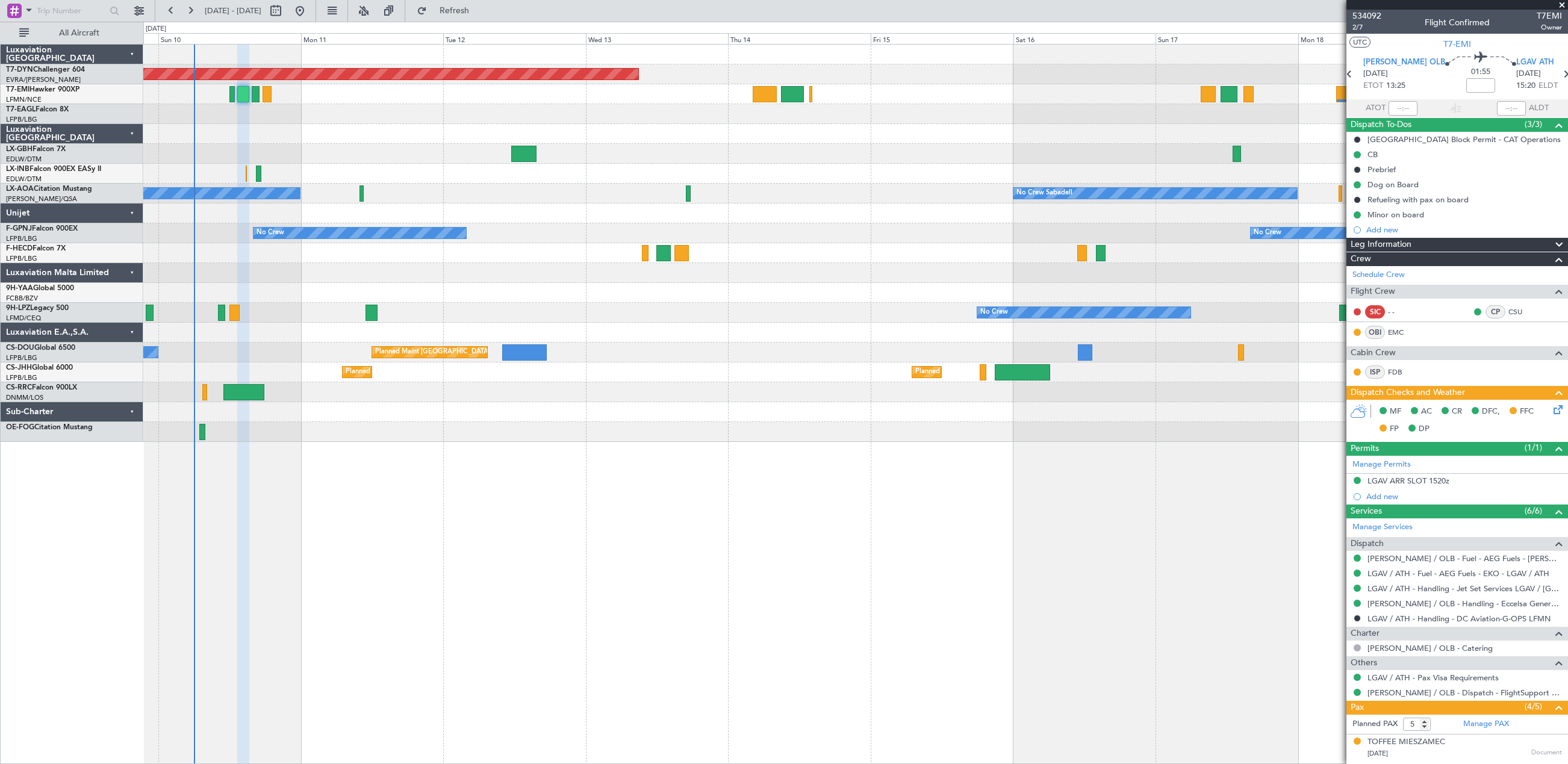
click at [698, 245] on div "Planned Maint [GEOGRAPHIC_DATA]-[GEOGRAPHIC_DATA] [GEOGRAPHIC_DATA] ([GEOGRAPHI…" at bounding box center [855, 243] width 1424 height 397
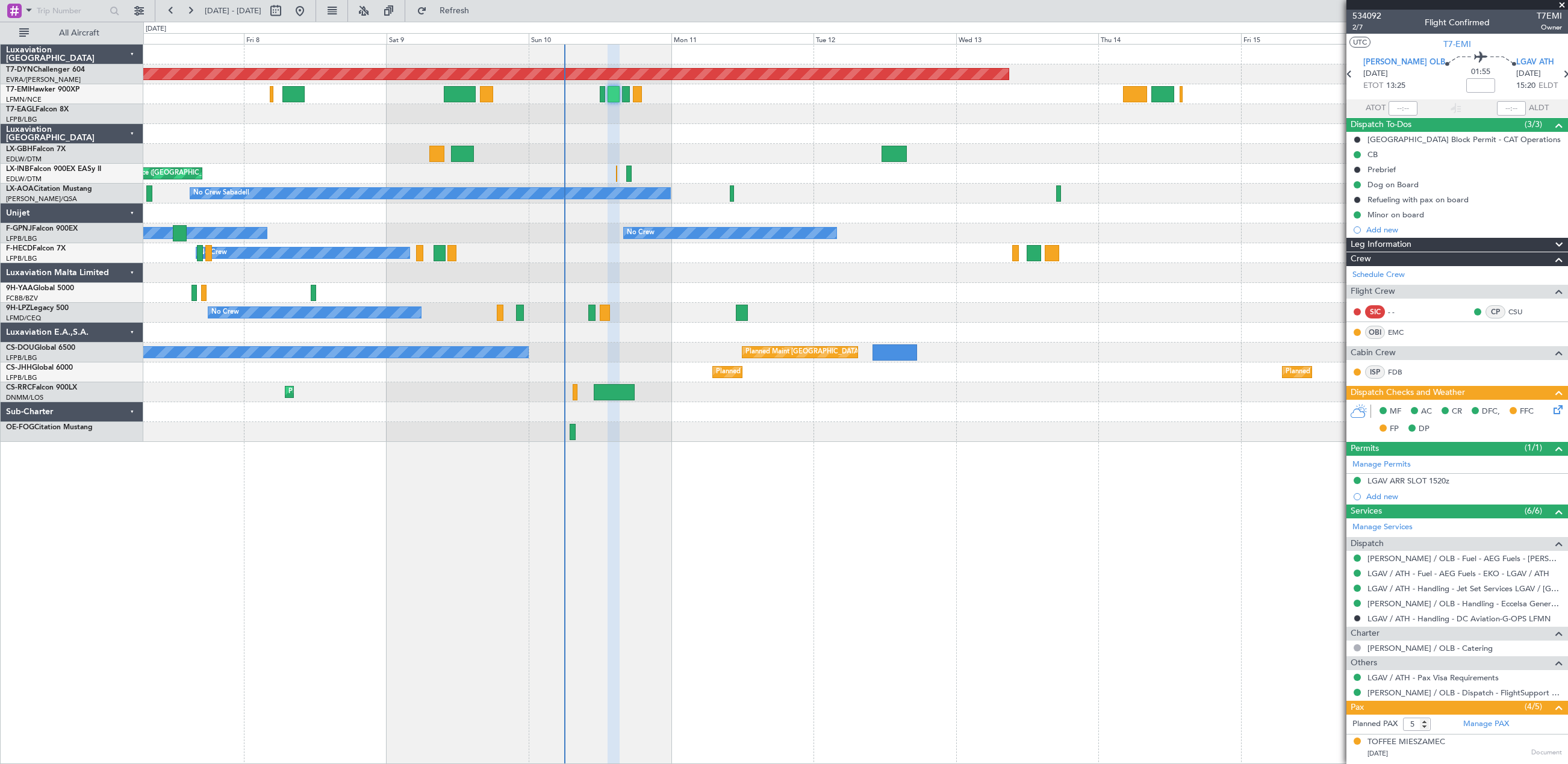
click at [1051, 189] on div "Planned Maint Basel-Mulhouse A/C Unavailable Unplanned Maint Nice (Côte d'Azur …" at bounding box center [855, 243] width 1424 height 397
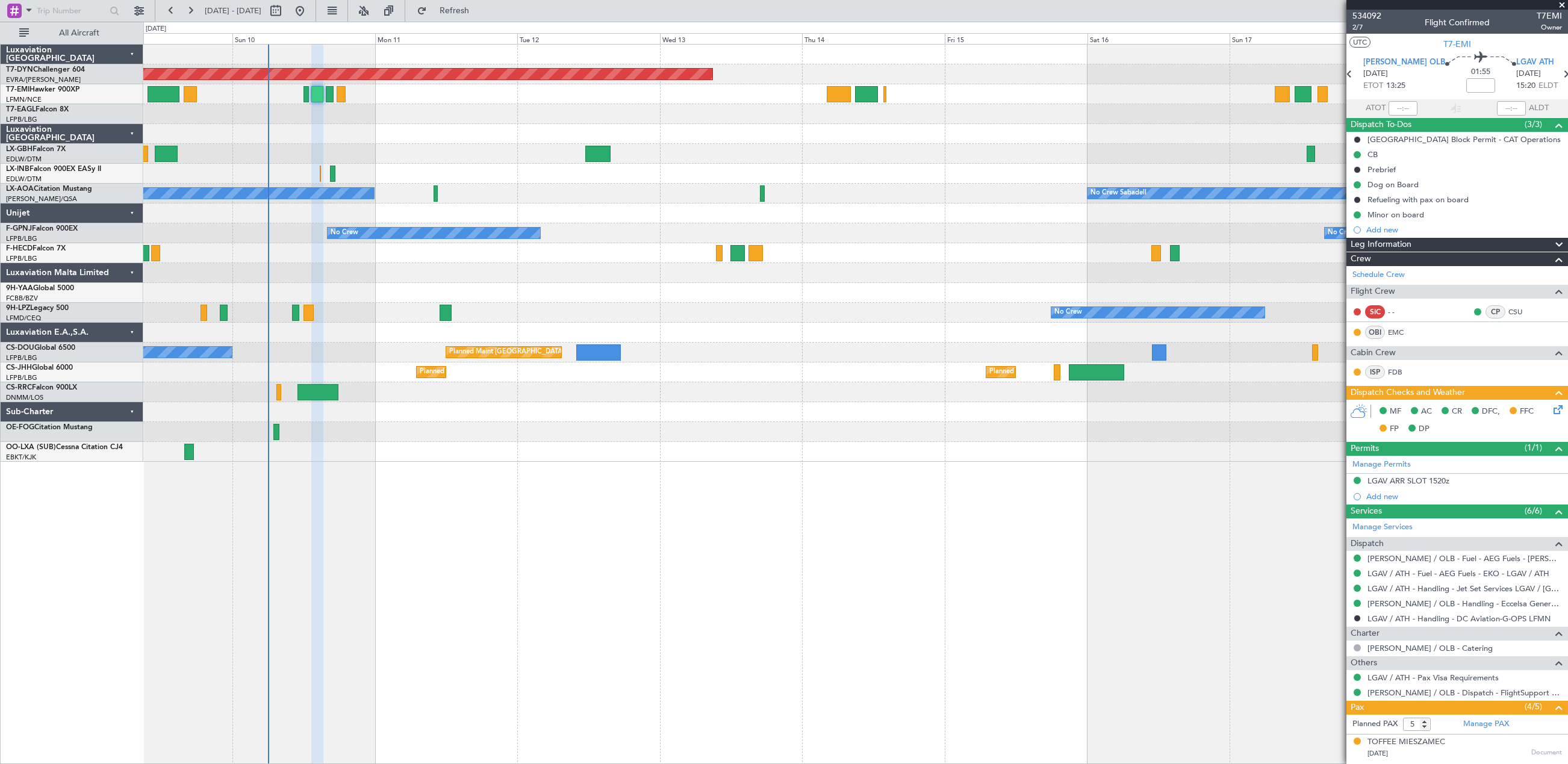
click at [783, 195] on div "Planned Maint [GEOGRAPHIC_DATA]-[GEOGRAPHIC_DATA] [GEOGRAPHIC_DATA] ([GEOGRAPHI…" at bounding box center [855, 252] width 1424 height 417
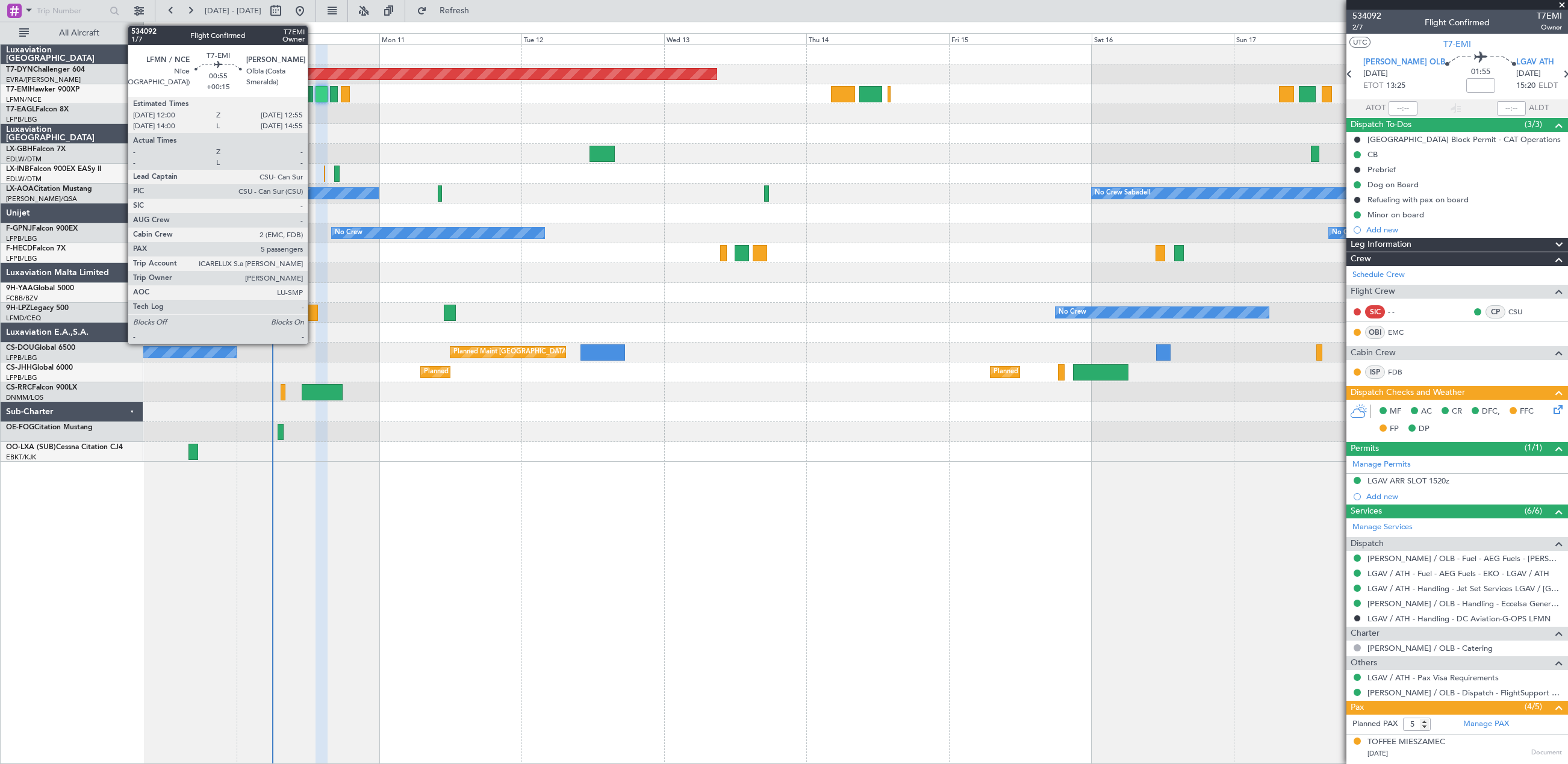
click at [314, 94] on div at bounding box center [311, 94] width 6 height 16
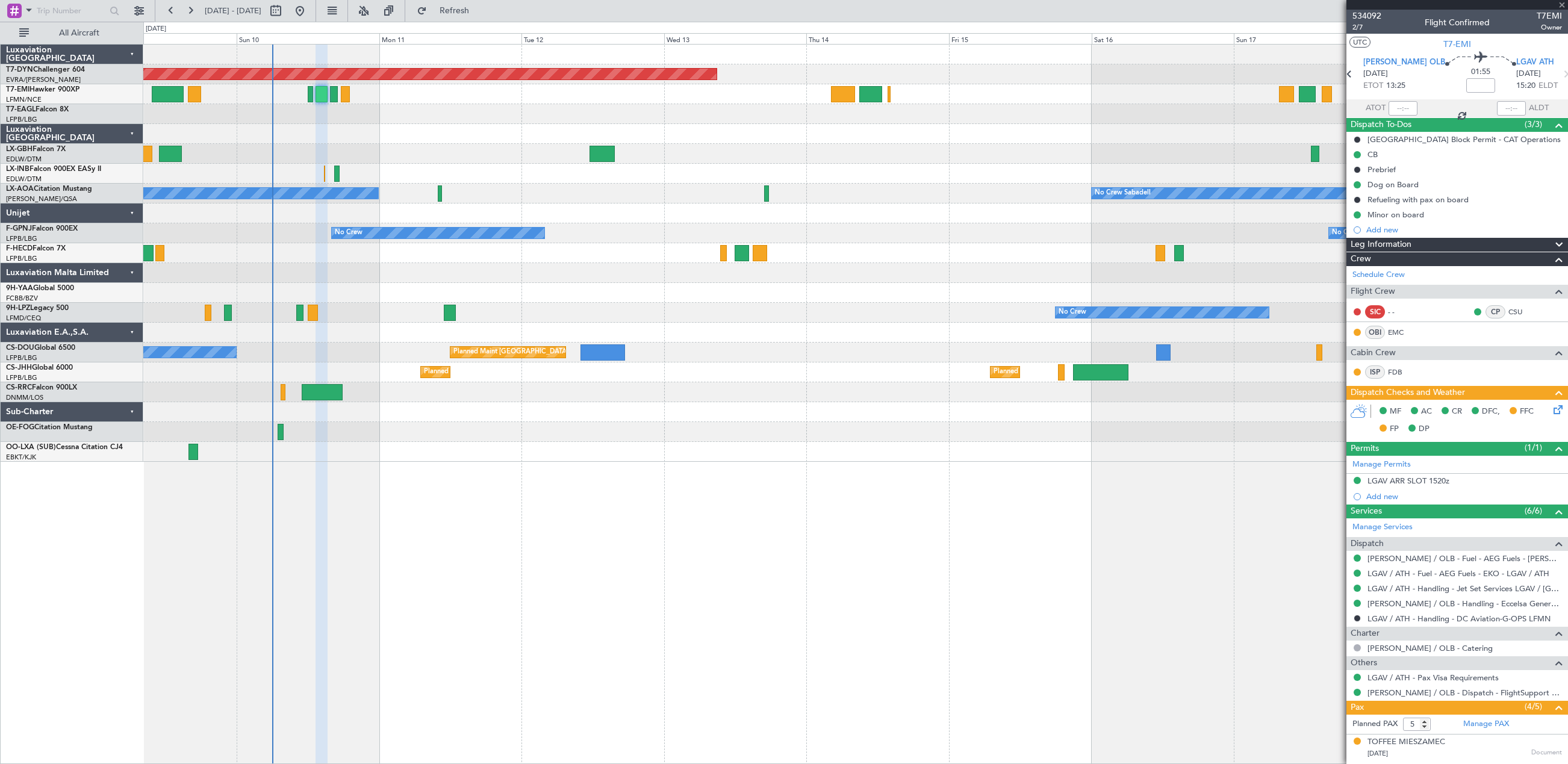
type input "+00:15"
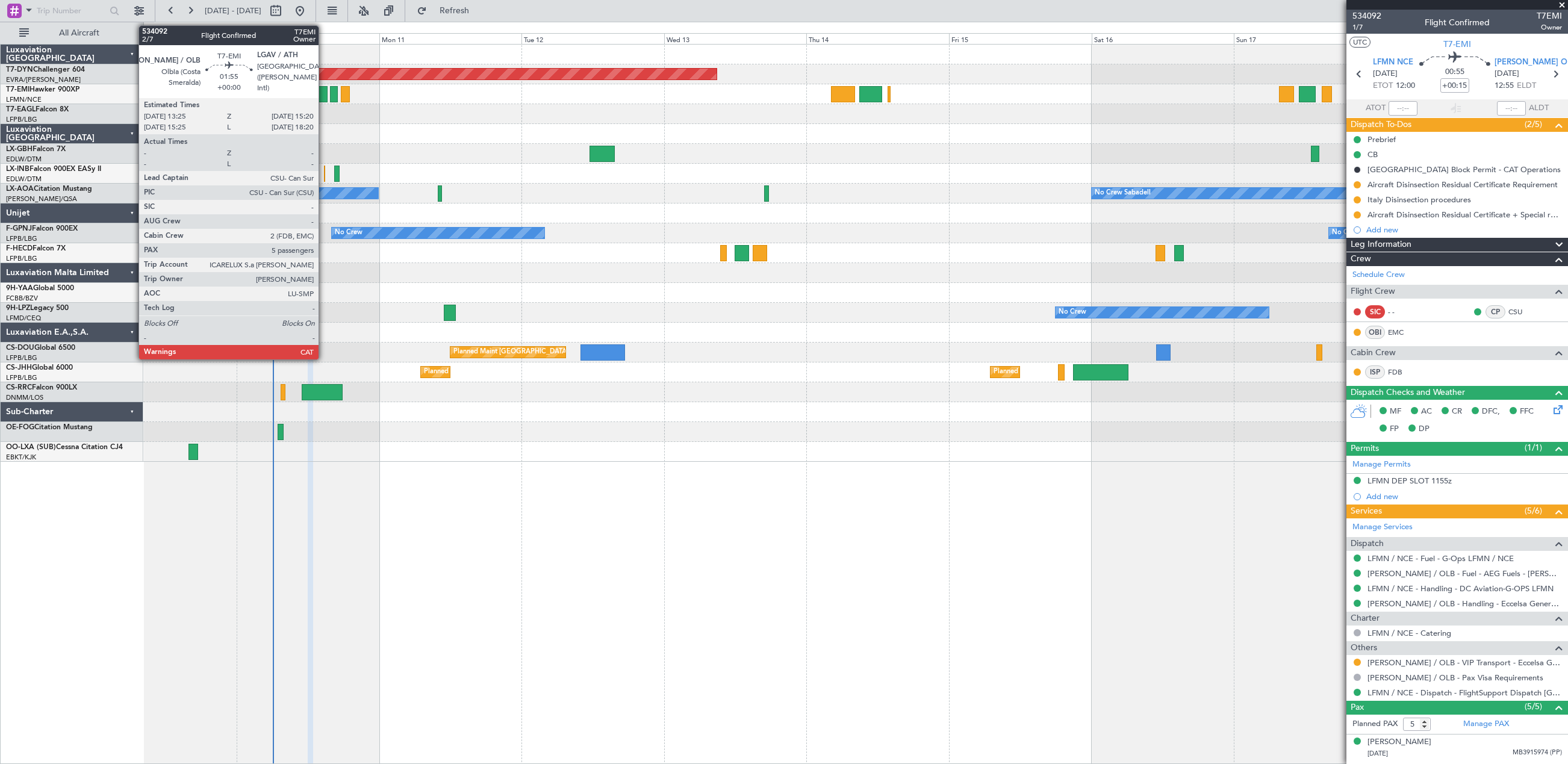
click at [324, 97] on div at bounding box center [321, 94] width 12 height 16
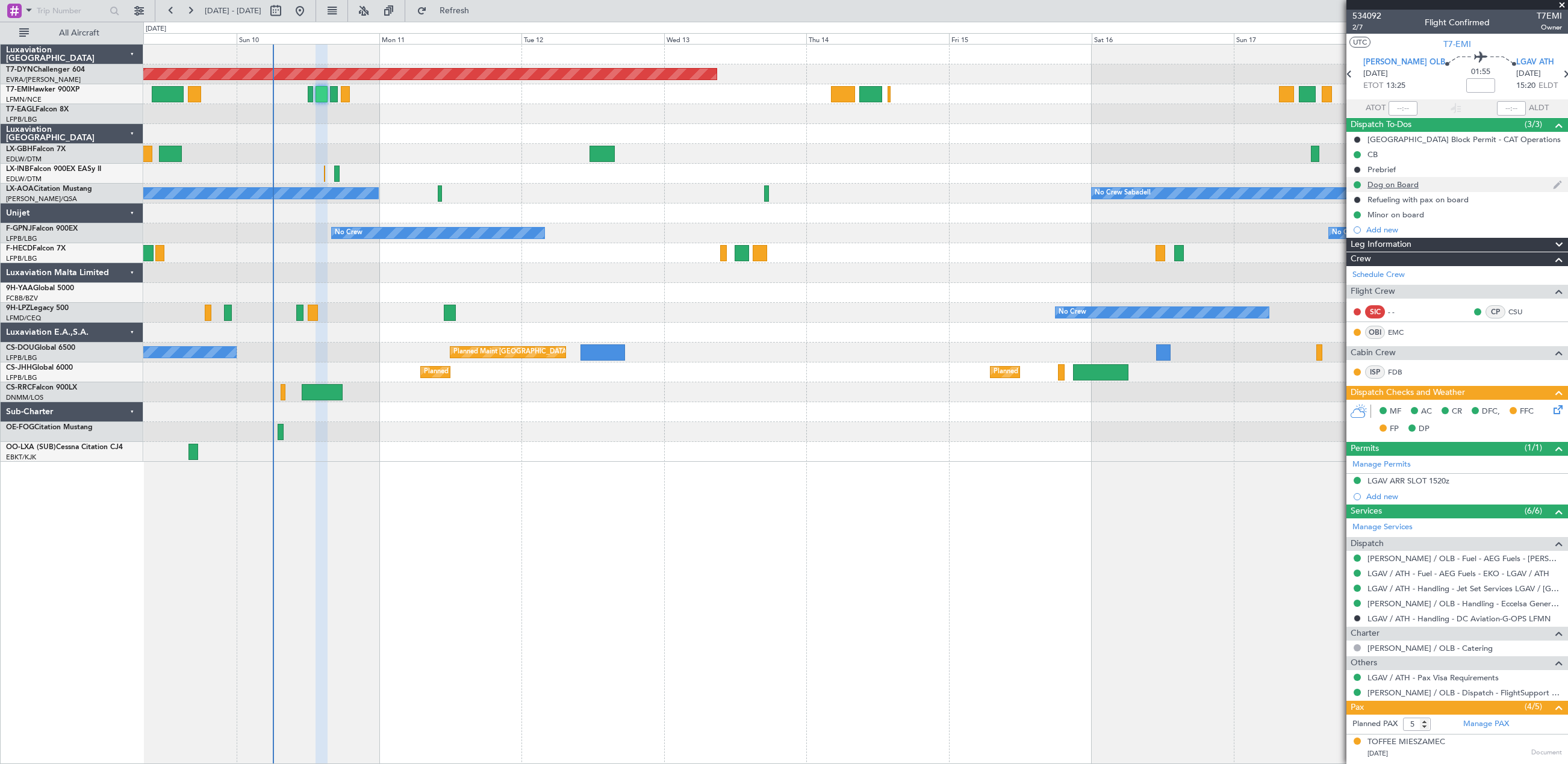
click at [1434, 184] on div "Dog on Board" at bounding box center [1457, 184] width 222 height 15
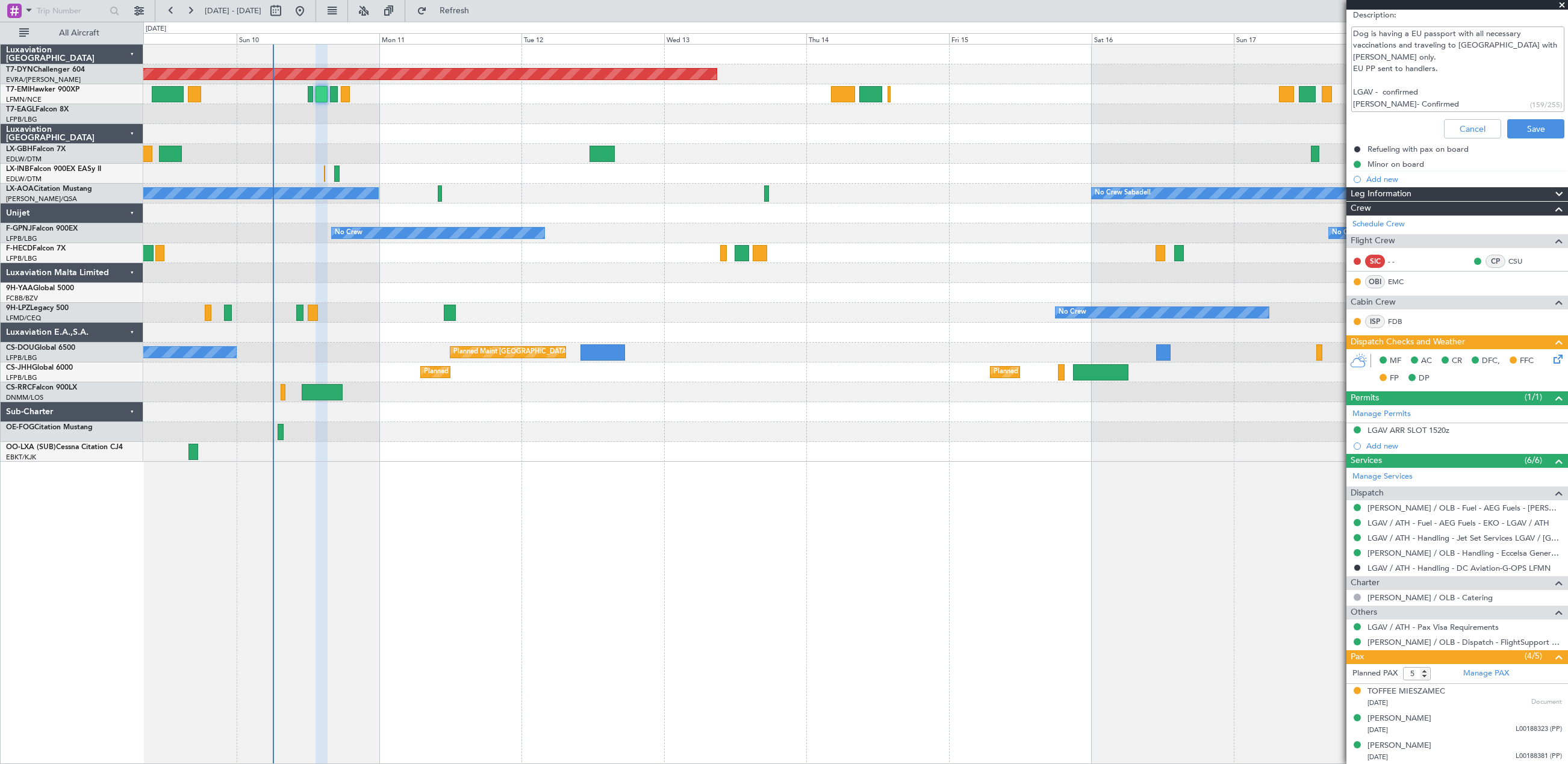
scroll to position [293, 0]
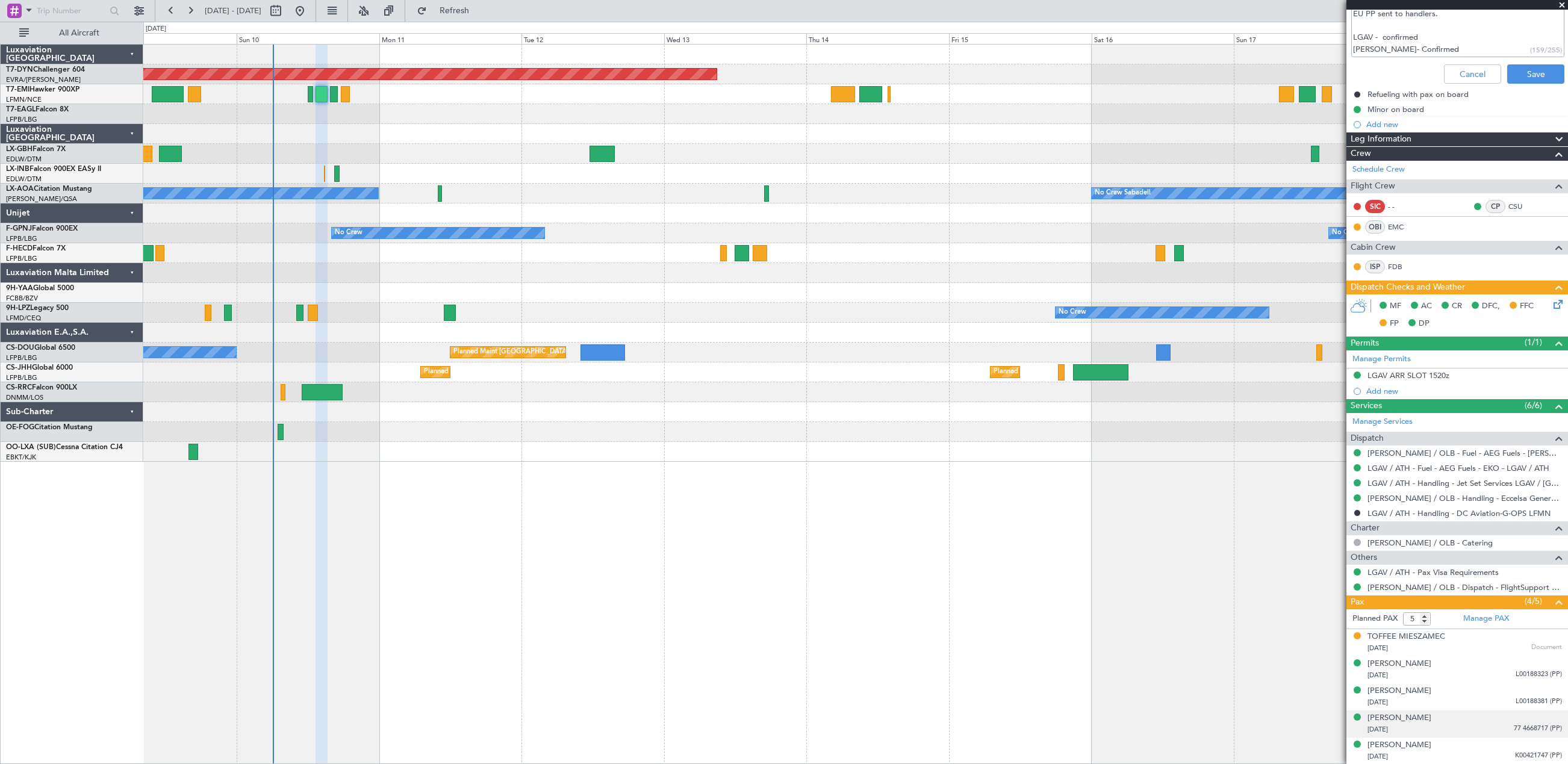
click at [1448, 714] on div "DARIA FEDOTOVA 16/04/1988 77 4668717 (PP)" at bounding box center [1464, 724] width 194 height 24
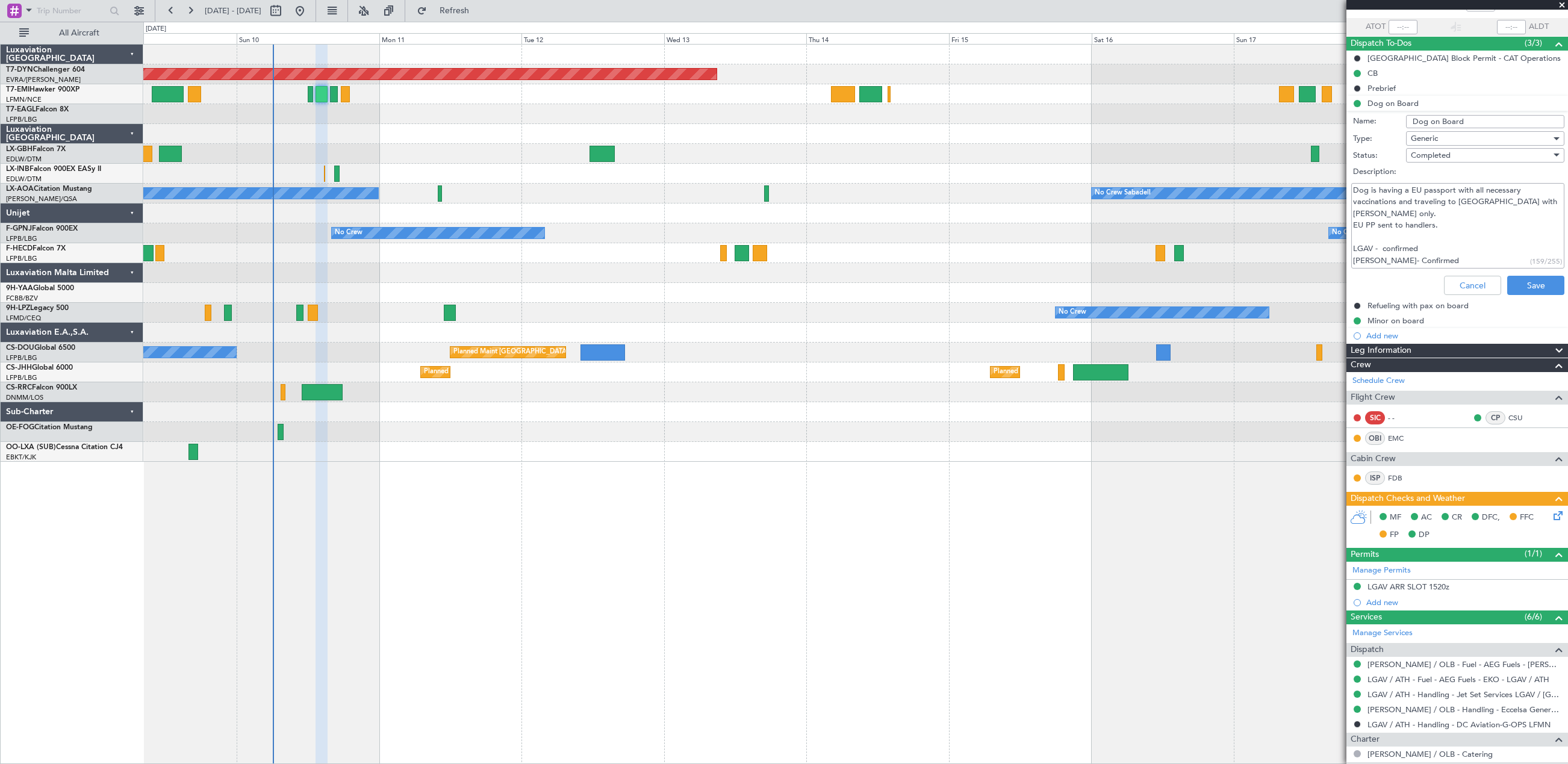
scroll to position [0, 0]
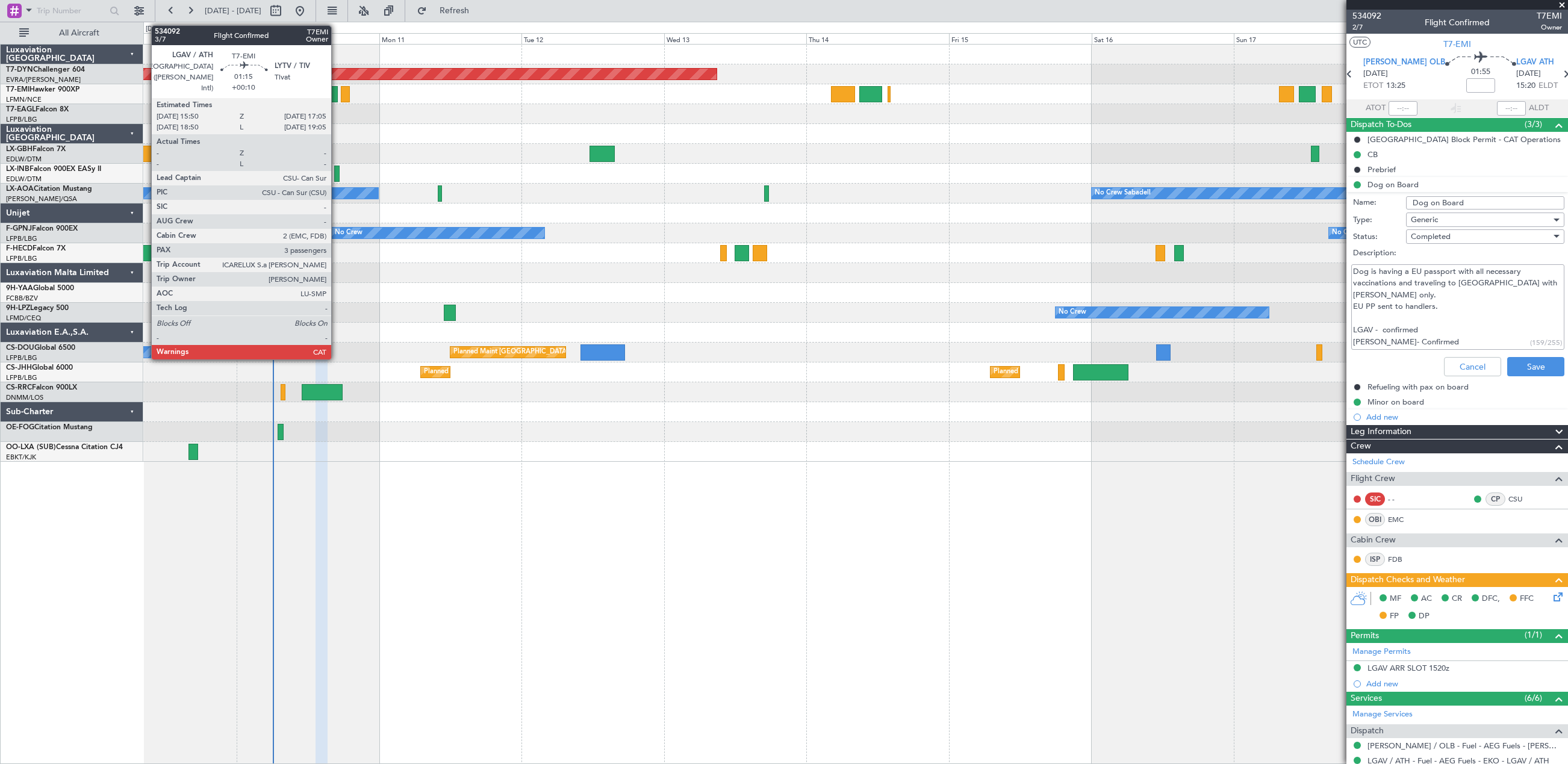
click at [336, 99] on div at bounding box center [334, 94] width 8 height 16
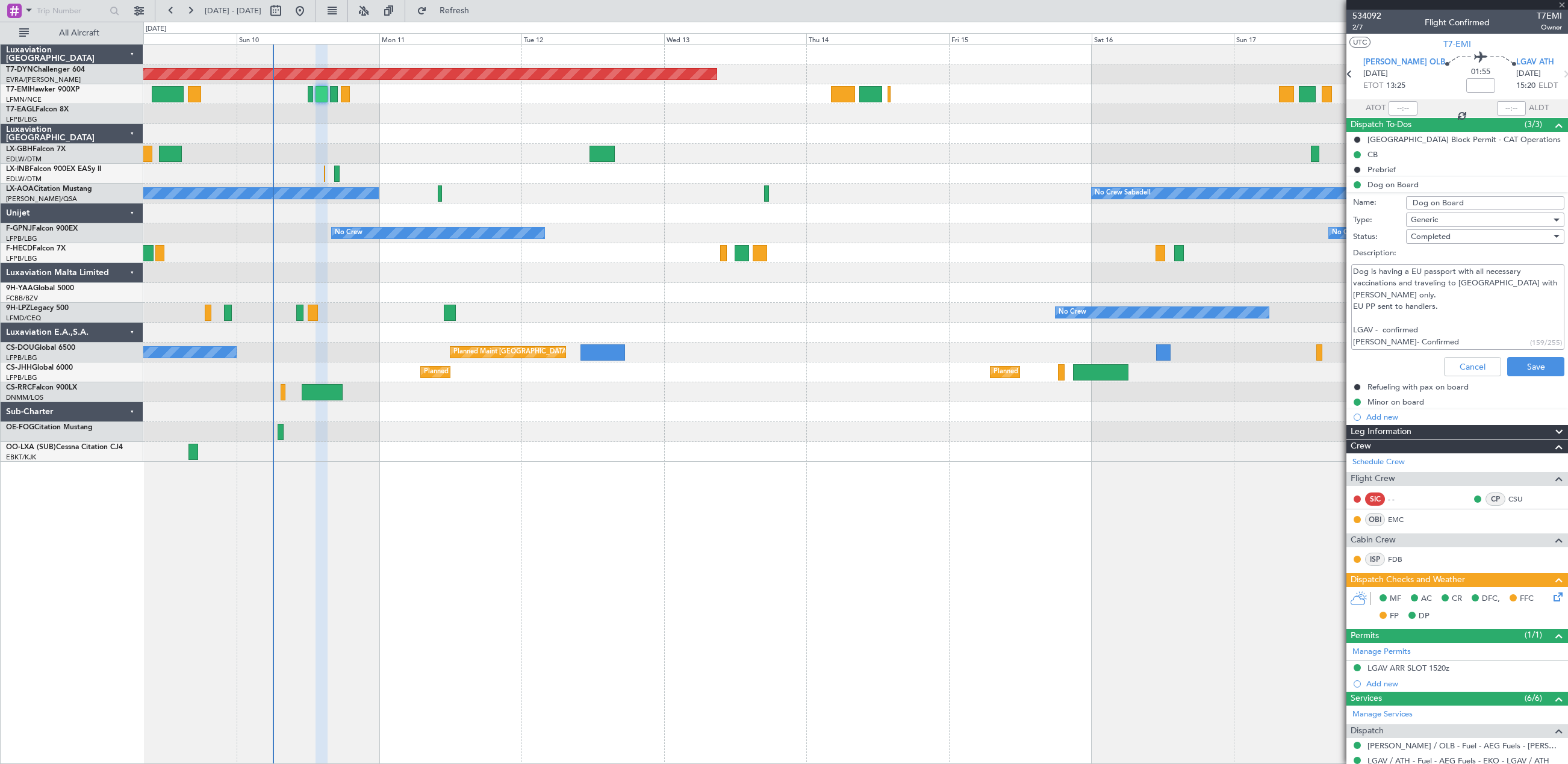
type input "+00:10"
type input "3"
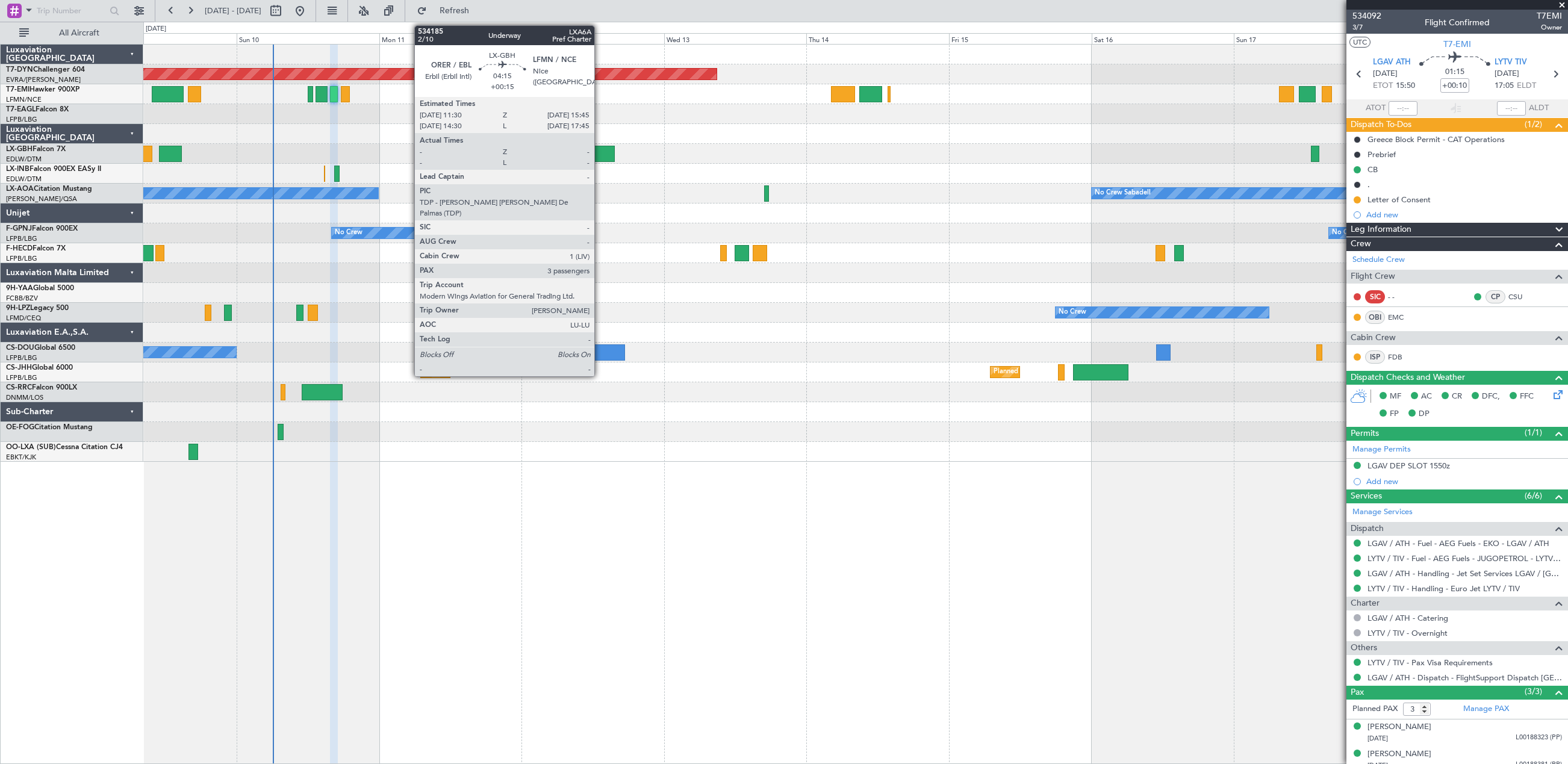
click at [600, 147] on div at bounding box center [603, 154] width 26 height 16
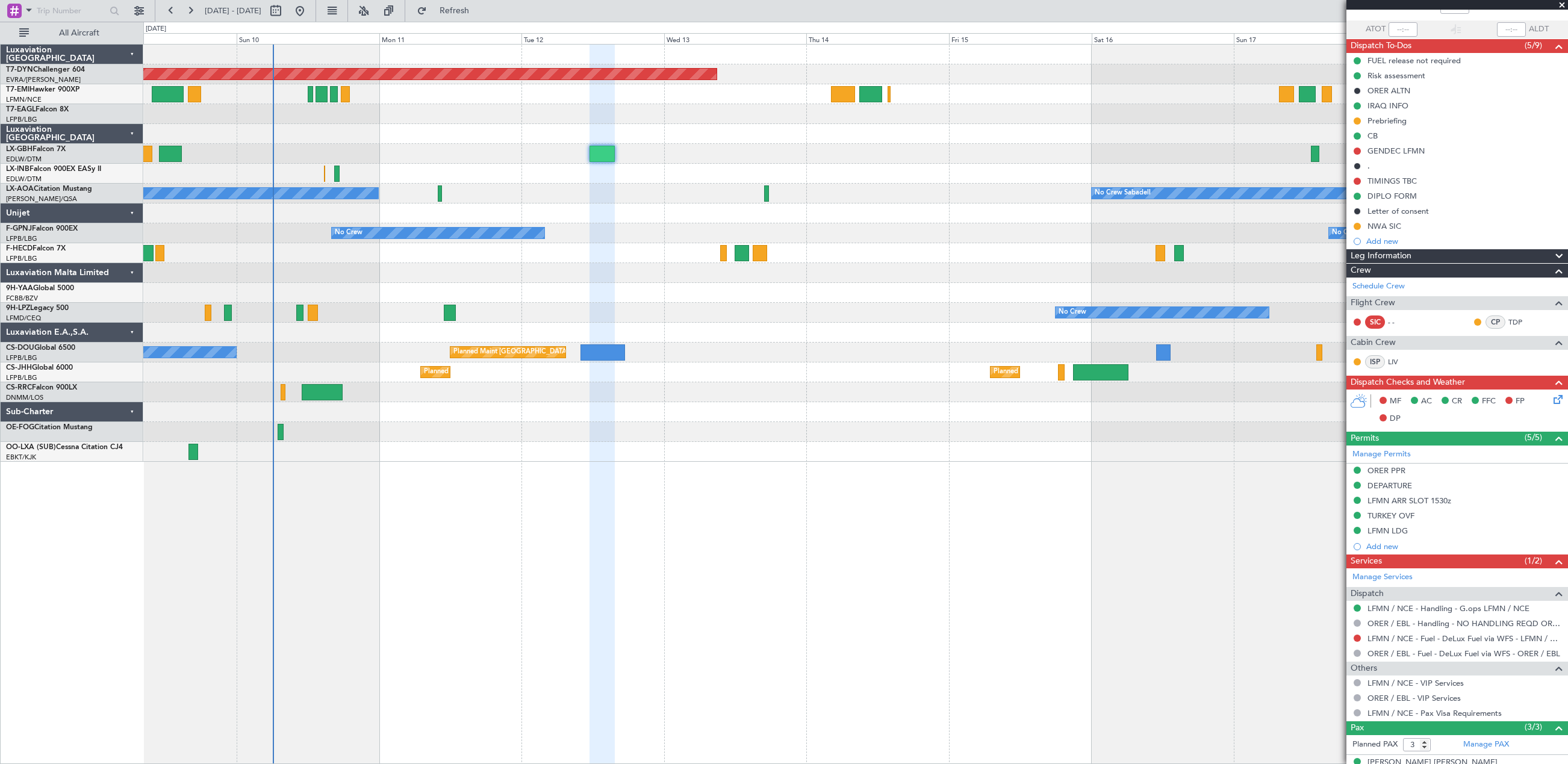
scroll to position [151, 0]
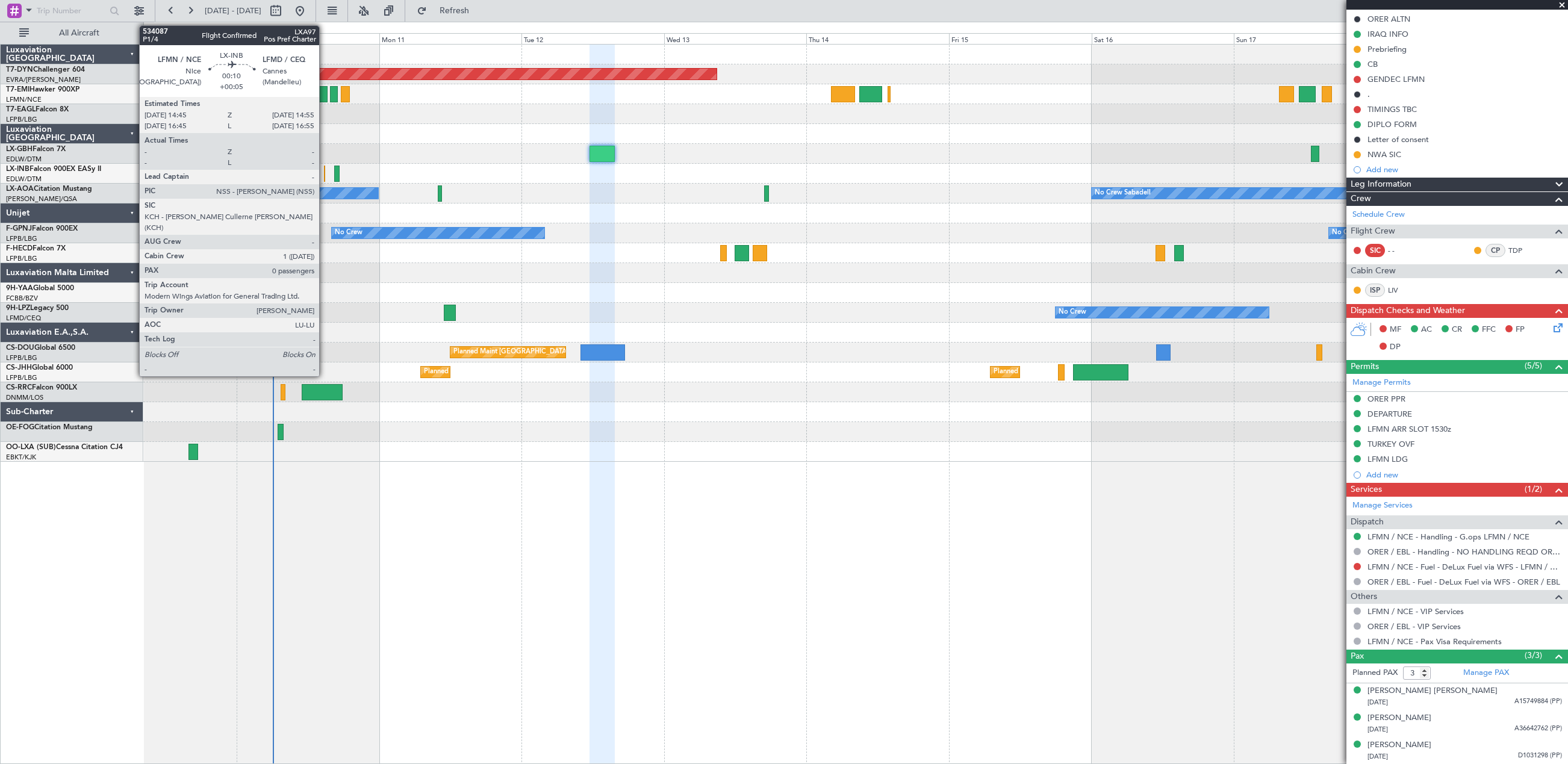
click at [324, 174] on div at bounding box center [324, 174] width 1 height 16
type input "+00:05"
type input "0"
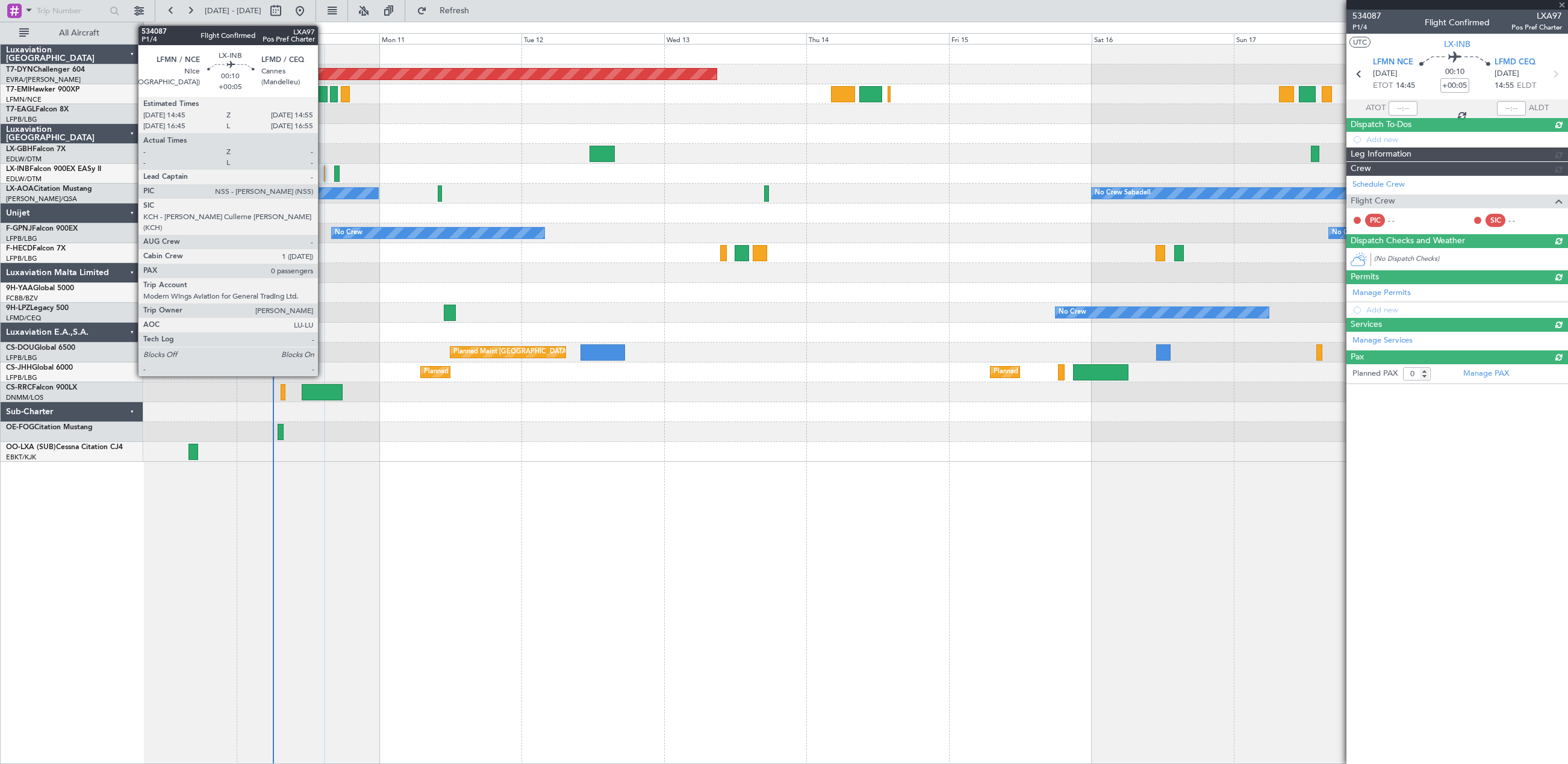
scroll to position [0, 0]
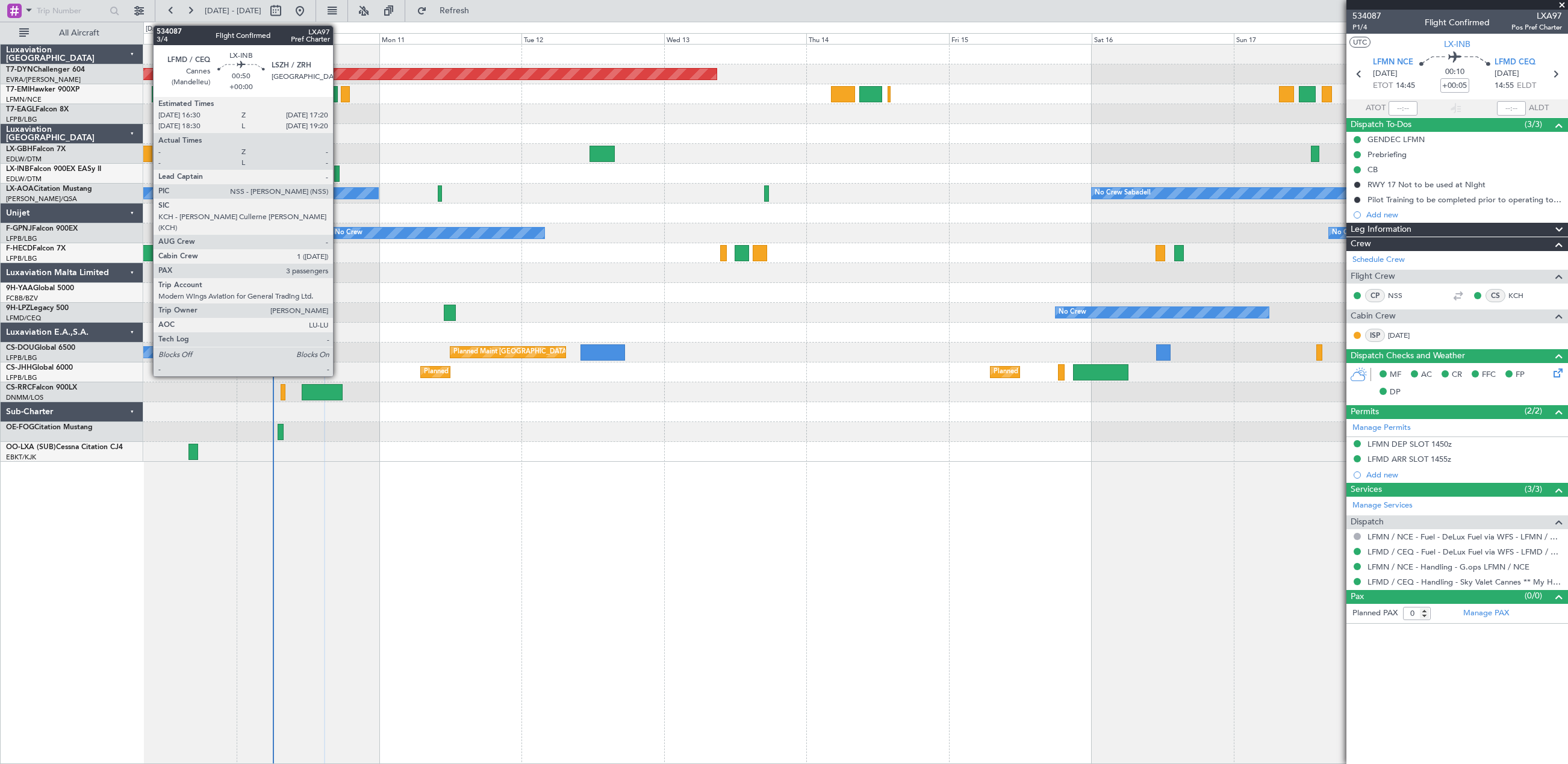
click at [338, 174] on div at bounding box center [336, 174] width 5 height 16
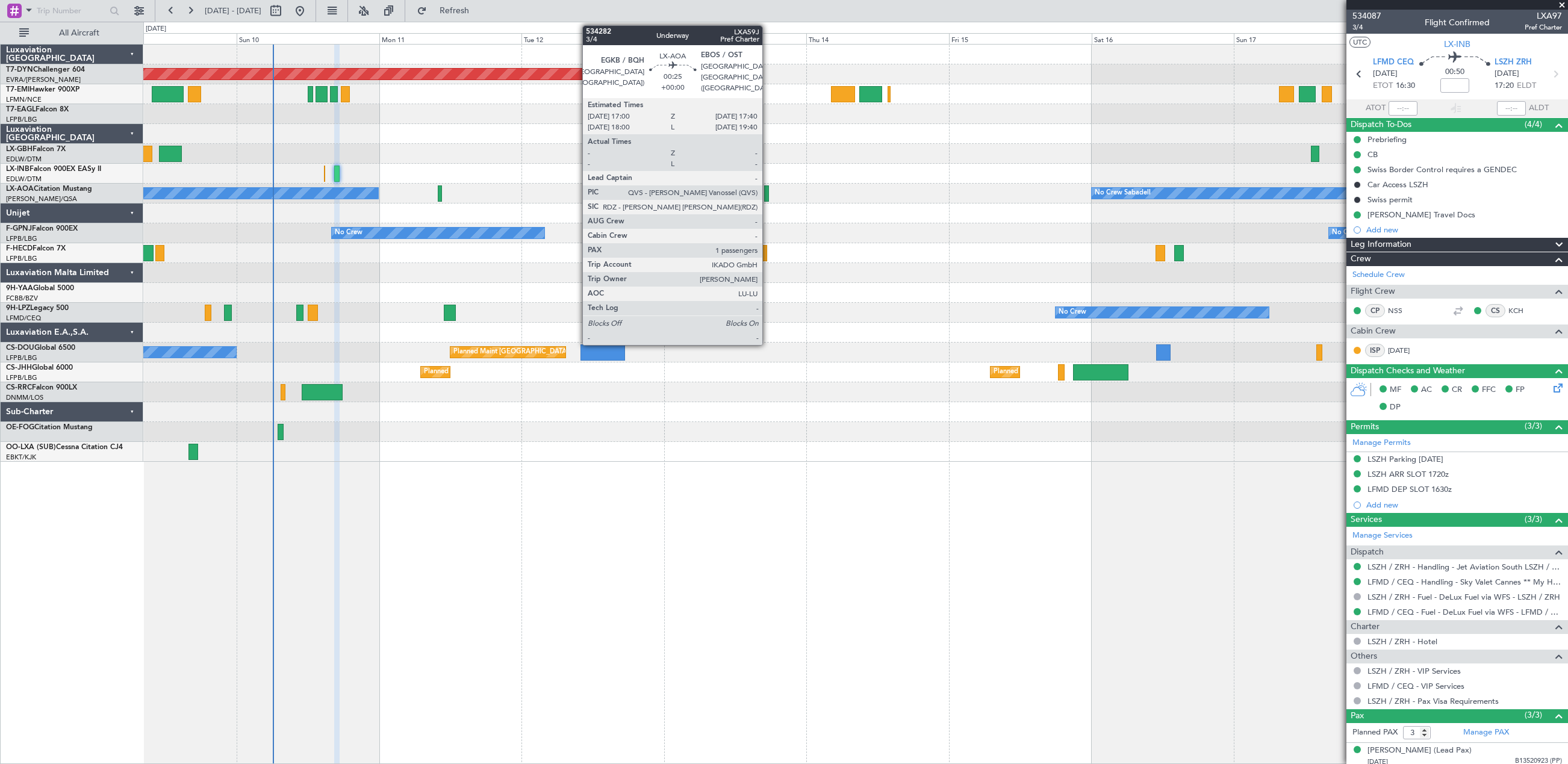
click at [768, 195] on div at bounding box center [766, 193] width 4 height 16
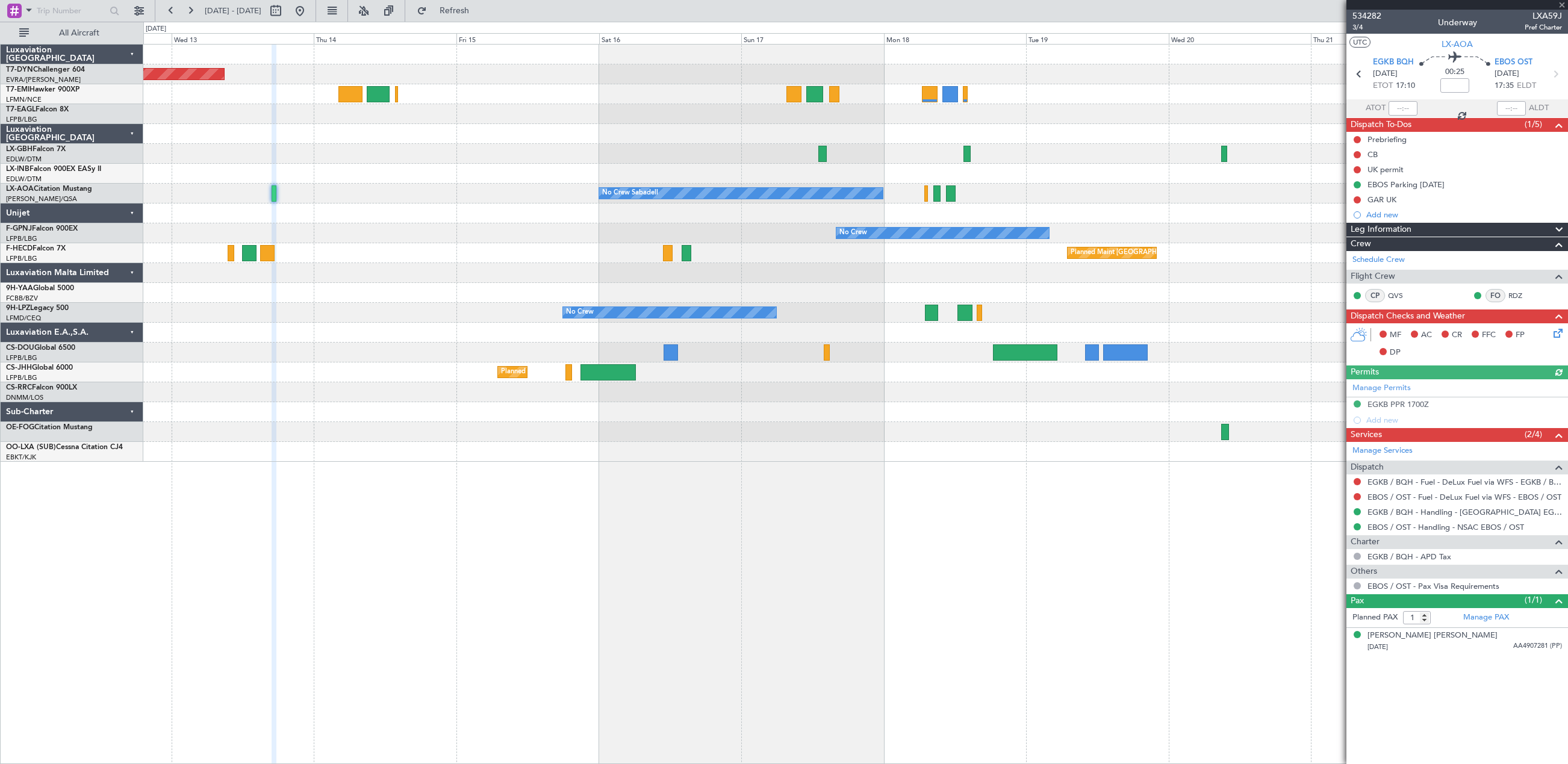
click at [374, 243] on div "Planned Maint Basel-Mulhouse No Crew Sabadell No Crew Sabadell No Crew No Crew …" at bounding box center [855, 252] width 1424 height 417
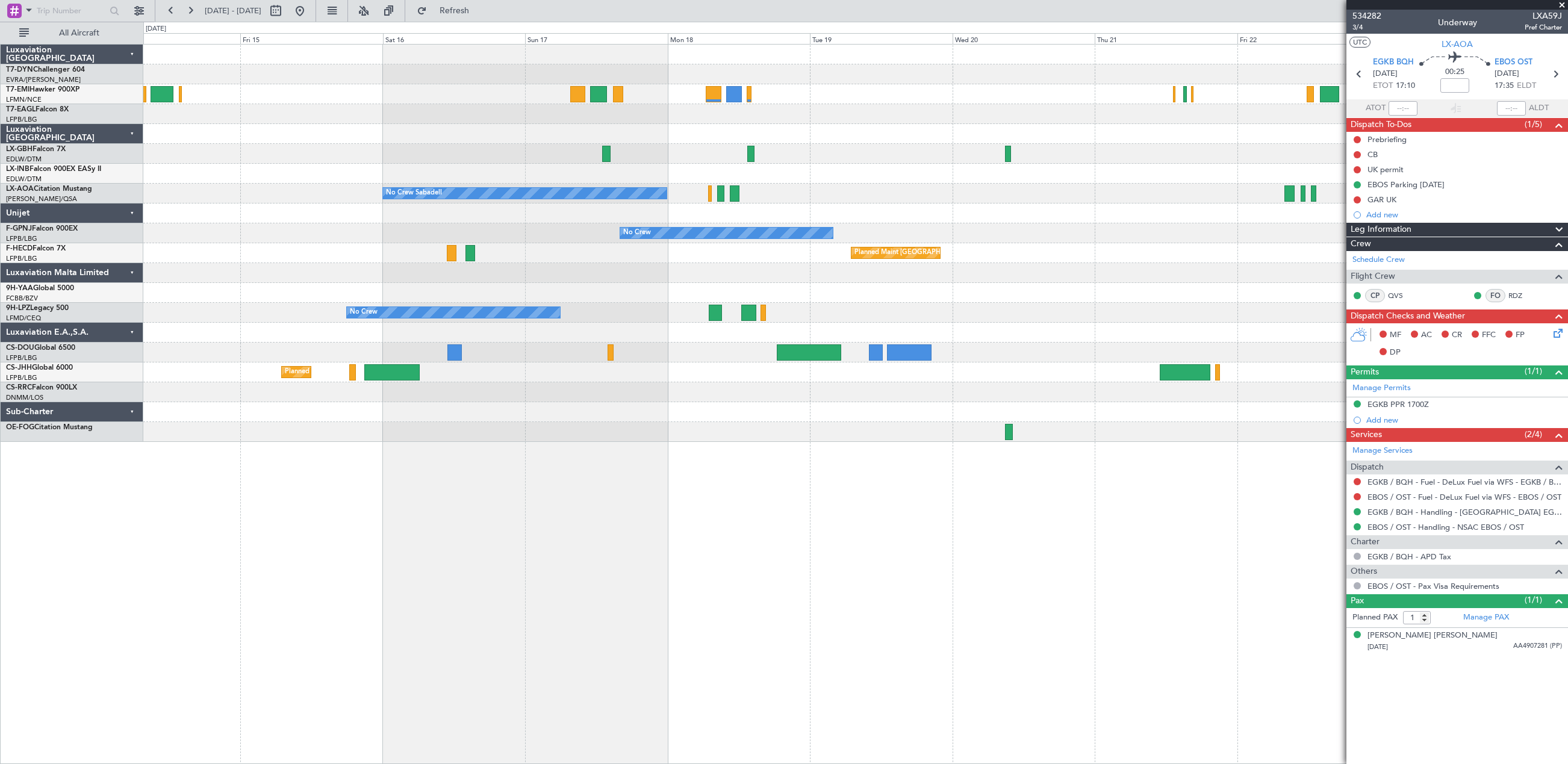
click at [748, 199] on div "No Crew Sabadell" at bounding box center [855, 193] width 1424 height 20
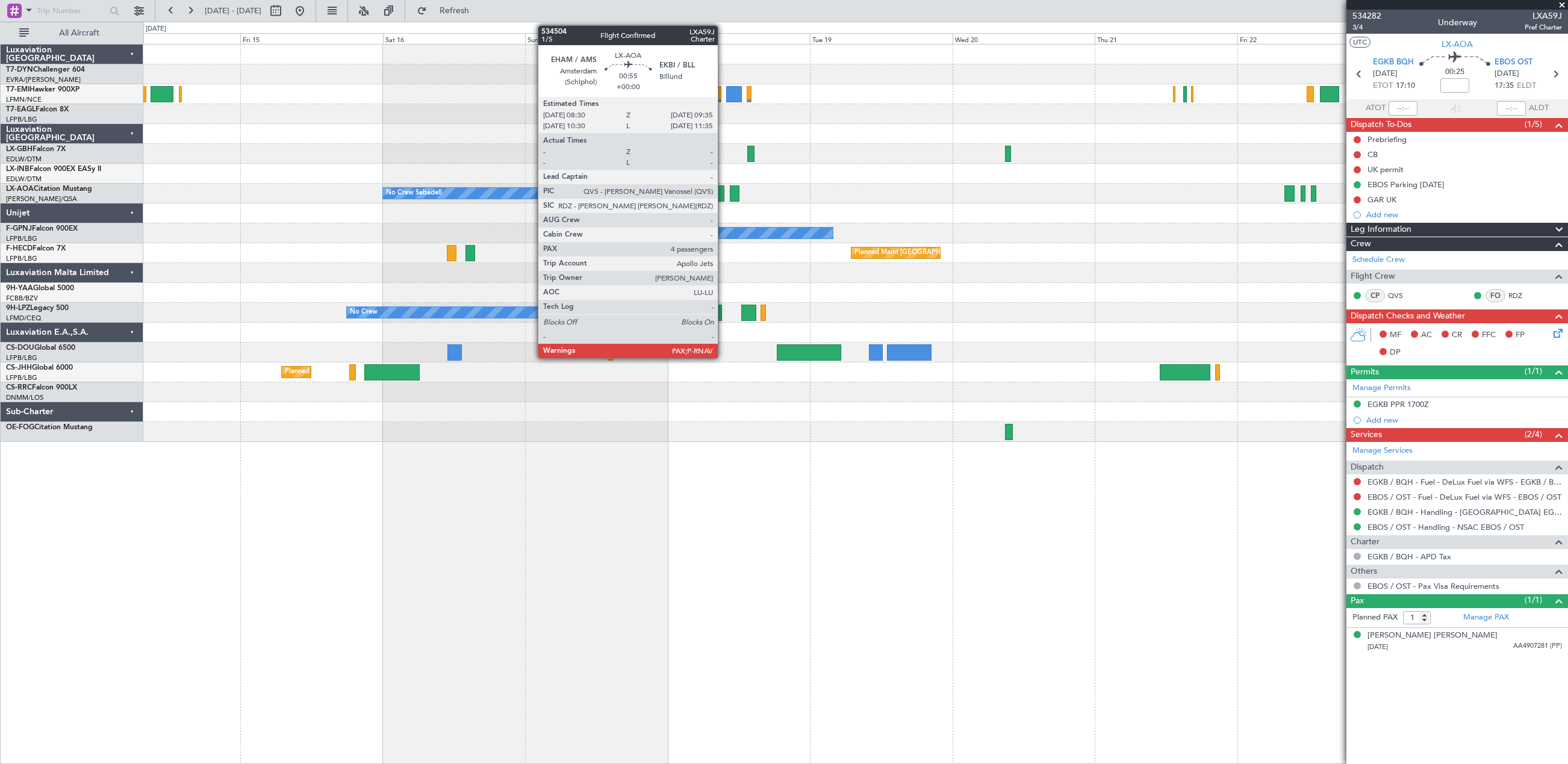
click at [723, 197] on div at bounding box center [720, 193] width 7 height 16
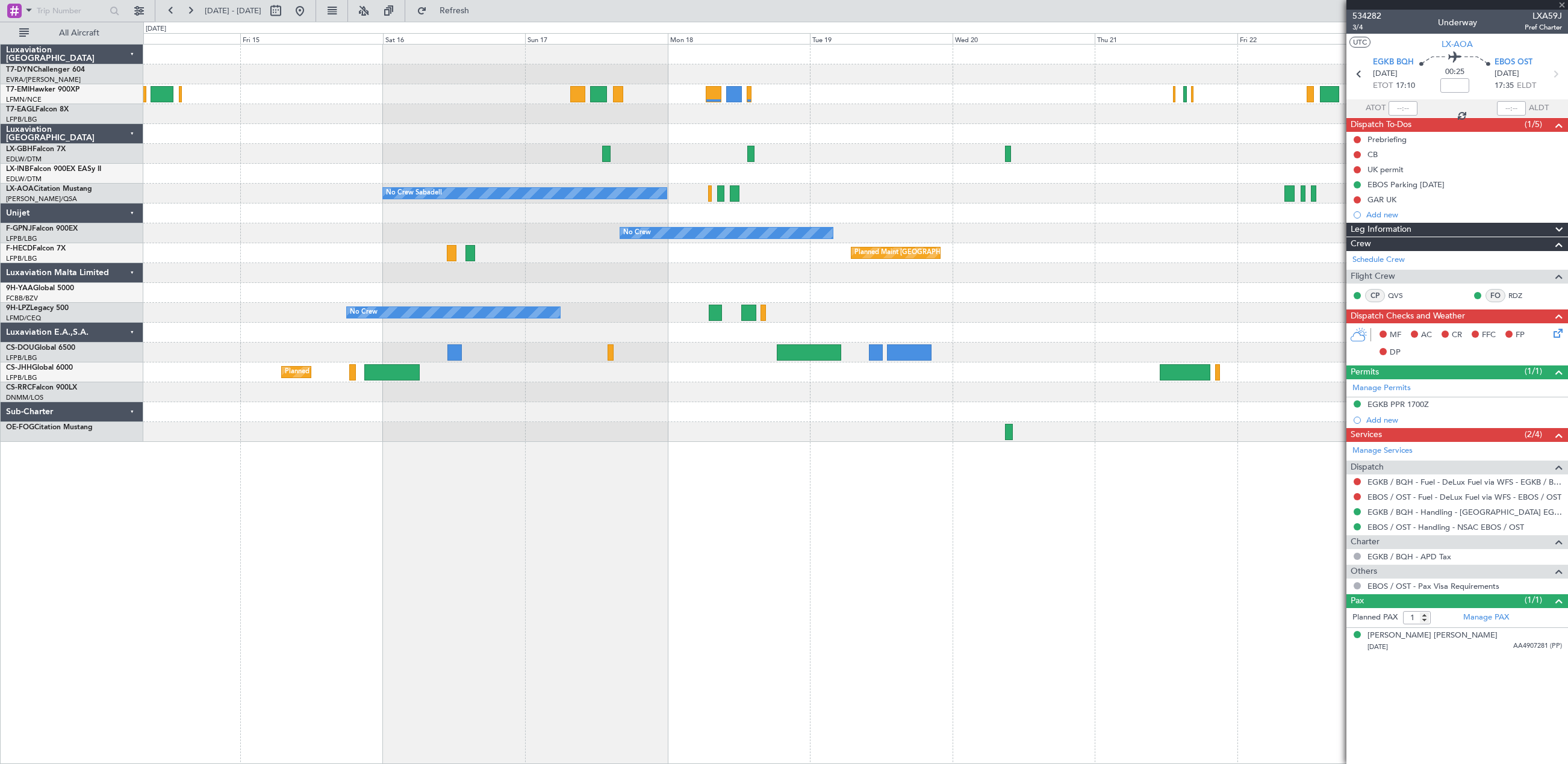
type input "4"
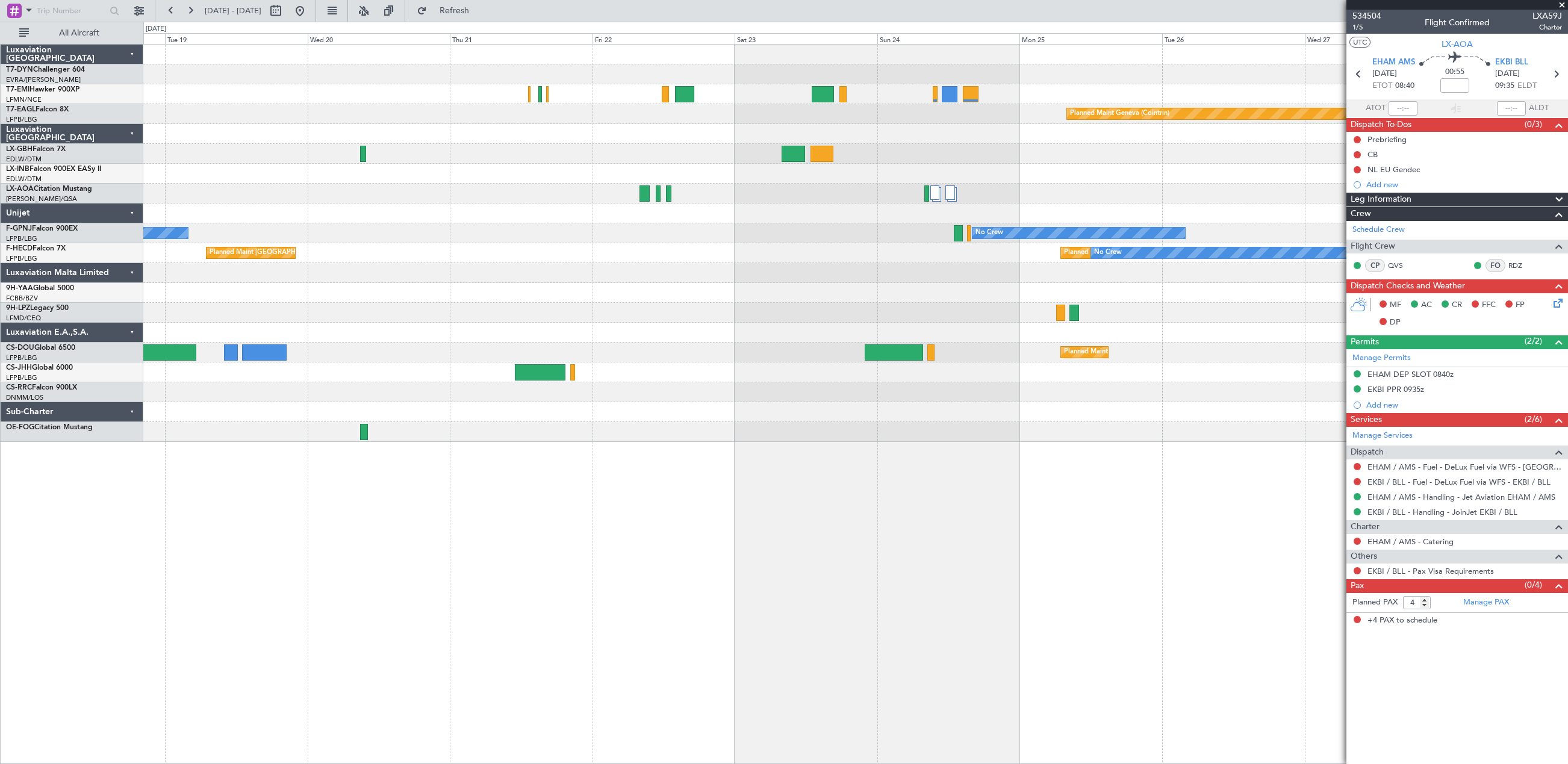
click at [481, 350] on div "Planned Maint Geneva (Cointrin) No Crew Sabadell No Crew Sabadell No Crew No Cr…" at bounding box center [855, 243] width 1424 height 397
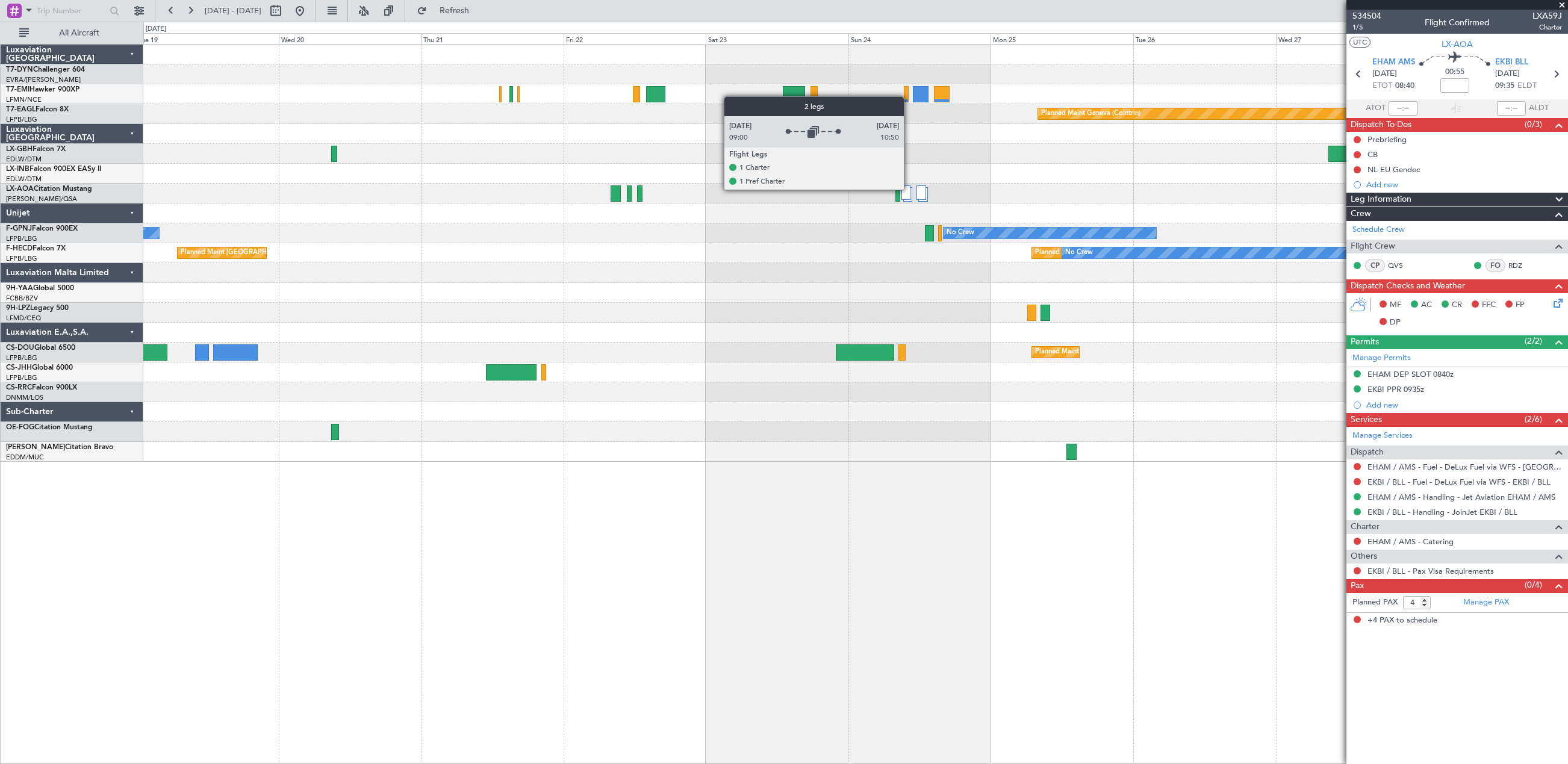
click at [909, 189] on div at bounding box center [906, 192] width 10 height 15
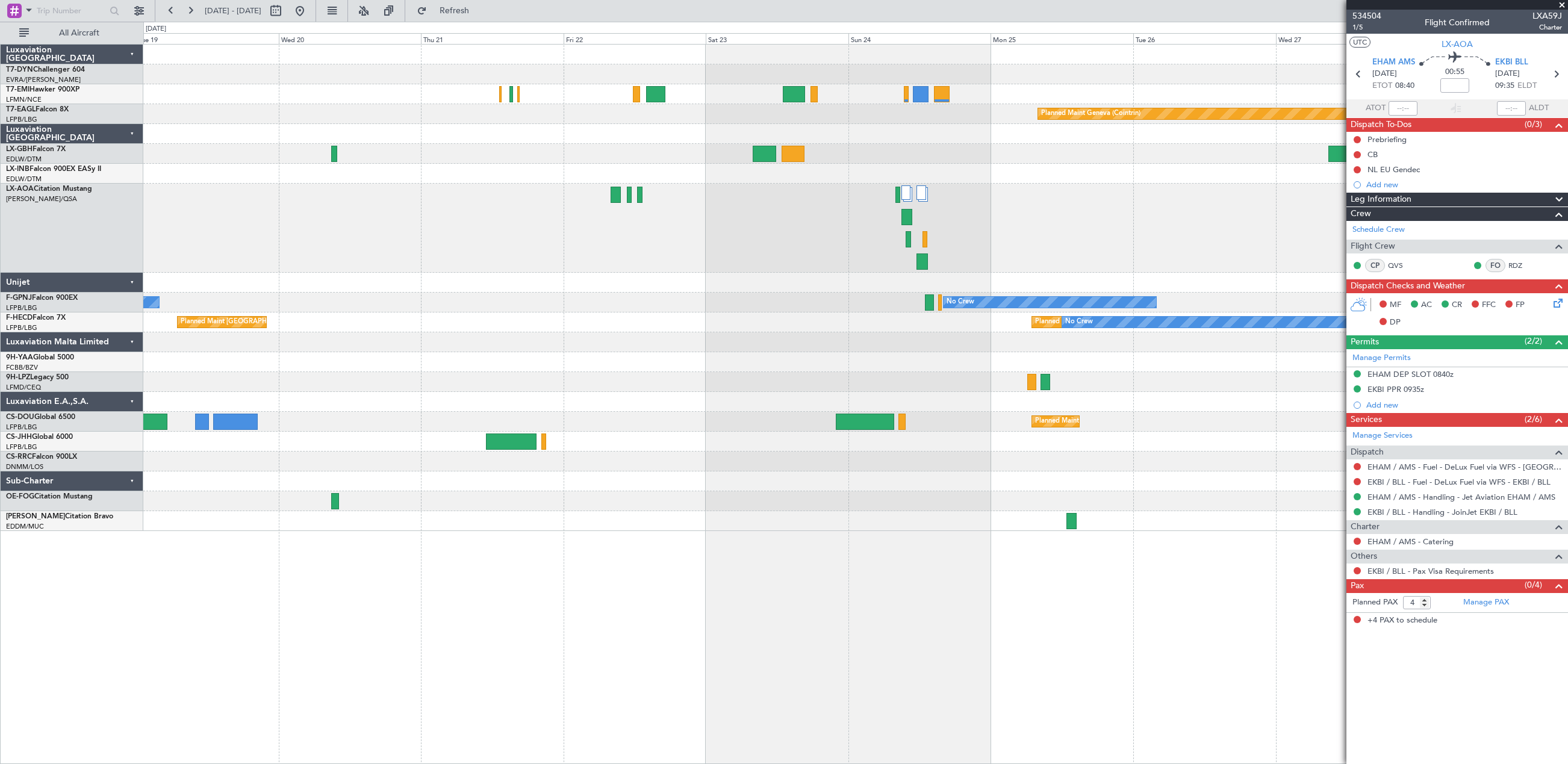
click at [222, 390] on div "Planned Maint Geneva (Cointrin) No Crew Sabadell No Crew Sabadell No Crew No Cr…" at bounding box center [784, 392] width 1568 height 742
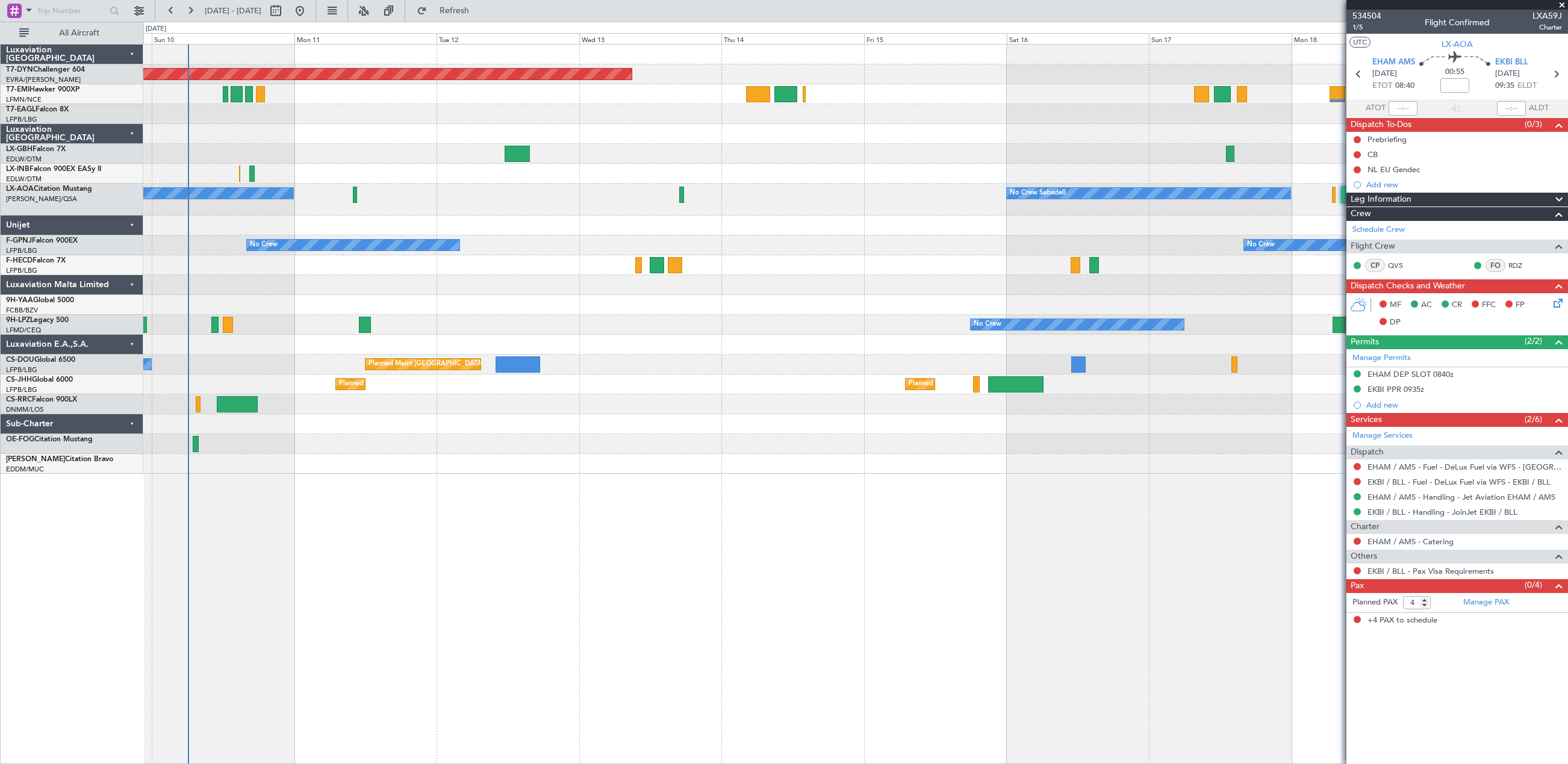
click at [956, 420] on div at bounding box center [855, 424] width 1424 height 20
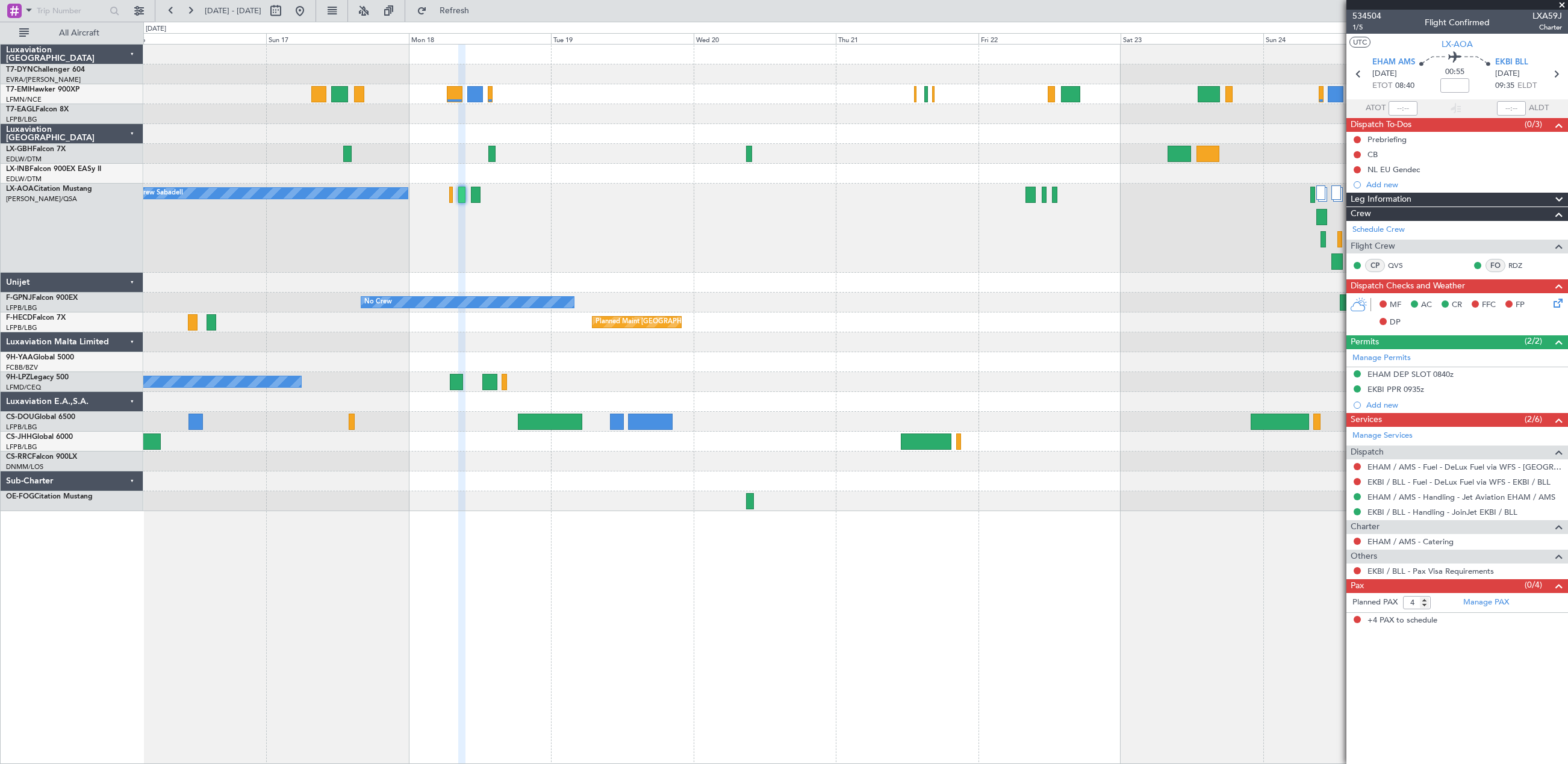
click at [612, 553] on div "Planned Maint Geneva (Cointrin) No Crew Sabadell No Crew No Crew Planned Maint …" at bounding box center [855, 404] width 1425 height 720
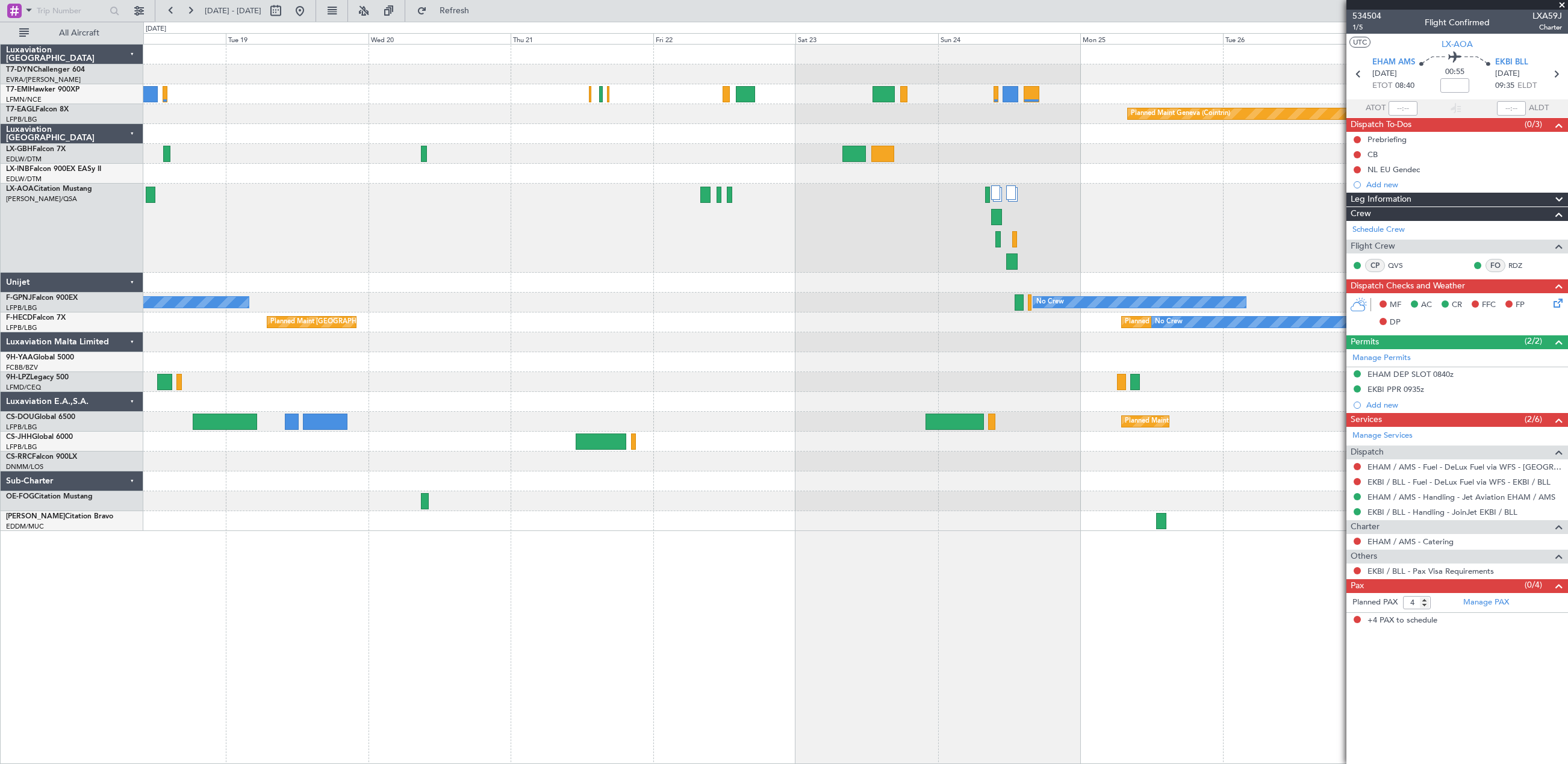
click at [366, 412] on div "Planned Maint Geneva (Cointrin) No Crew Sabadell No Crew Sabadell No Crew No Cr…" at bounding box center [855, 287] width 1424 height 486
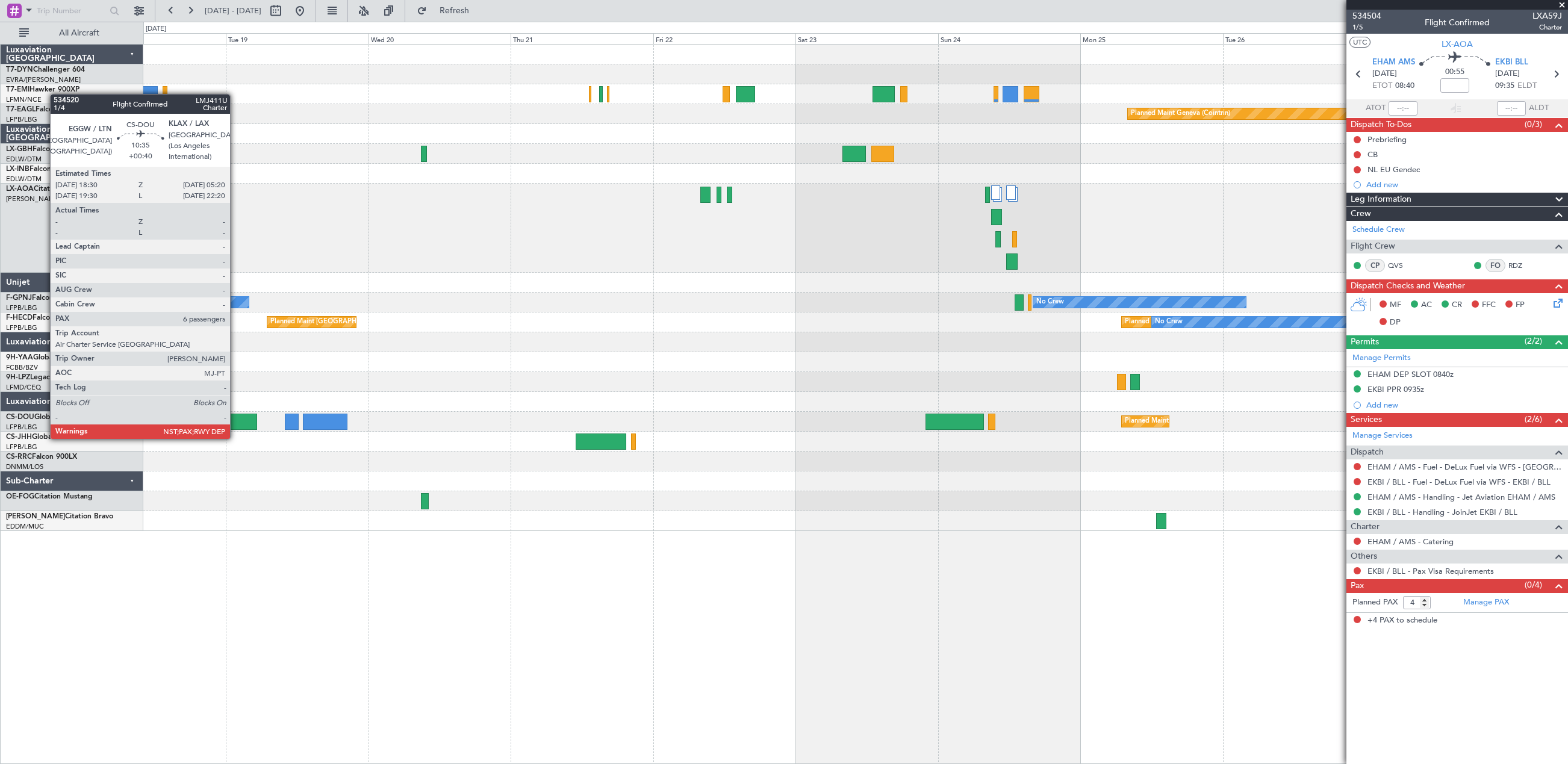
click at [236, 427] on div at bounding box center [224, 422] width 64 height 16
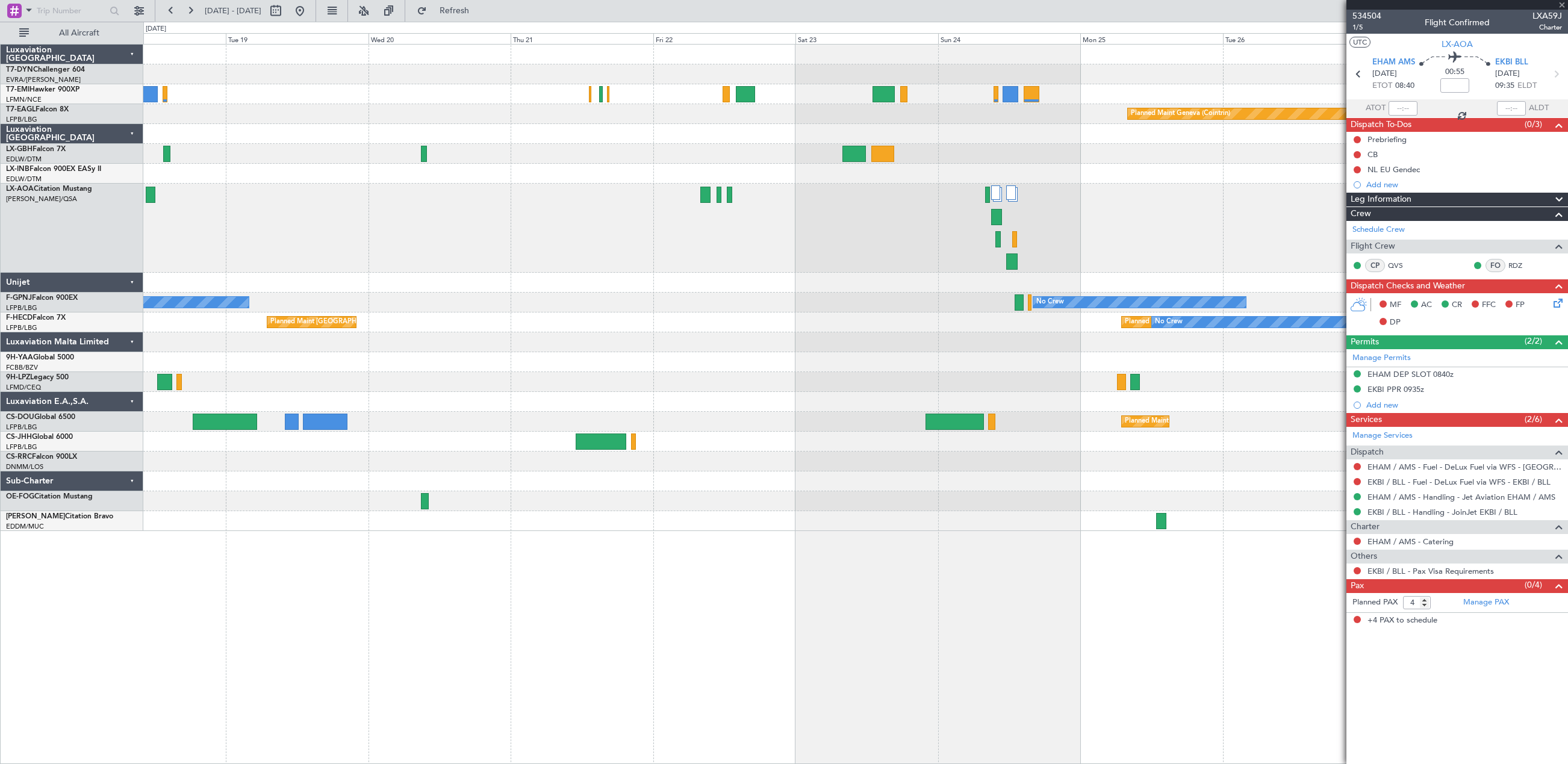
type input "+00:40"
type input "6"
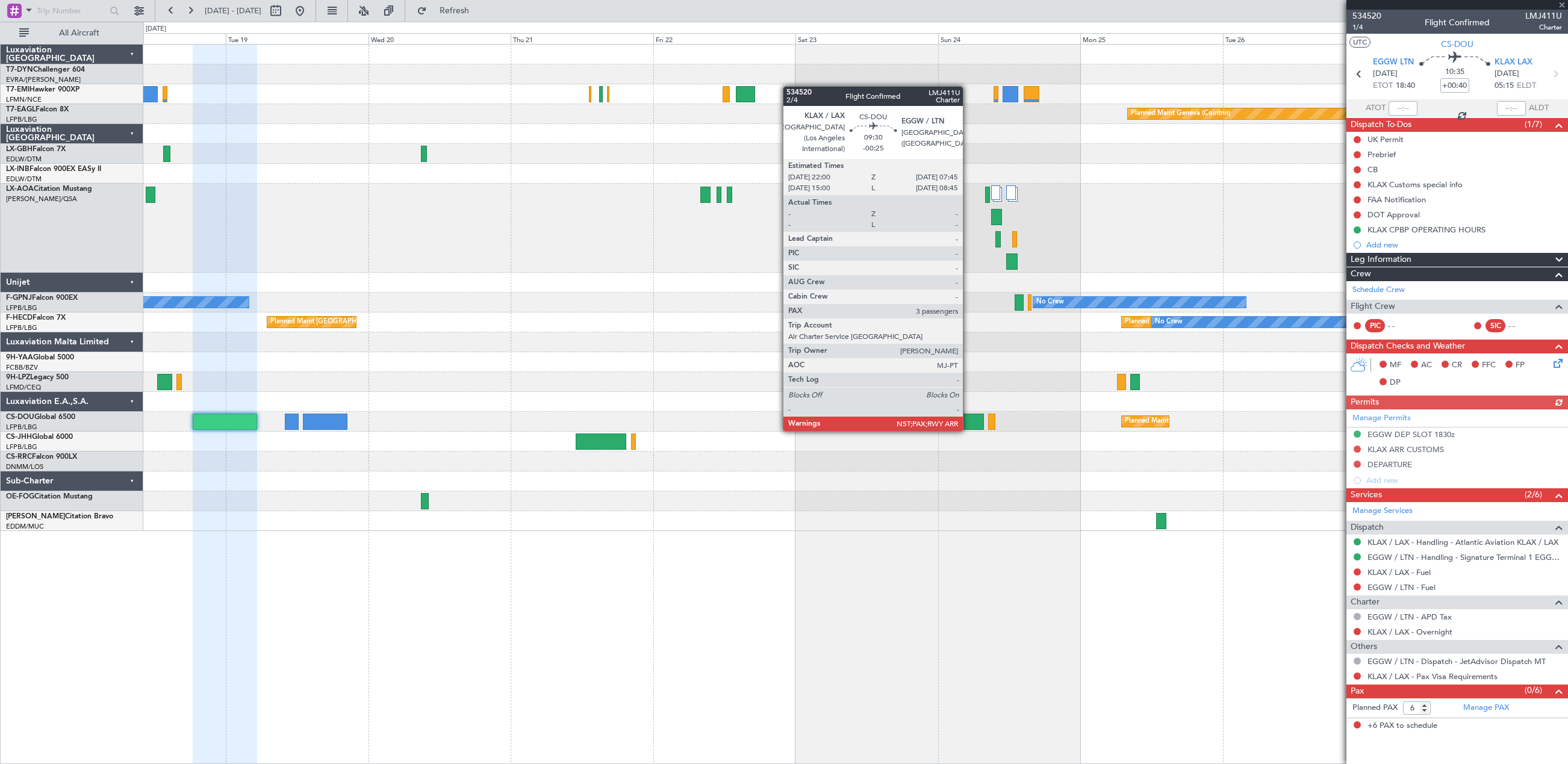
click at [968, 419] on div at bounding box center [955, 422] width 58 height 16
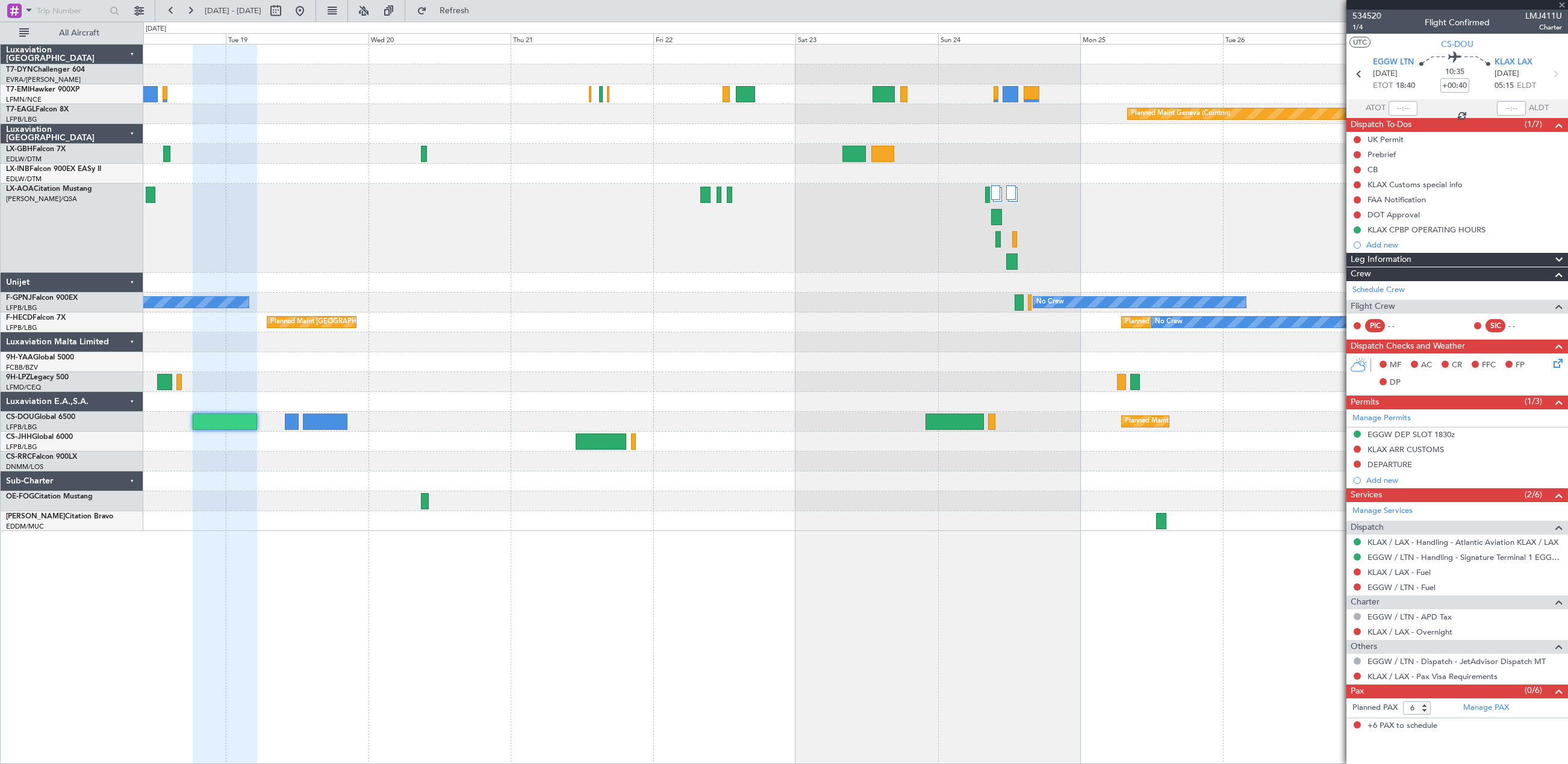
type input "-00:25"
type input "3"
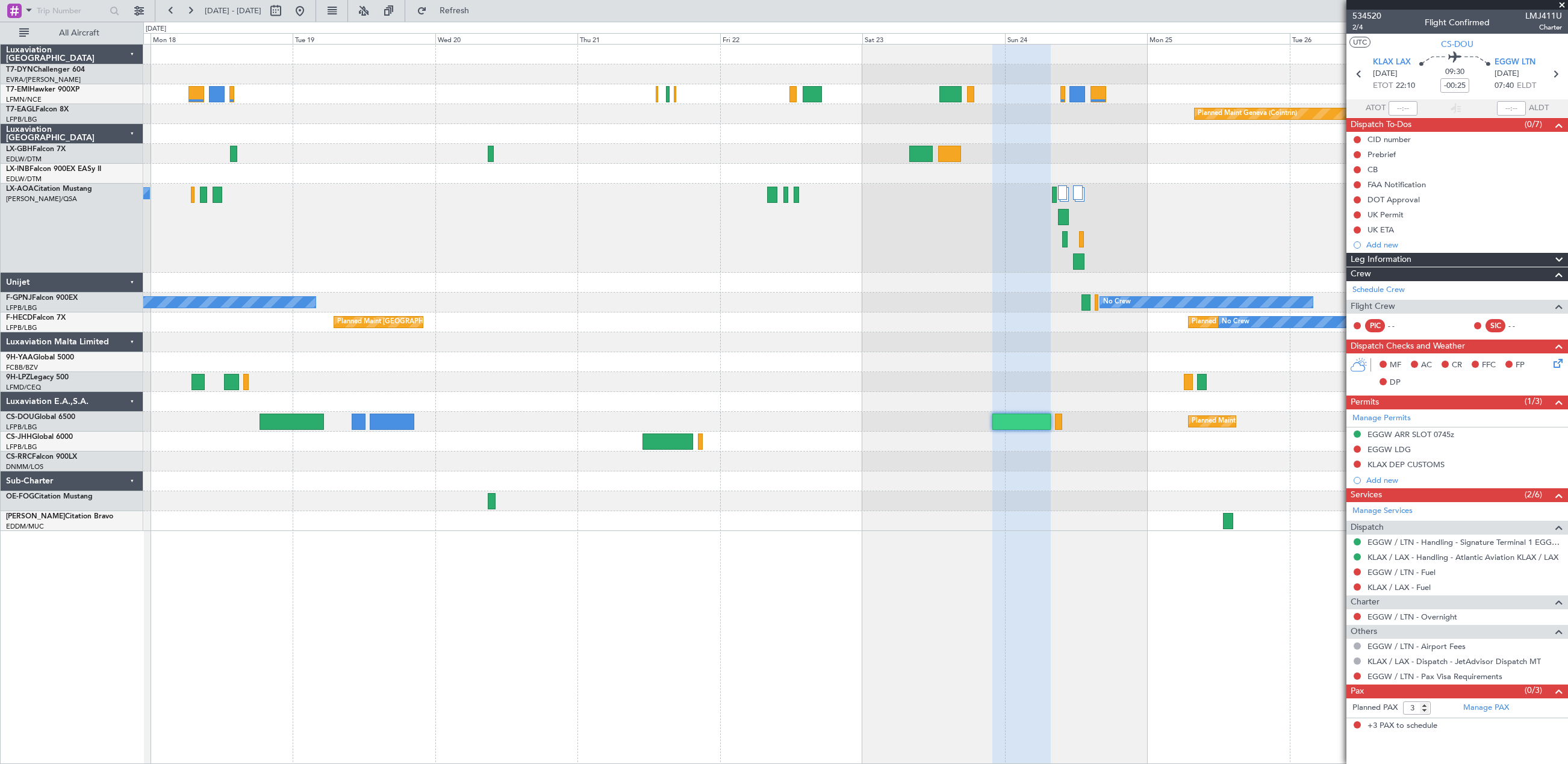
click at [562, 452] on div "Planned Maint Geneva (Cointrin) No Crew Sabadell No Crew Sabadell No Crew No Cr…" at bounding box center [855, 287] width 1424 height 486
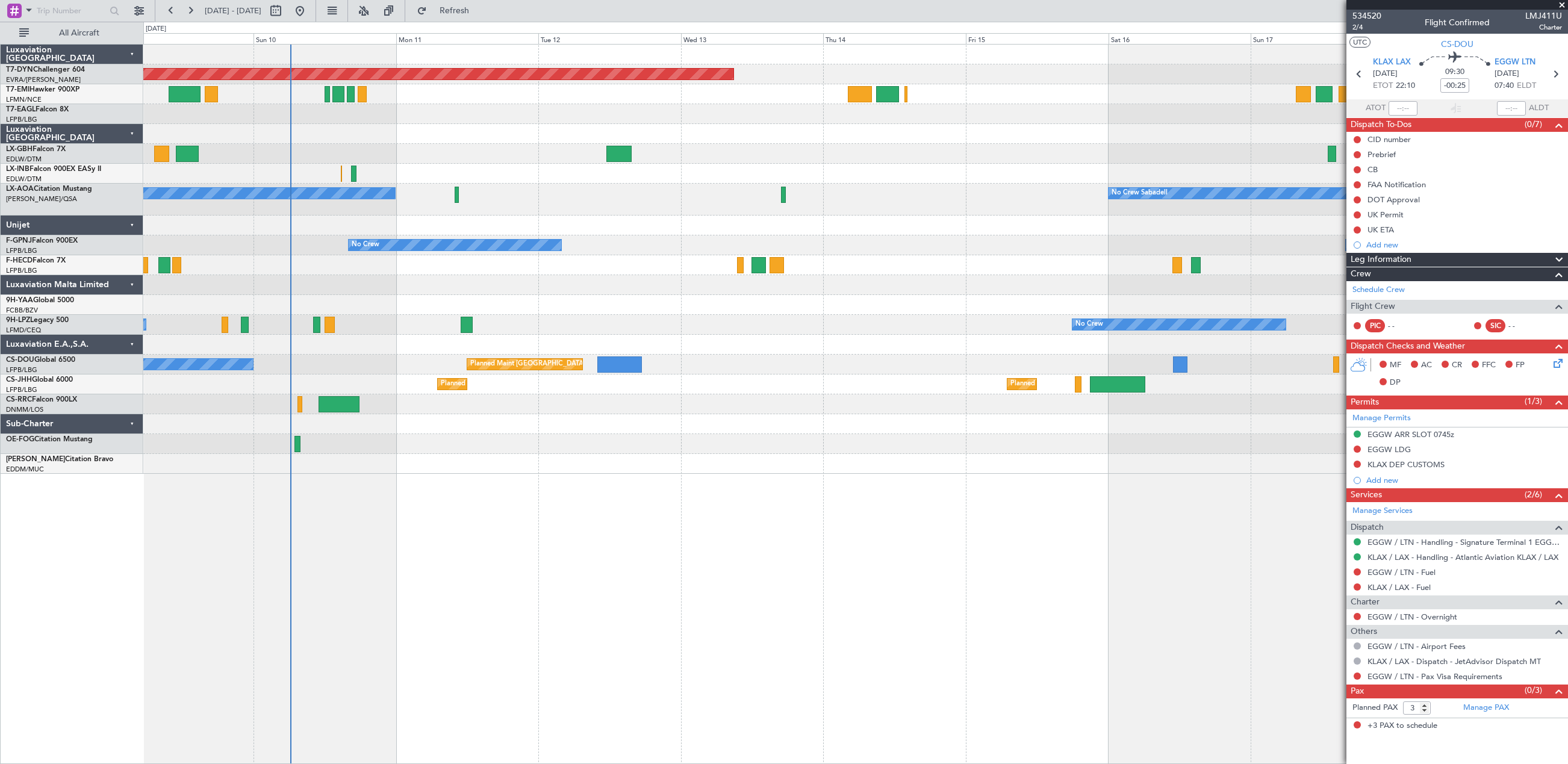
click at [807, 442] on div "Planned Maint Basel-Mulhouse Unplanned Maint Nice (Côte d'Azur Airport) No Crew…" at bounding box center [855, 258] width 1424 height 429
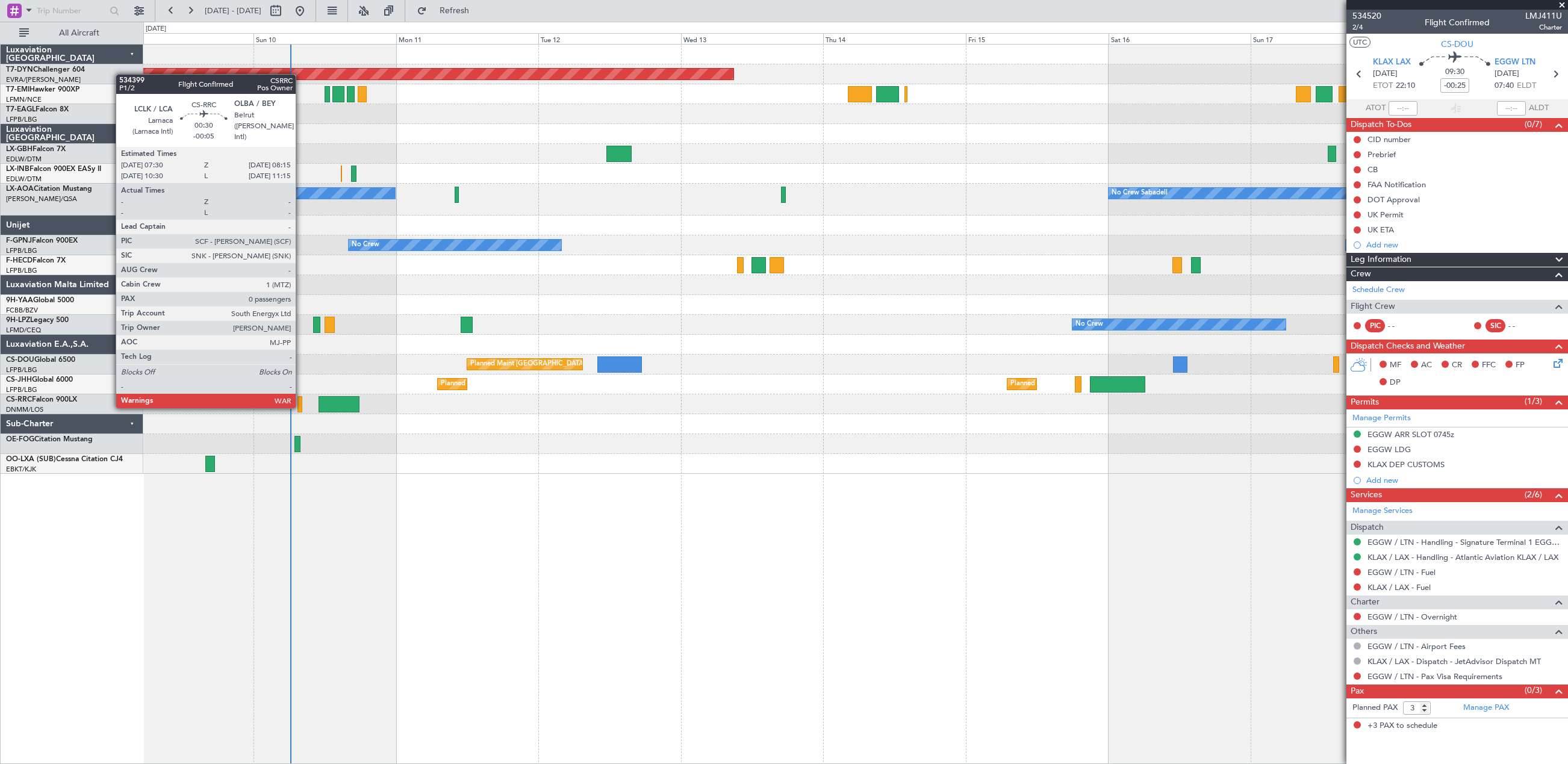
click at [301, 406] on div at bounding box center [300, 404] width 5 height 16
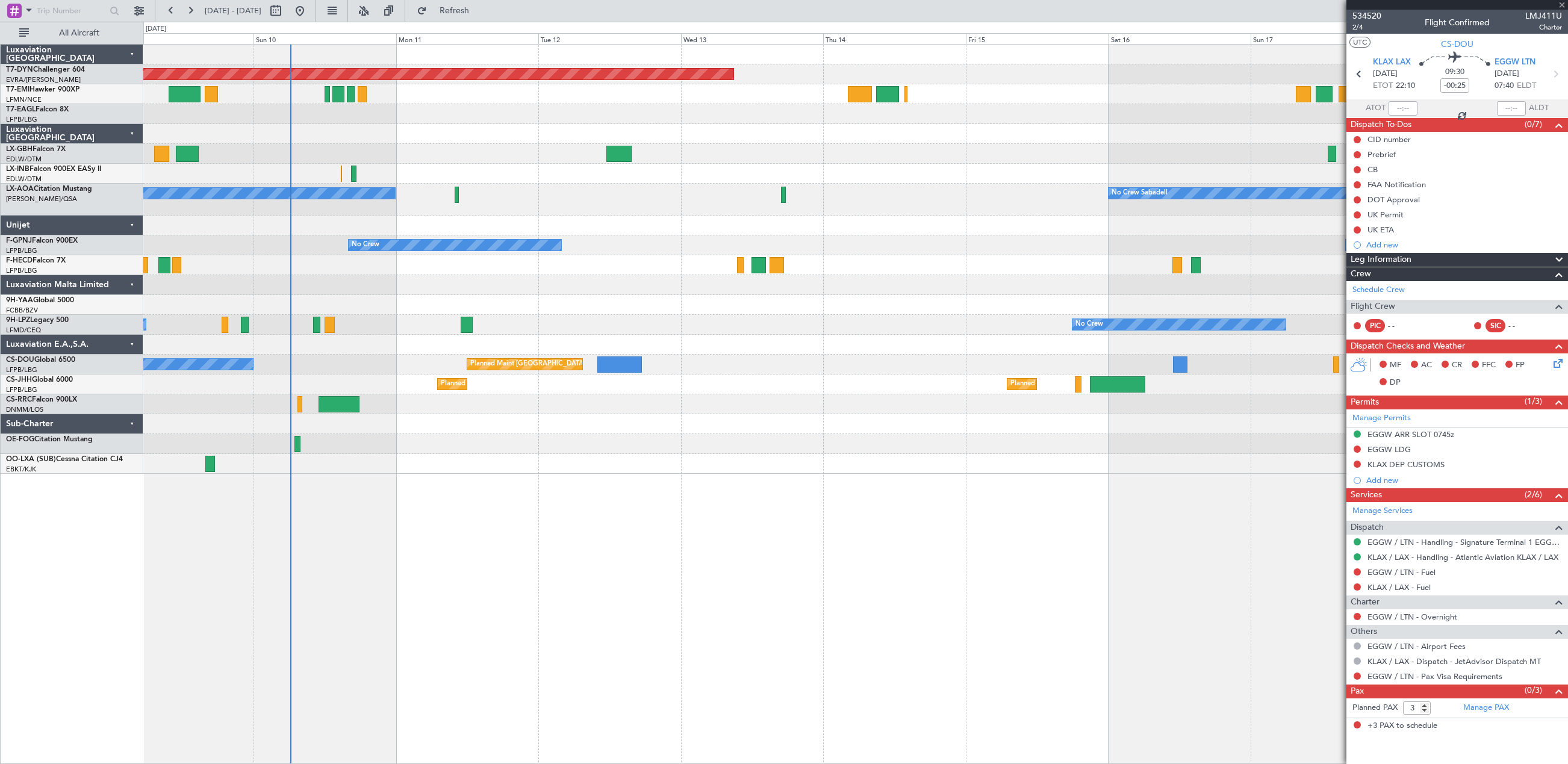
type input "-00:05"
type input "0"
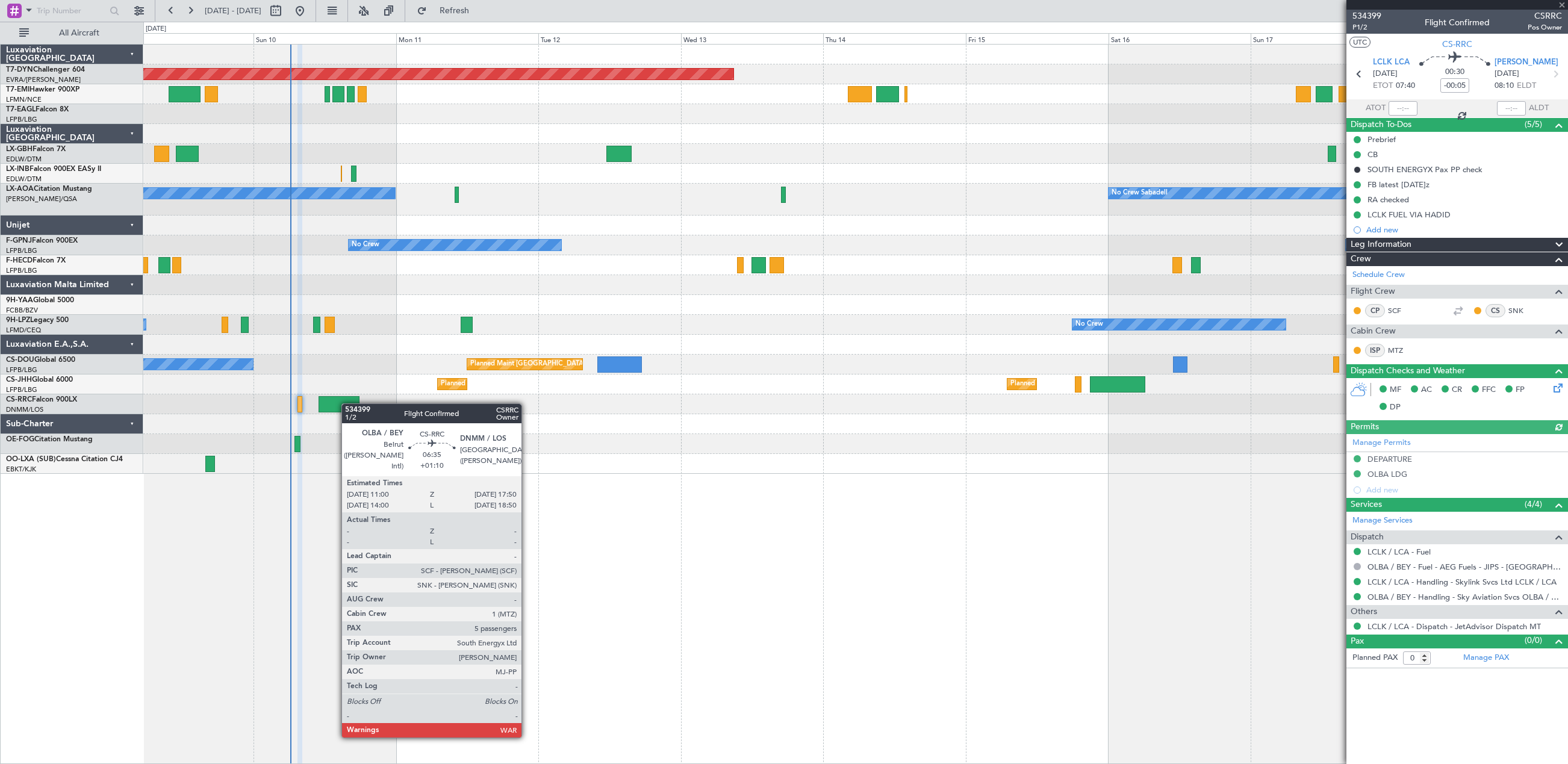
click at [347, 403] on div at bounding box center [339, 404] width 41 height 16
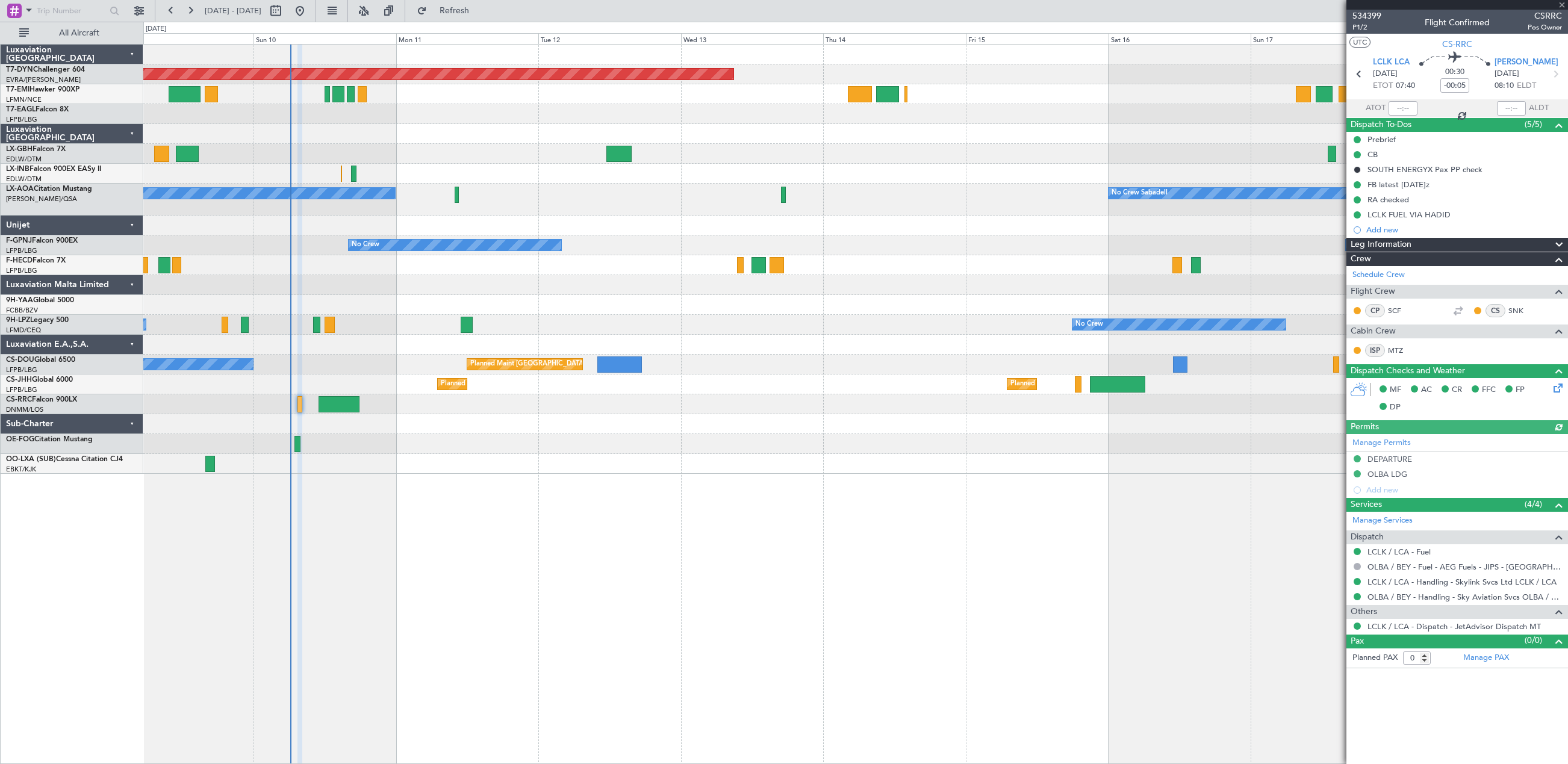
type input "+01:10"
type input "5"
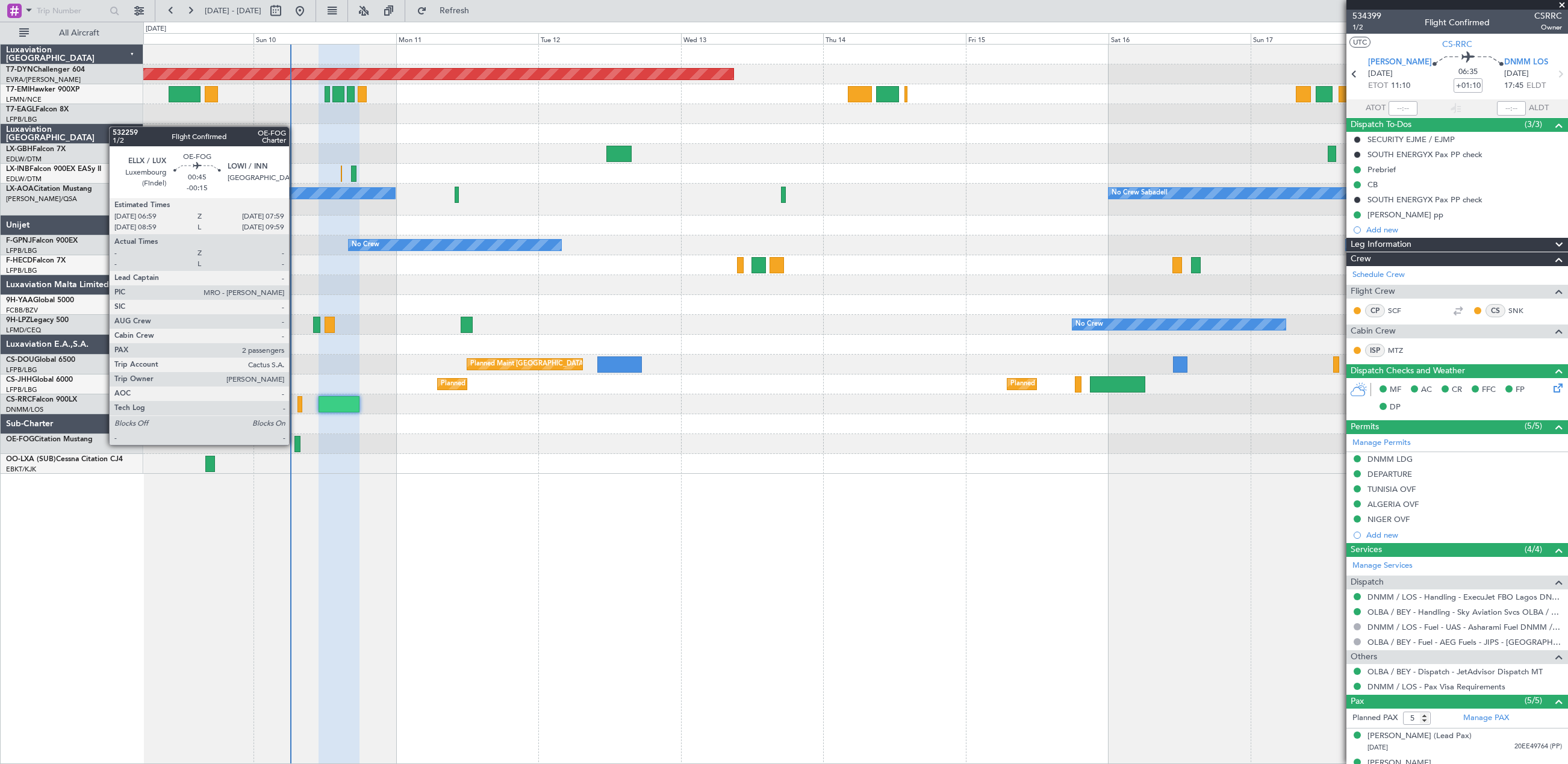
click at [295, 444] on div at bounding box center [298, 444] width 6 height 16
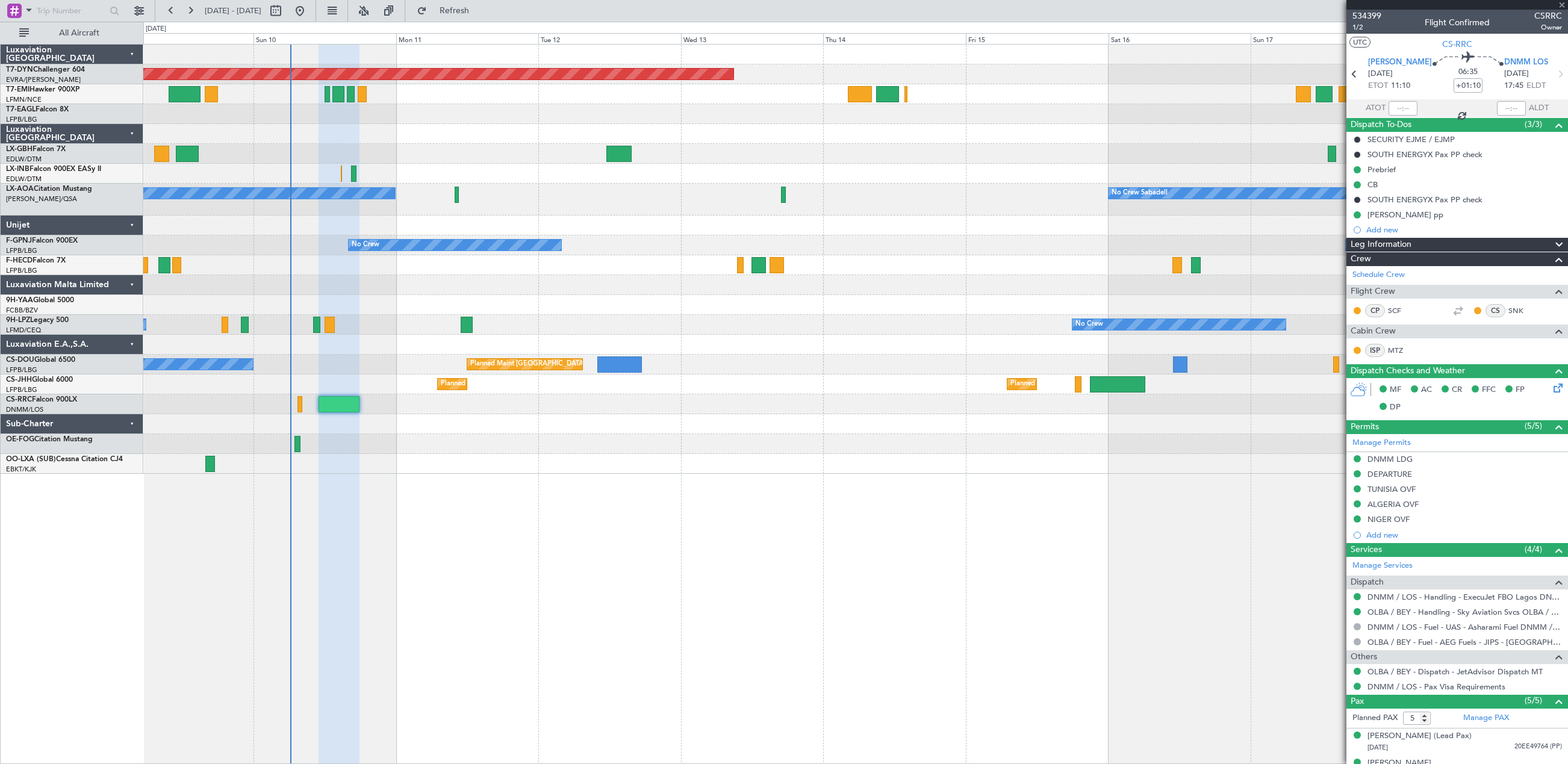
type input "-00:15"
type input "2"
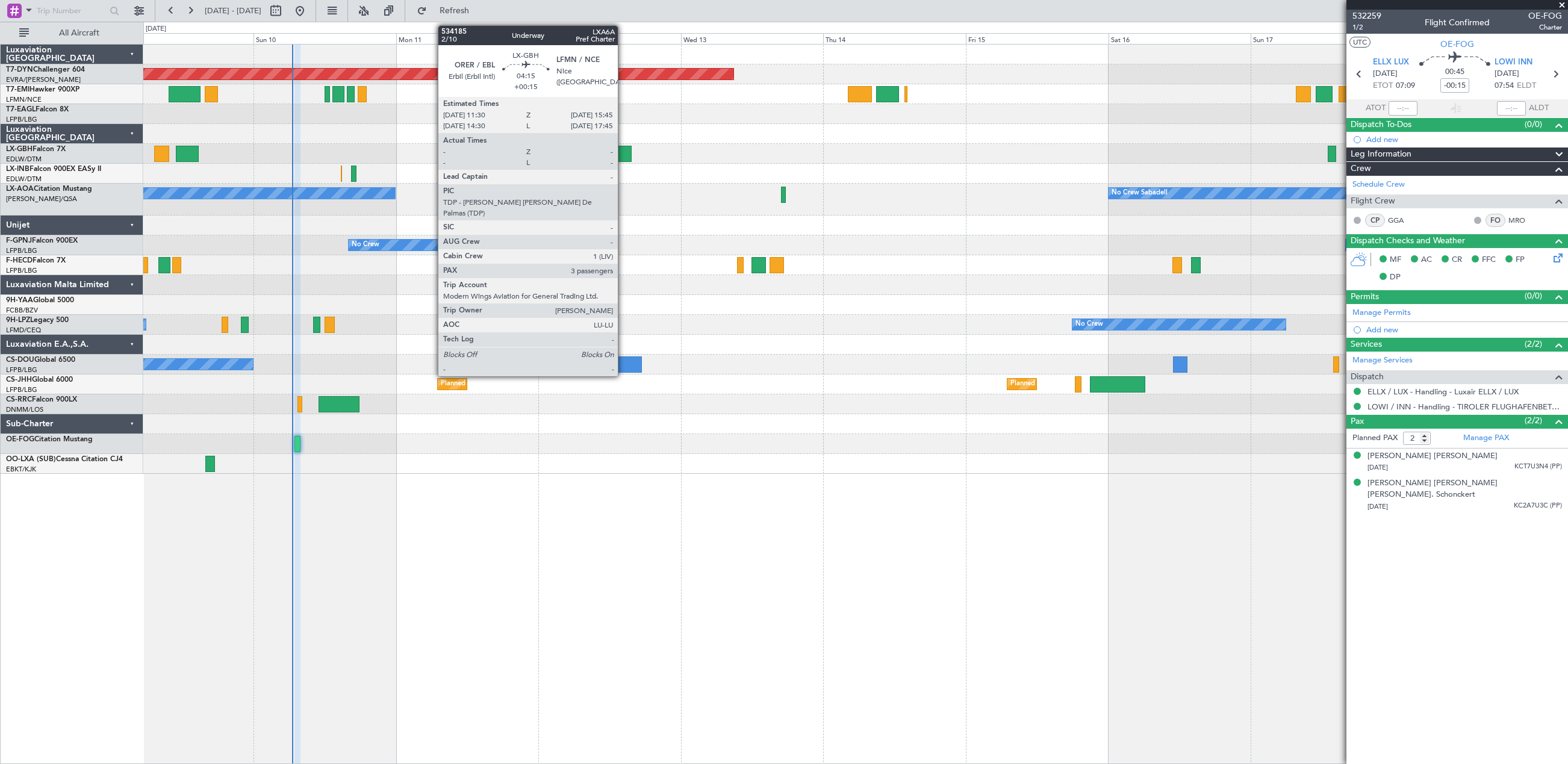
click at [623, 156] on div at bounding box center [619, 154] width 26 height 16
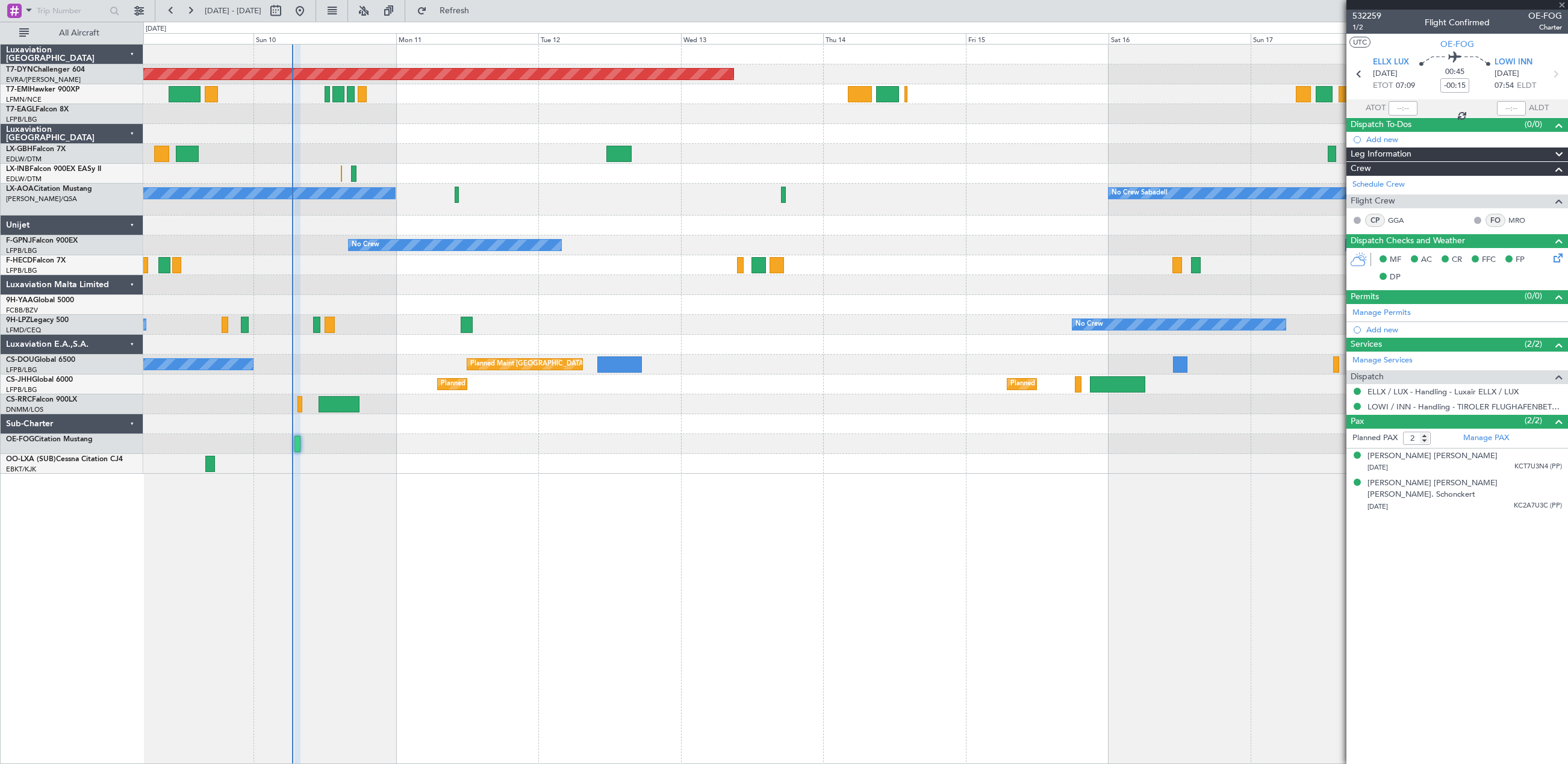
type input "+00:15"
type input "3"
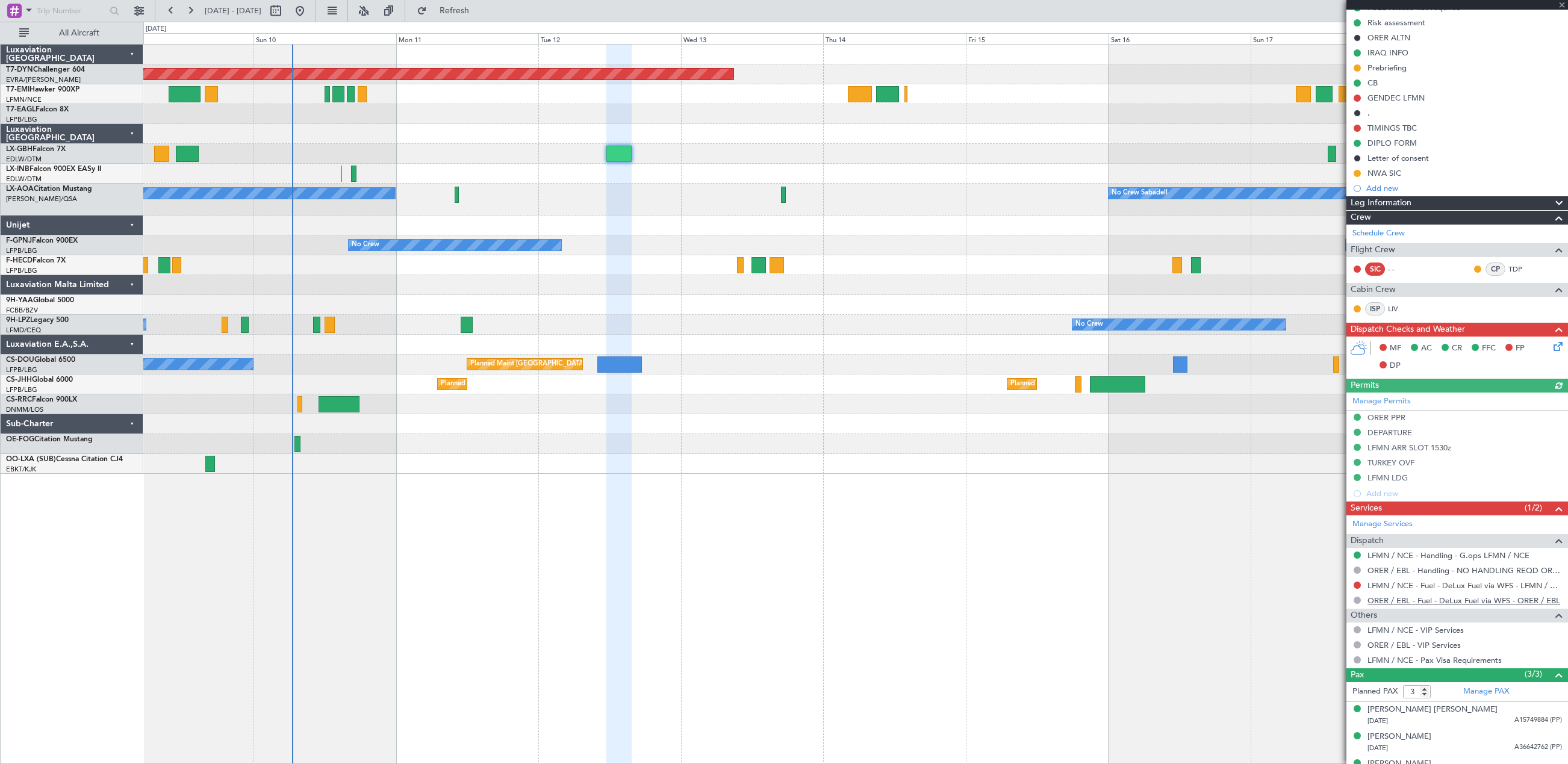
scroll to position [151, 0]
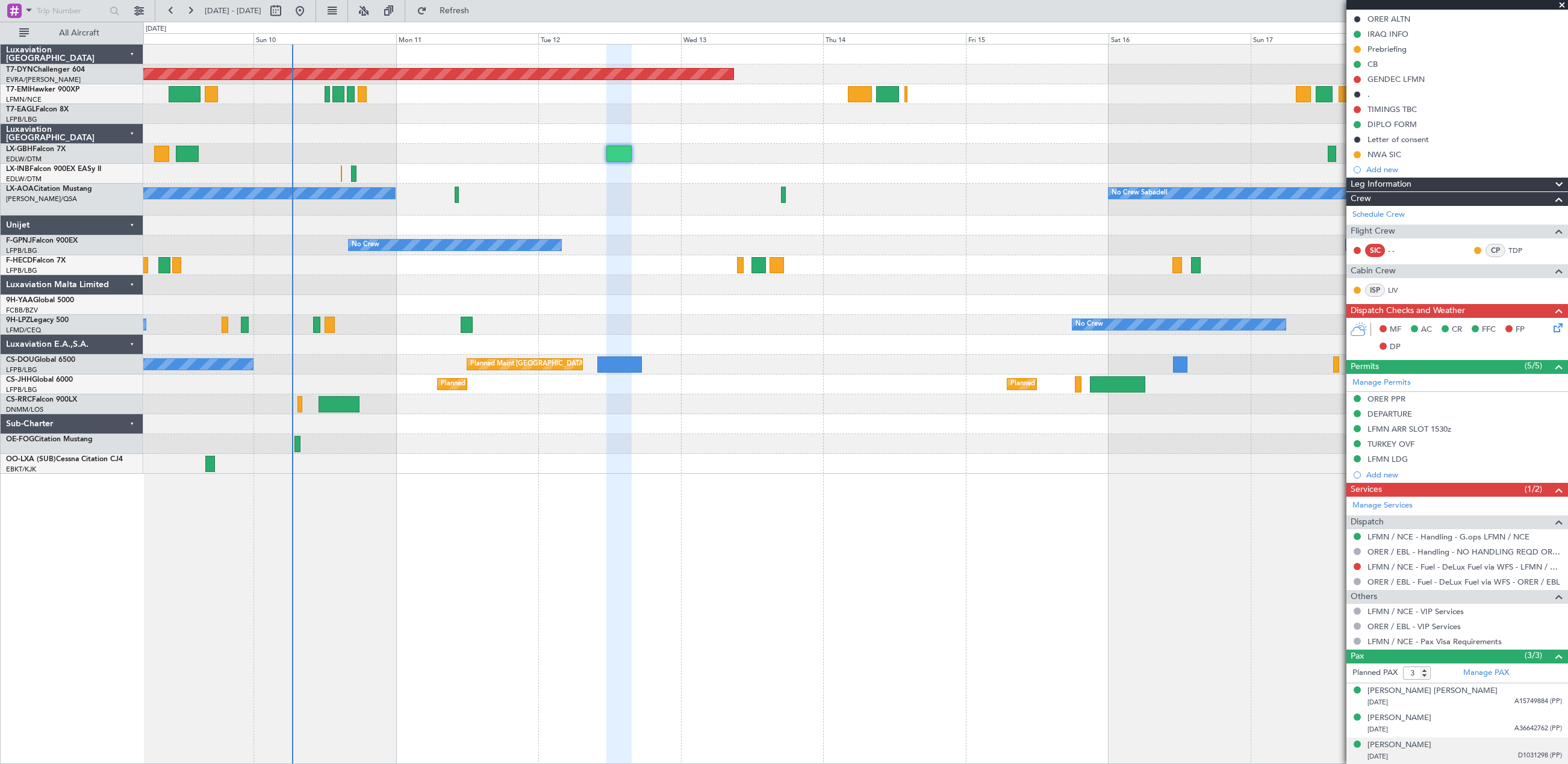
click at [1452, 760] on div "21/09/1966 D1031298 (PP)" at bounding box center [1464, 756] width 194 height 12
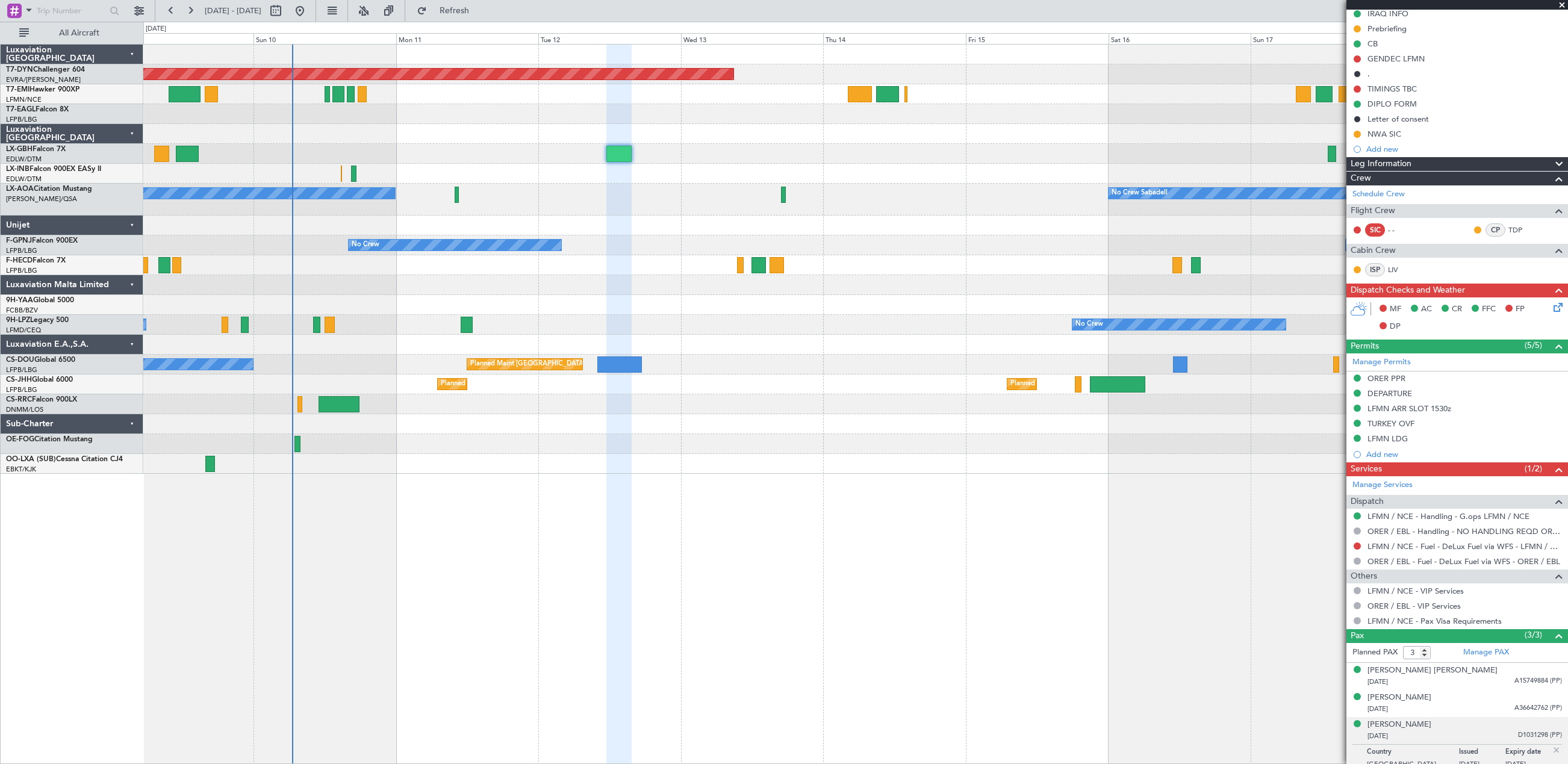
scroll to position [180, 0]
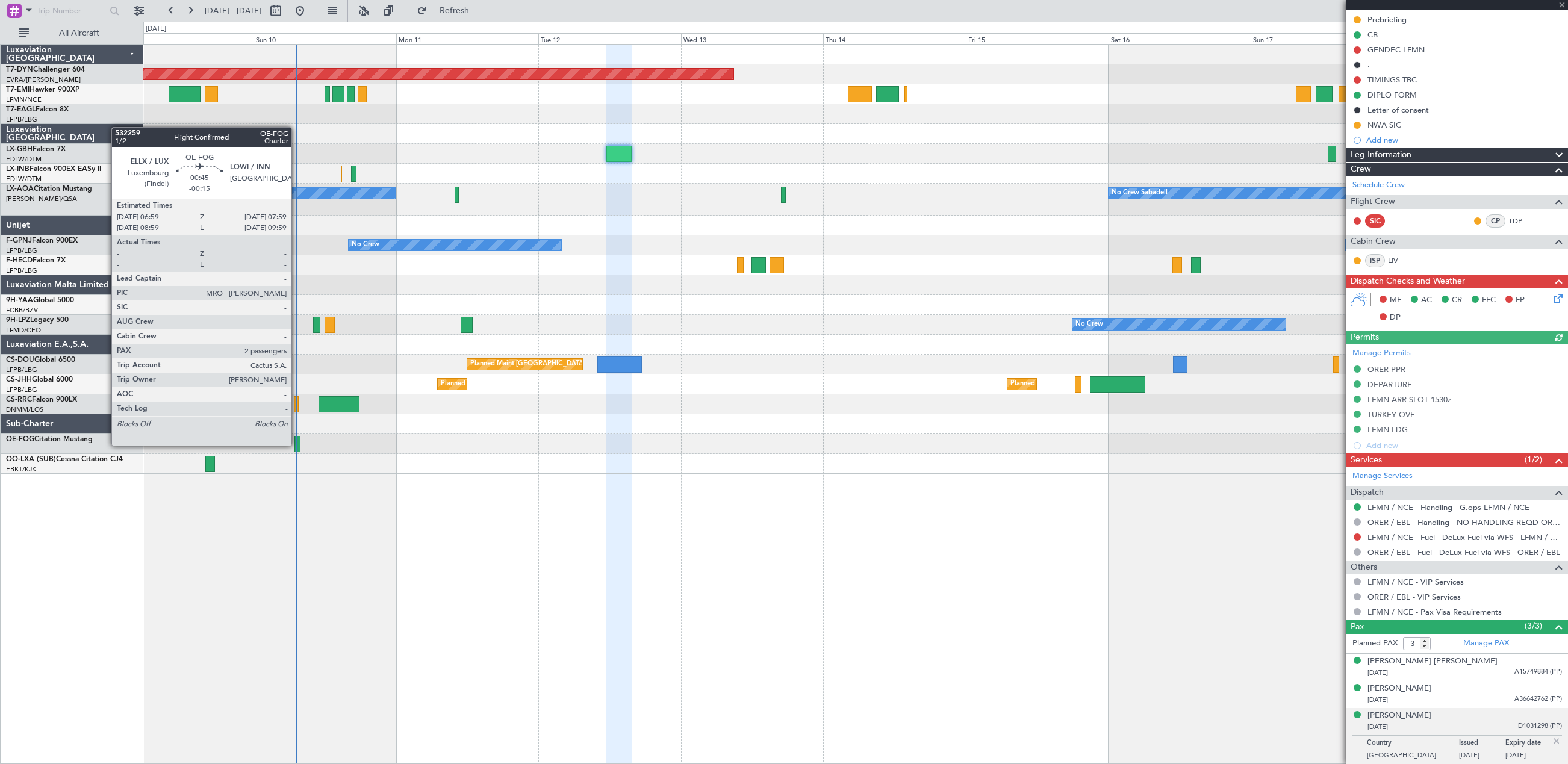
click at [297, 445] on div at bounding box center [298, 444] width 6 height 16
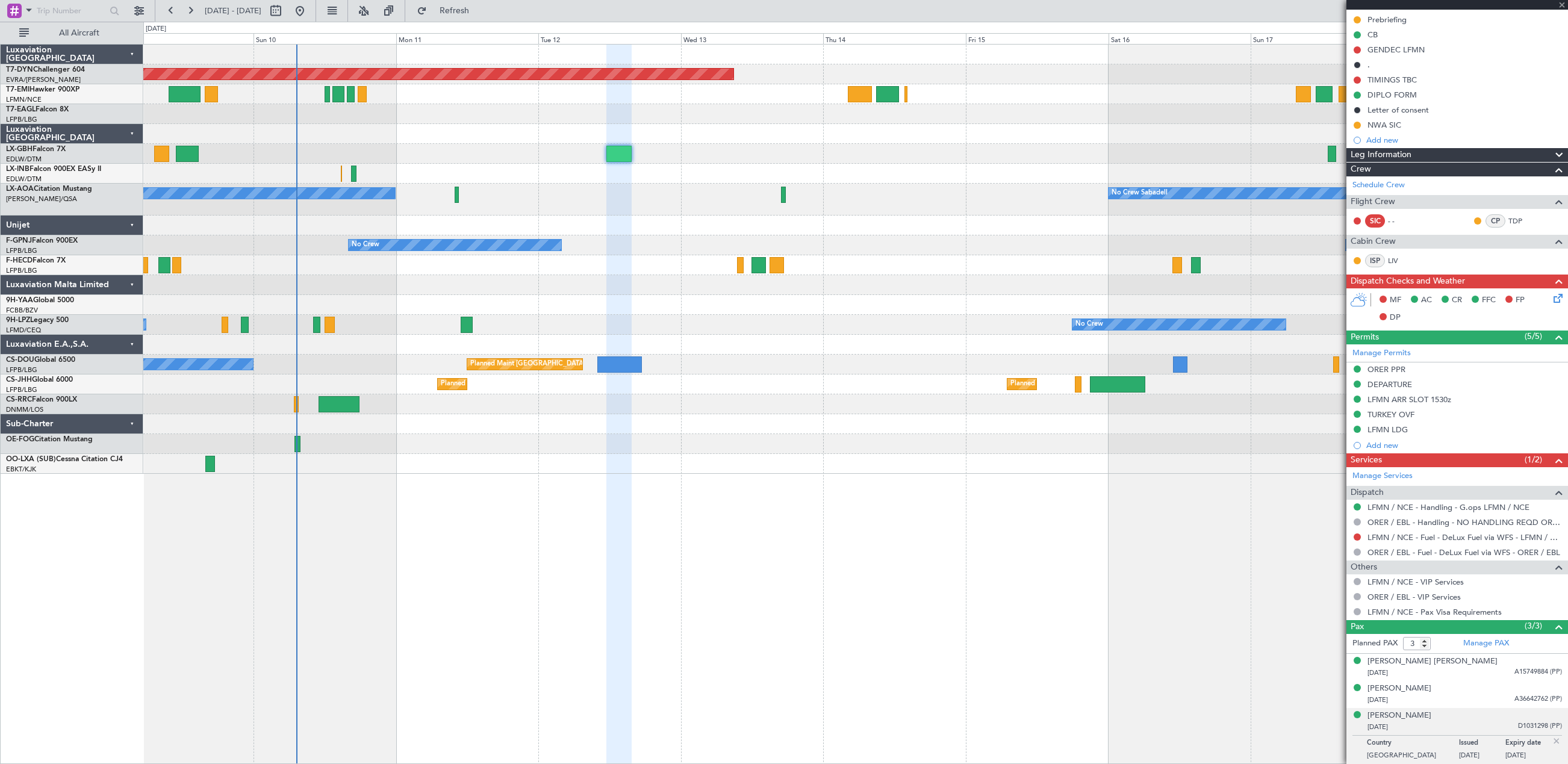
type input "-00:15"
type input "2"
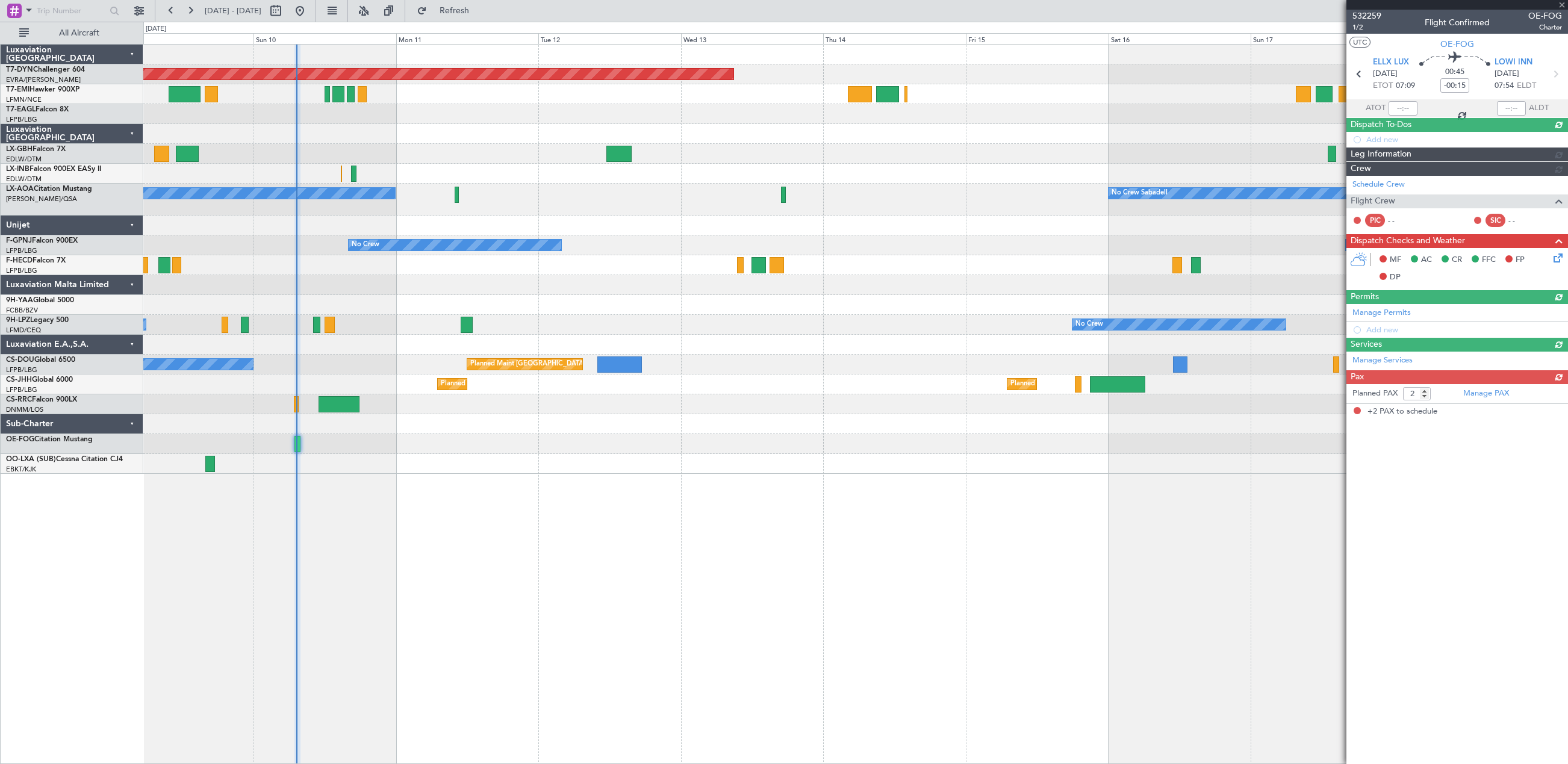
scroll to position [0, 0]
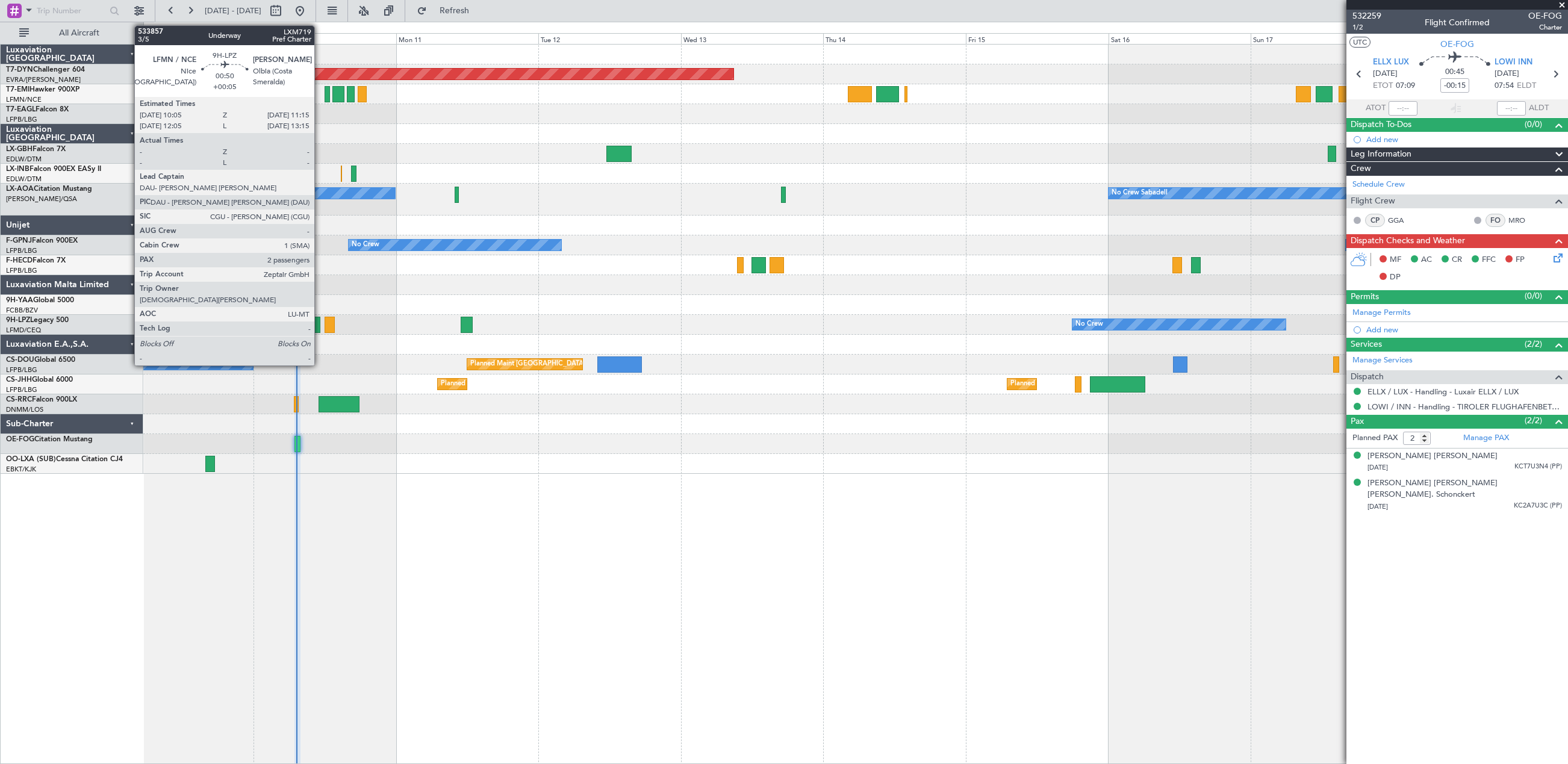
click at [320, 325] on div at bounding box center [317, 324] width 7 height 16
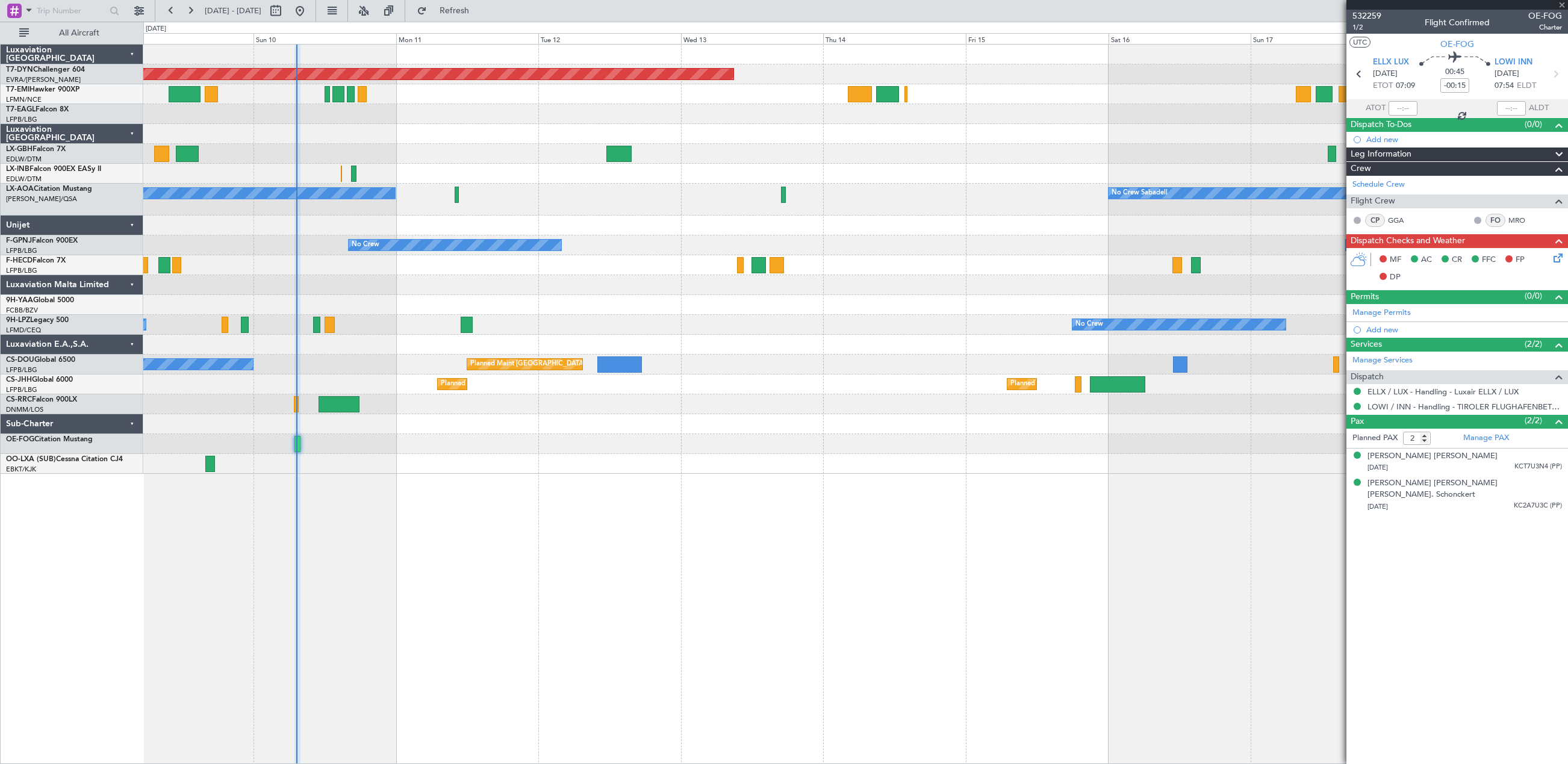
type input "+00:05"
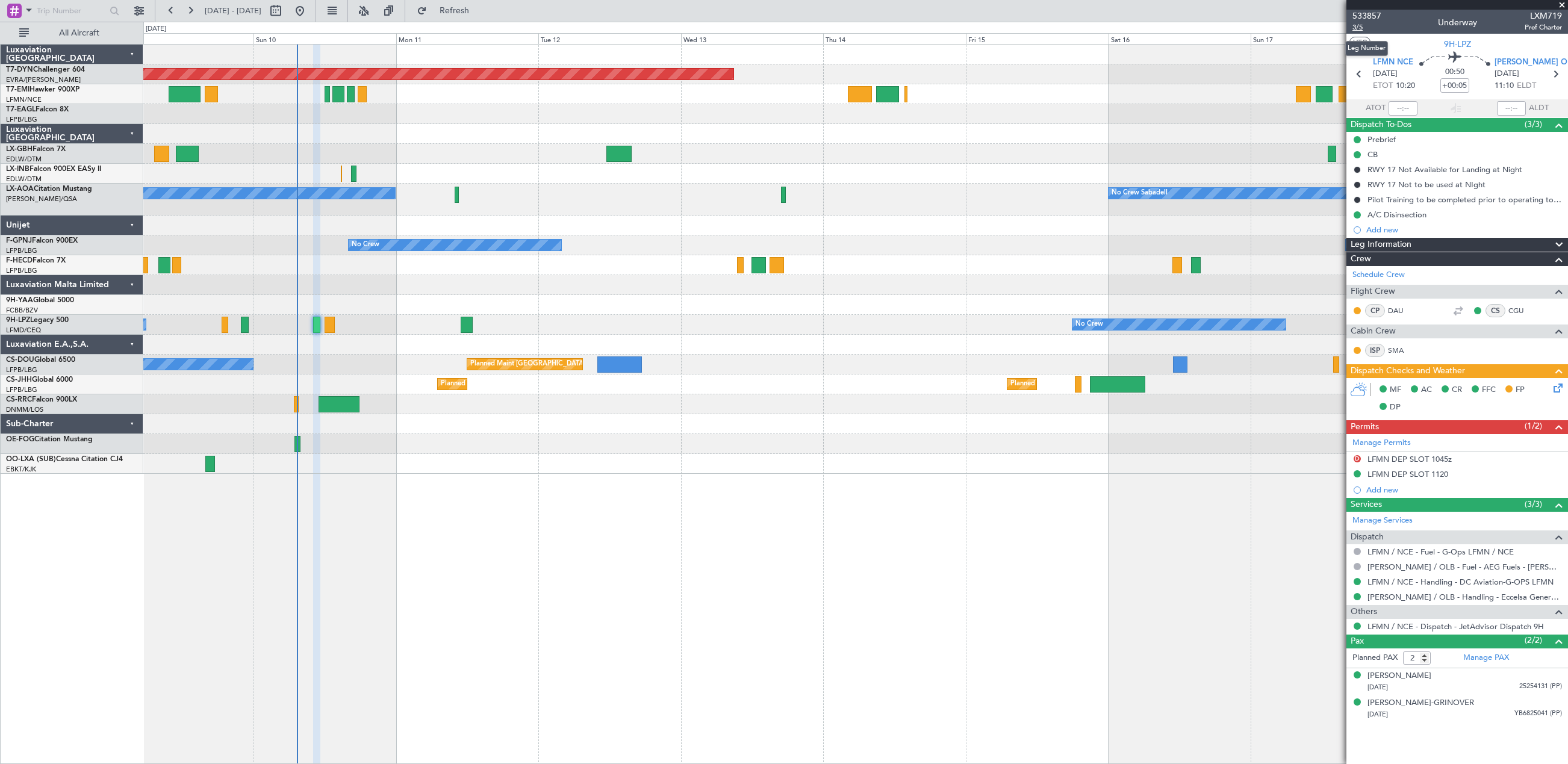
click at [1365, 26] on span "3/5" at bounding box center [1366, 28] width 29 height 10
click at [468, 5] on button "Refresh" at bounding box center [447, 11] width 72 height 20
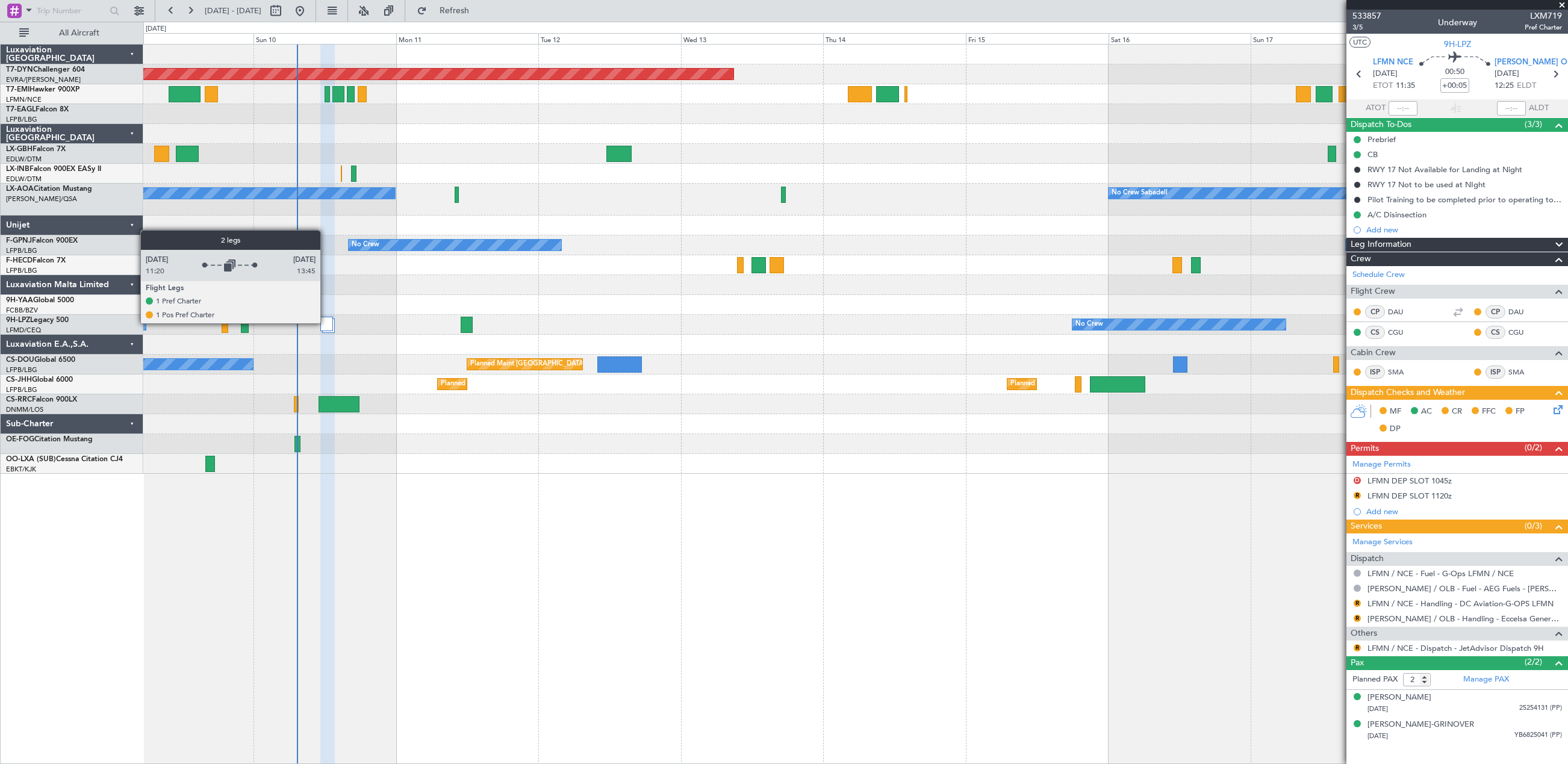
click at [325, 322] on div at bounding box center [326, 323] width 13 height 15
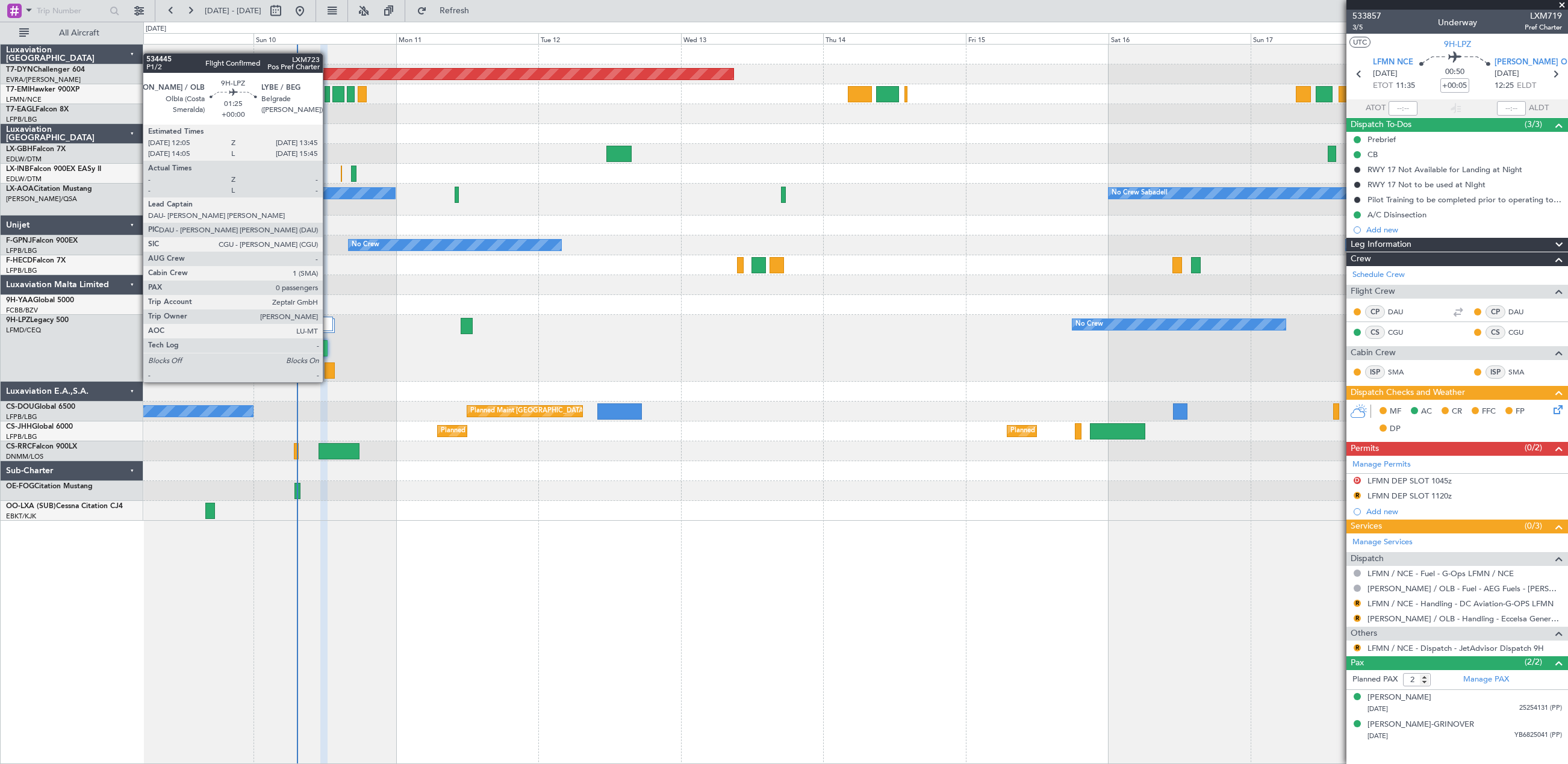
click at [328, 371] on div at bounding box center [329, 371] width 10 height 16
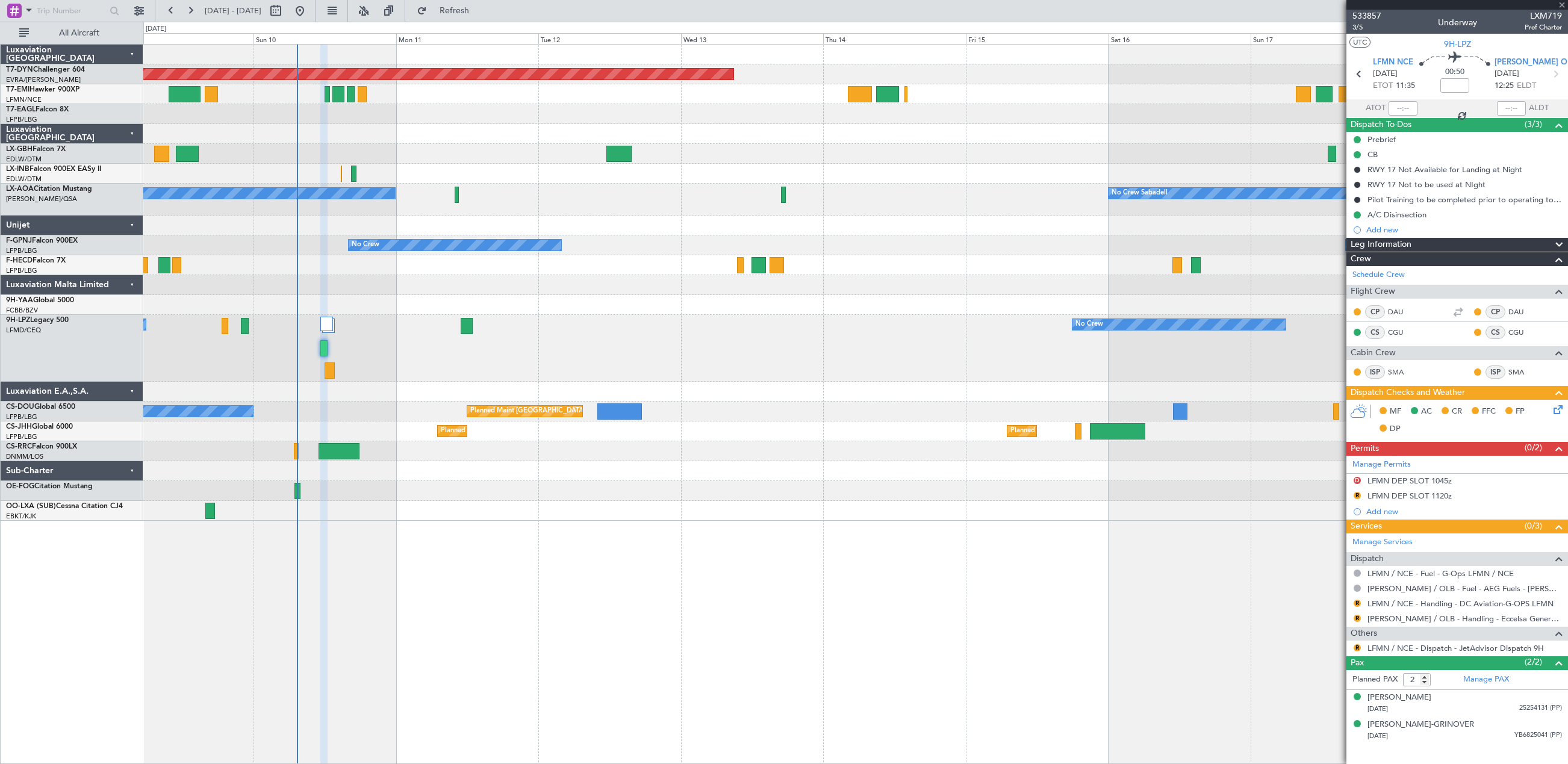
type input "0"
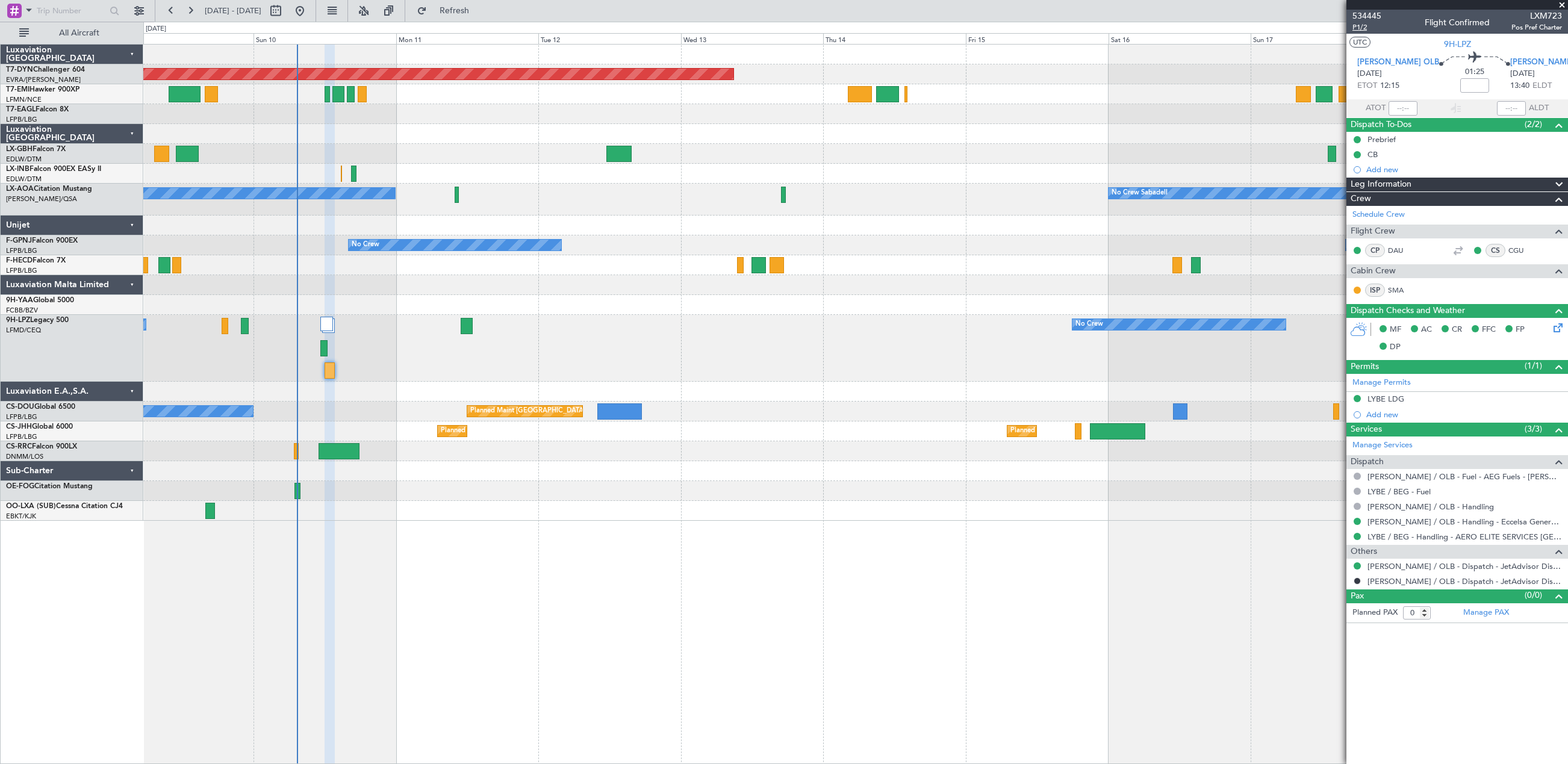
click at [1362, 26] on span "P1/2" at bounding box center [1366, 28] width 29 height 10
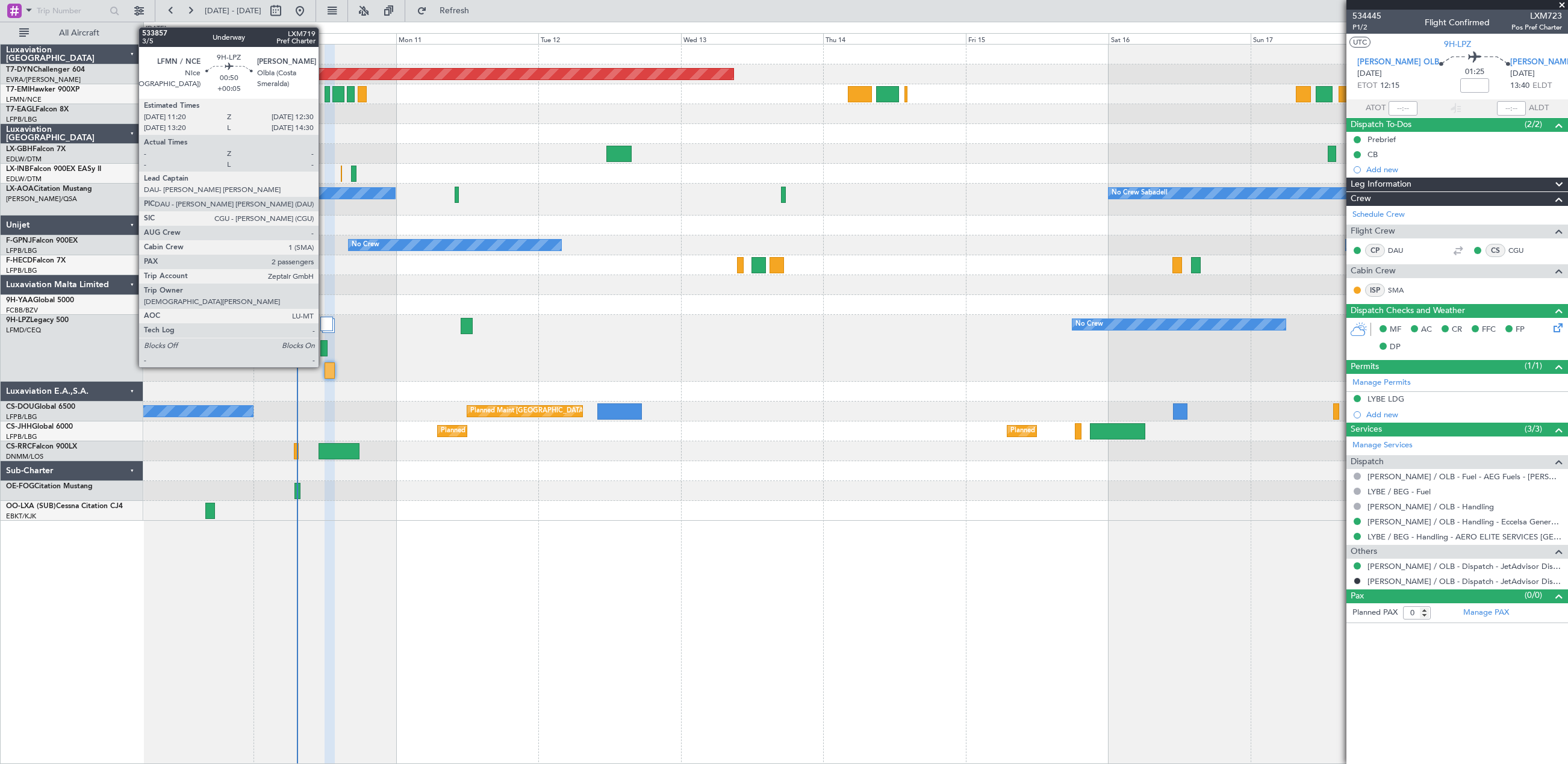
click at [324, 344] on div at bounding box center [323, 348] width 7 height 16
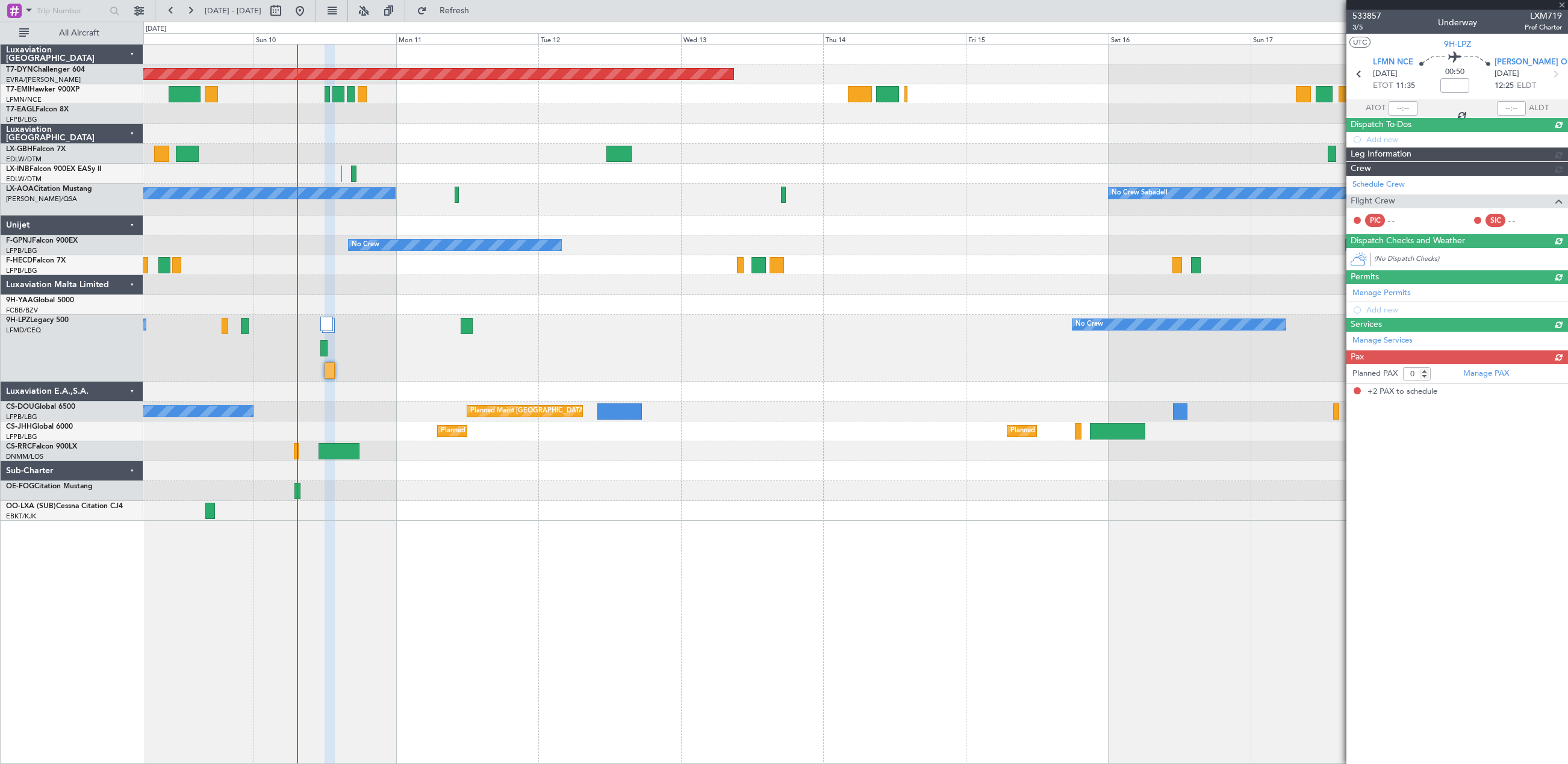
type input "+00:05"
type input "2"
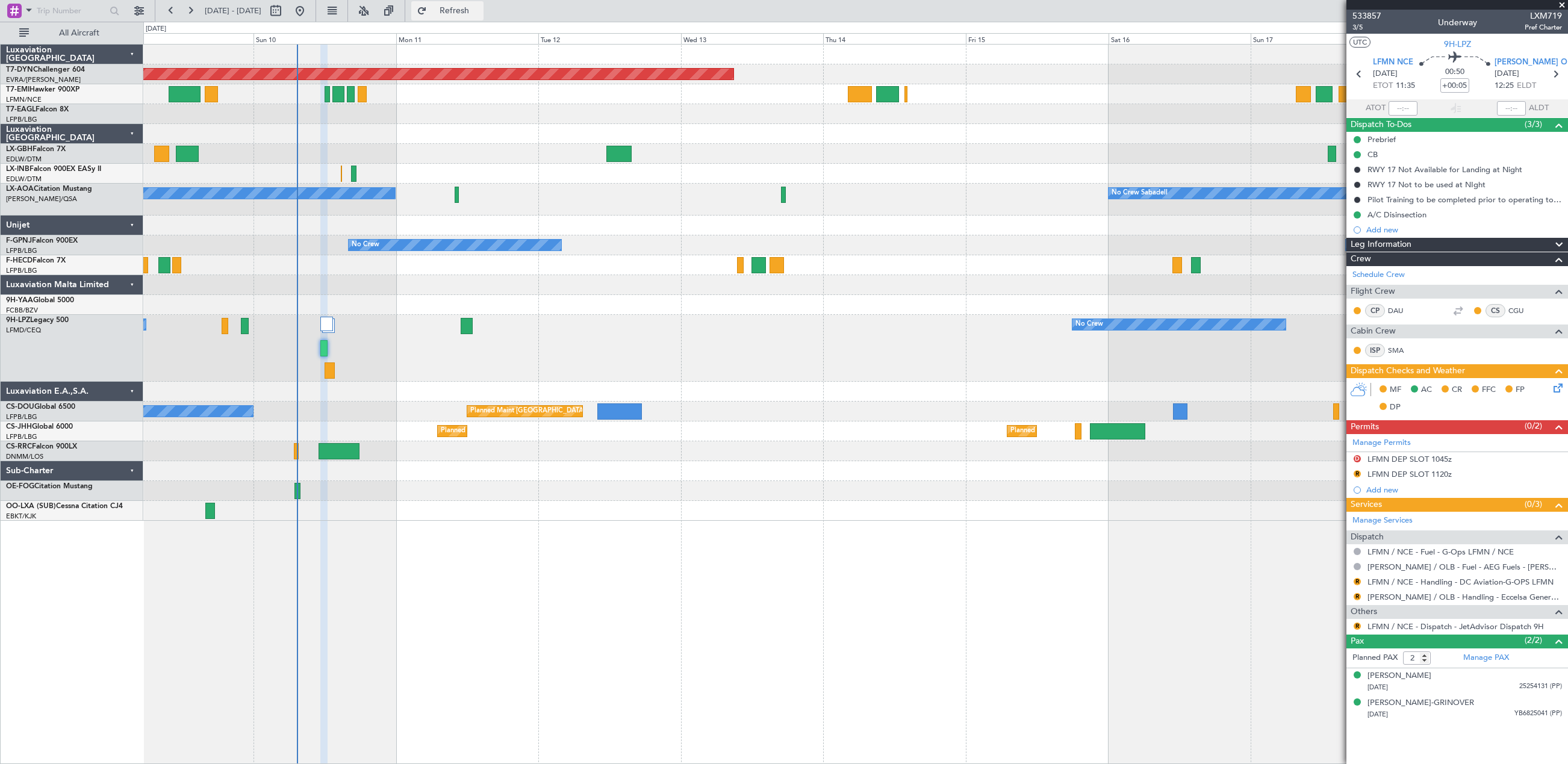
click at [480, 15] on span "Refresh" at bounding box center [454, 11] width 50 height 9
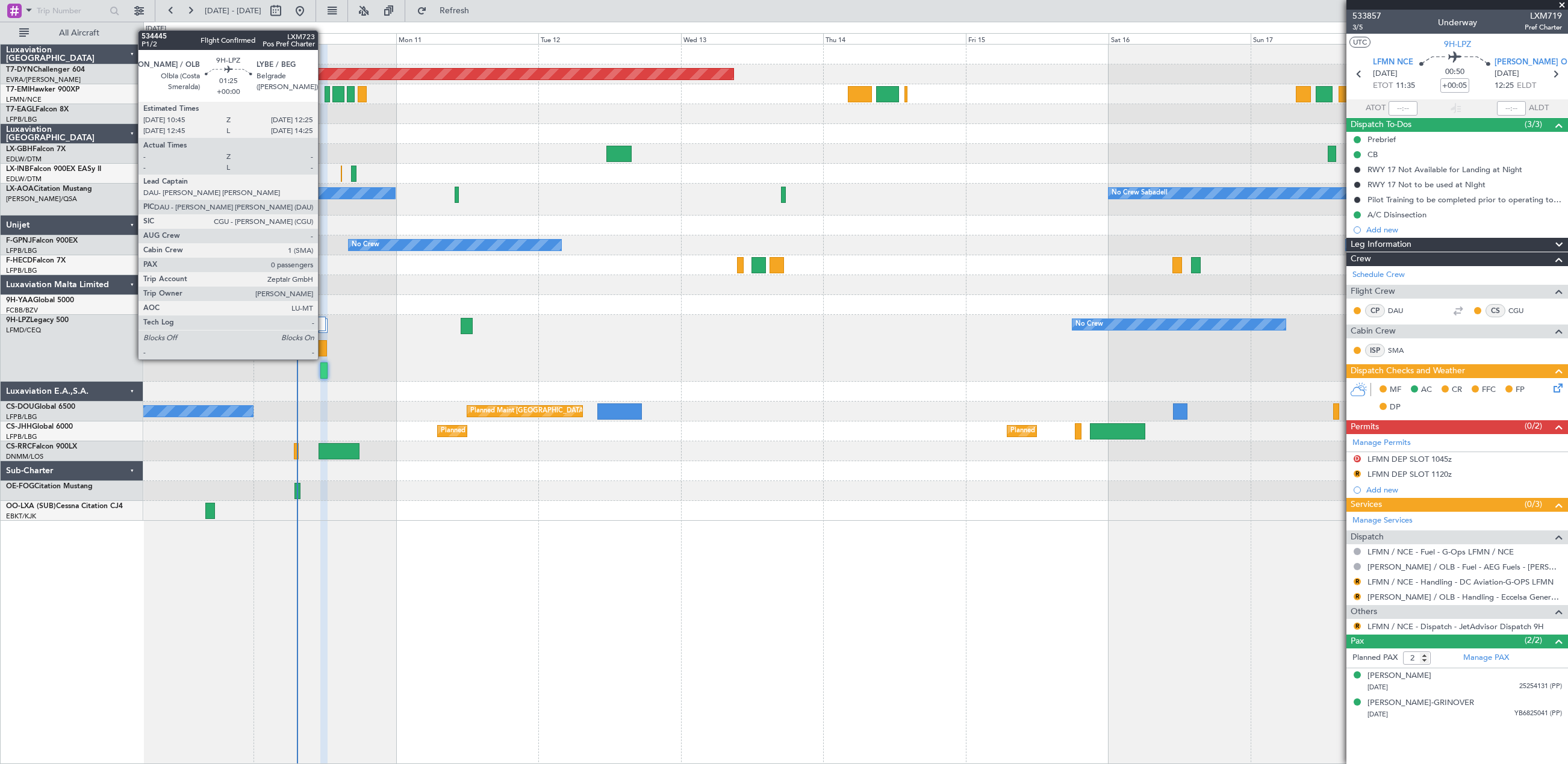
click at [323, 347] on div at bounding box center [321, 348] width 10 height 16
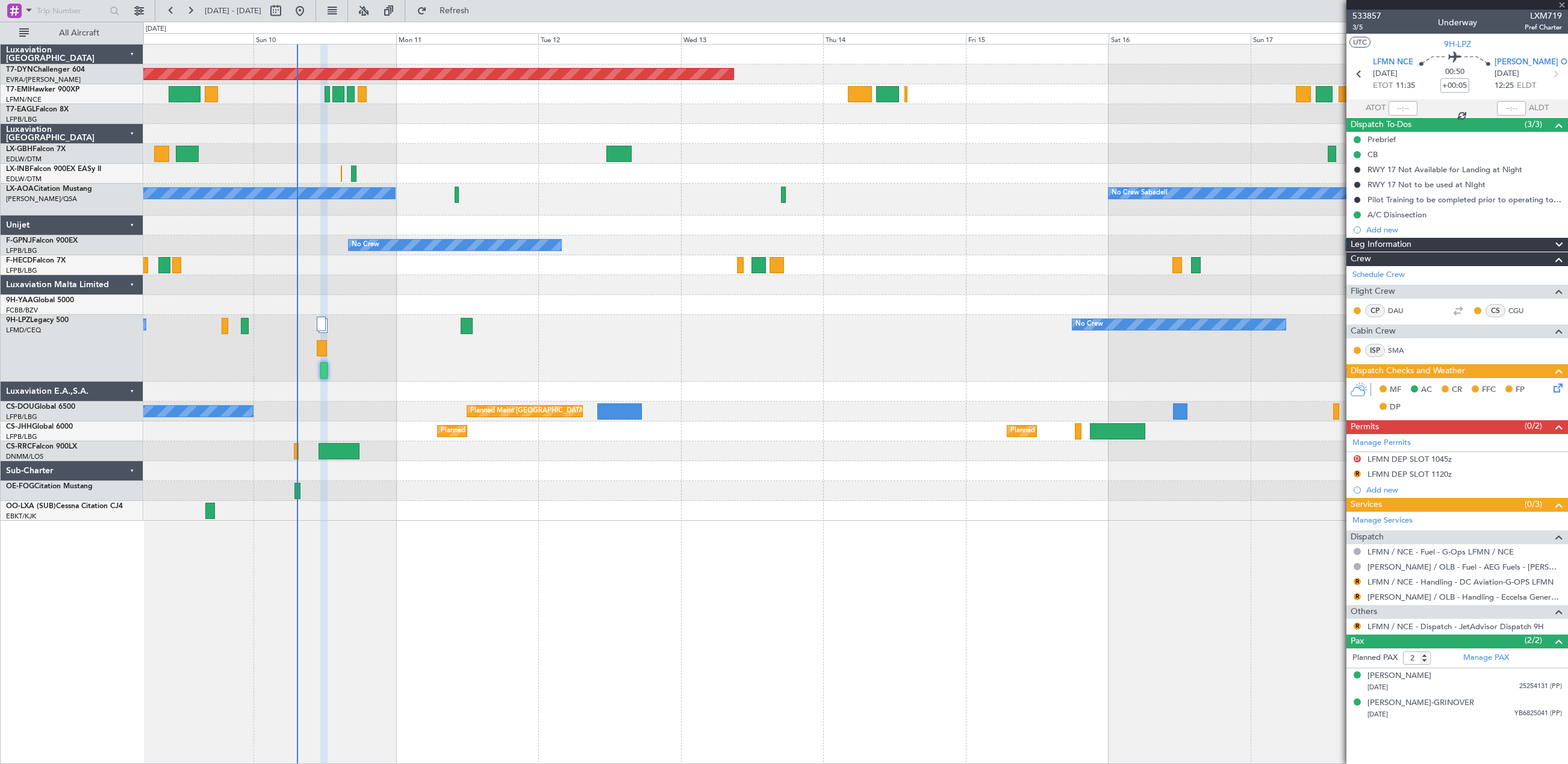
type input "0"
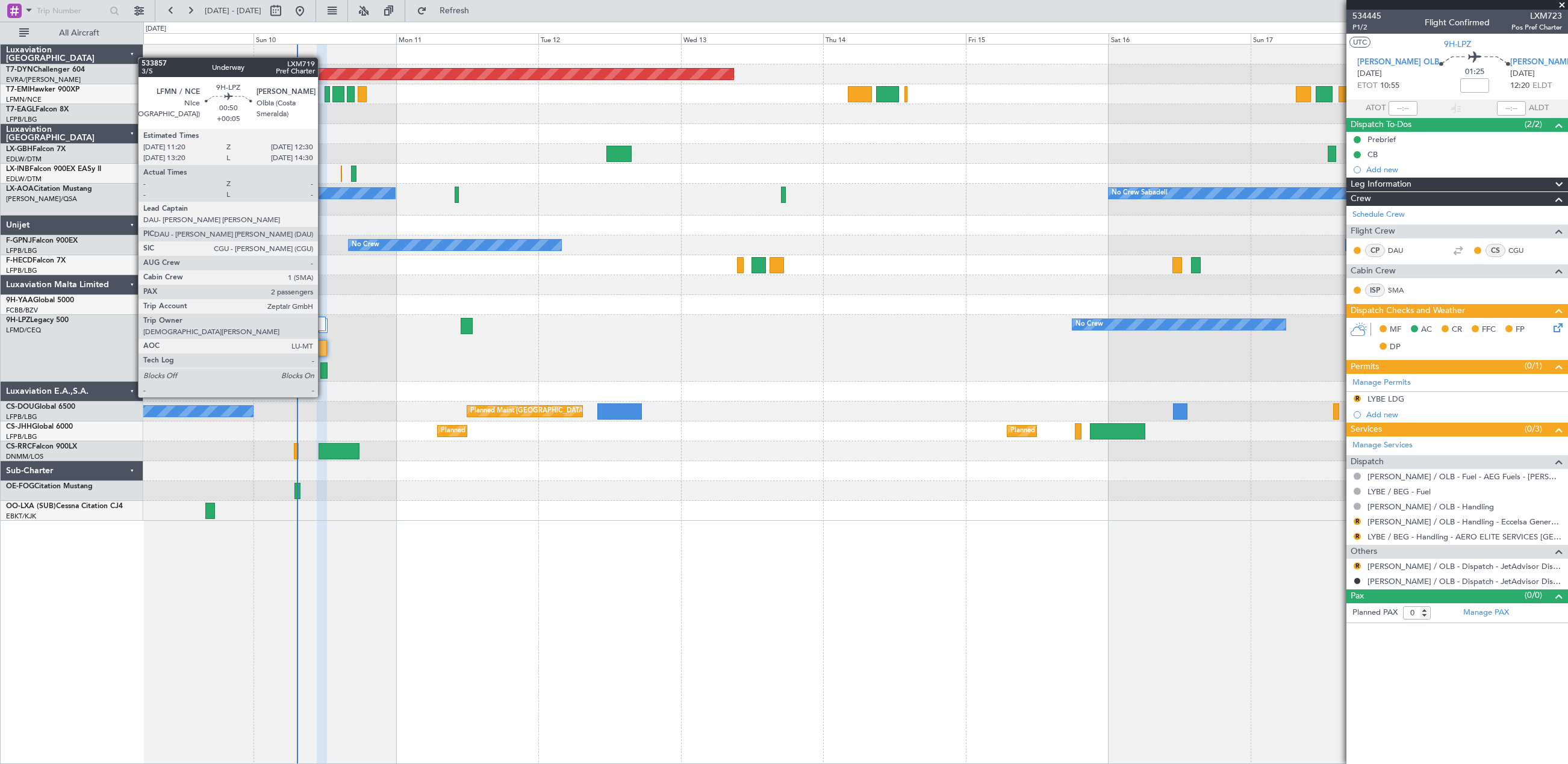
click at [323, 375] on div at bounding box center [323, 371] width 7 height 16
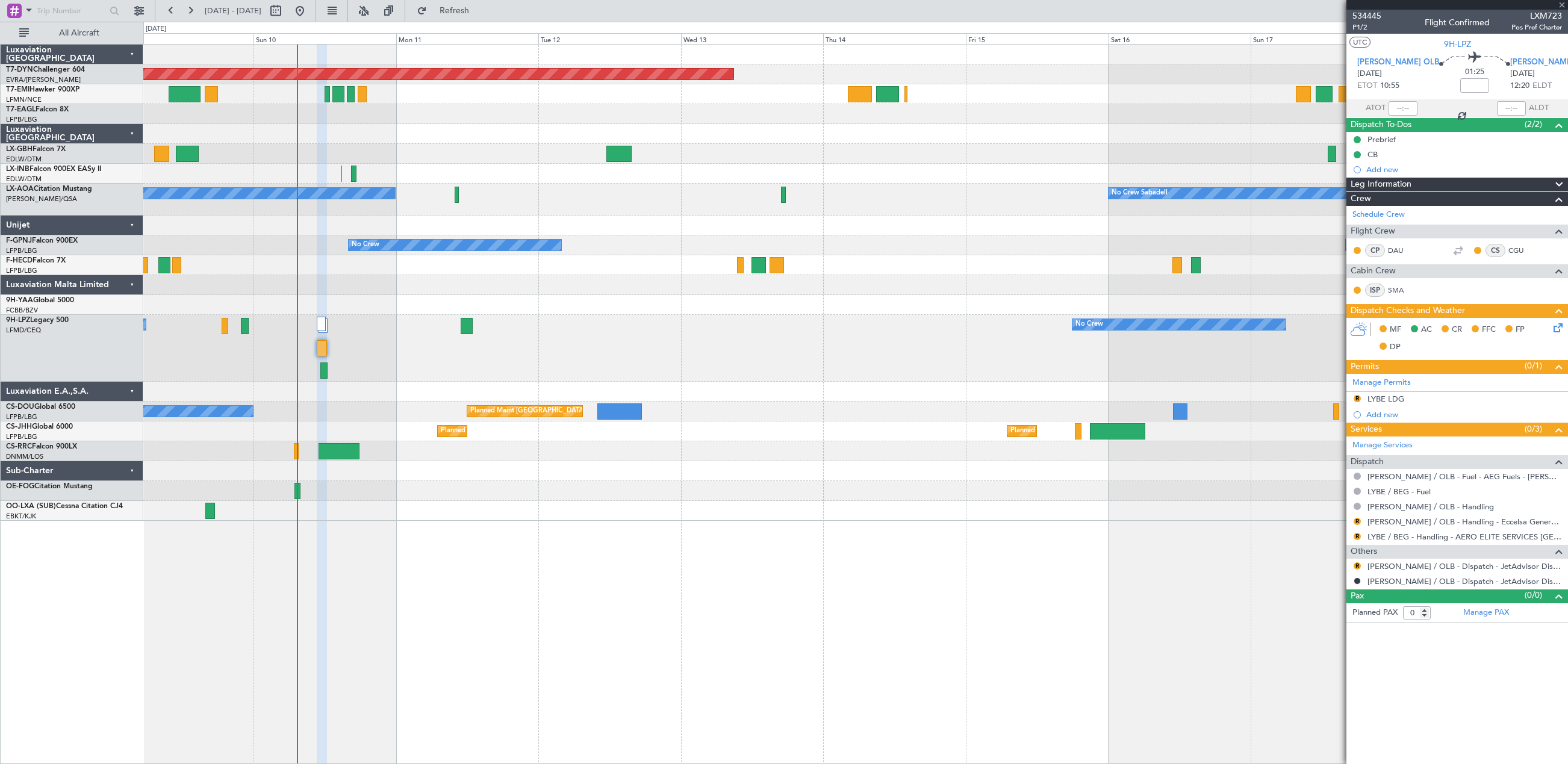
type input "+00:05"
type input "2"
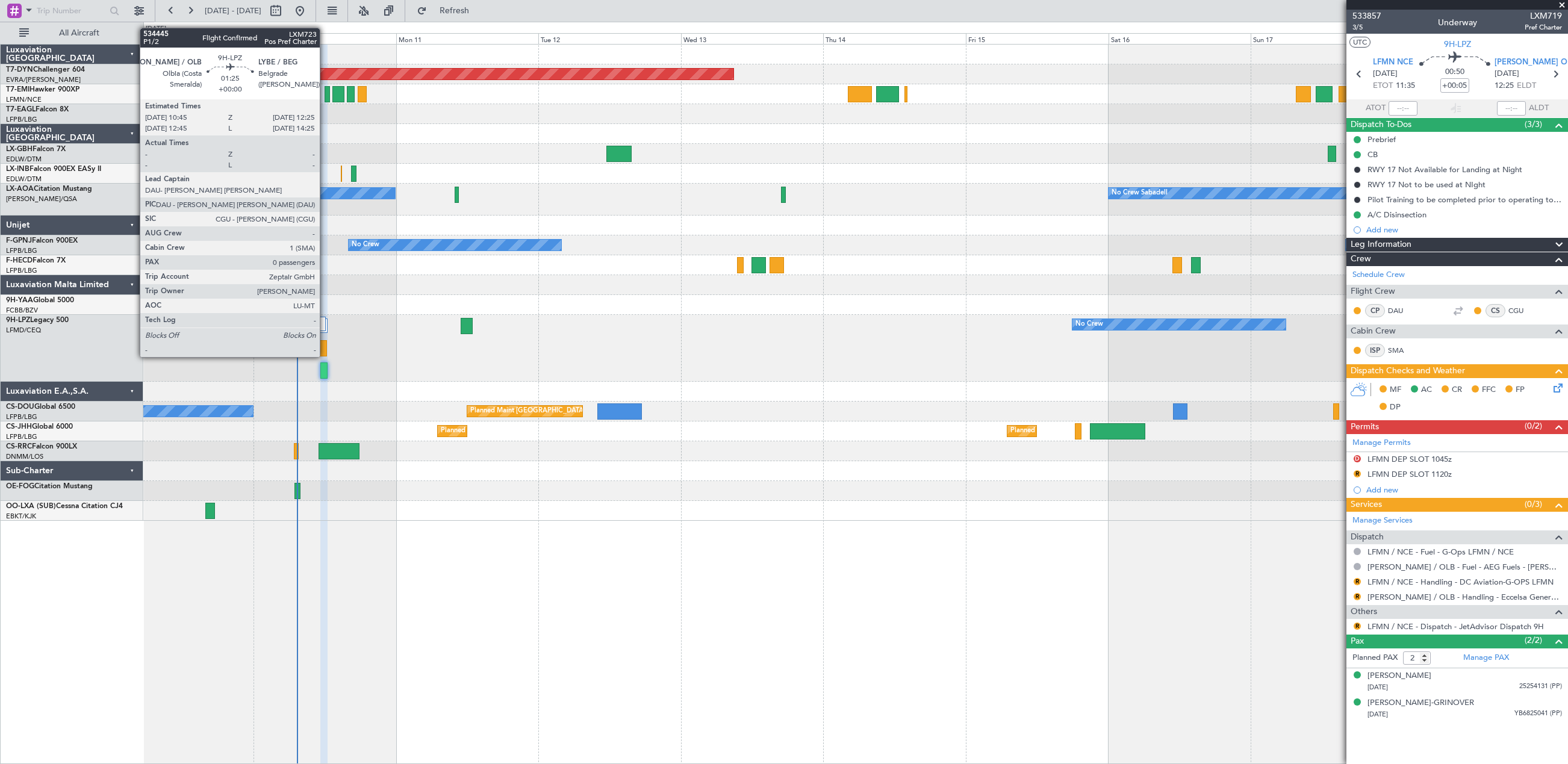
click at [325, 345] on div at bounding box center [321, 348] width 10 height 16
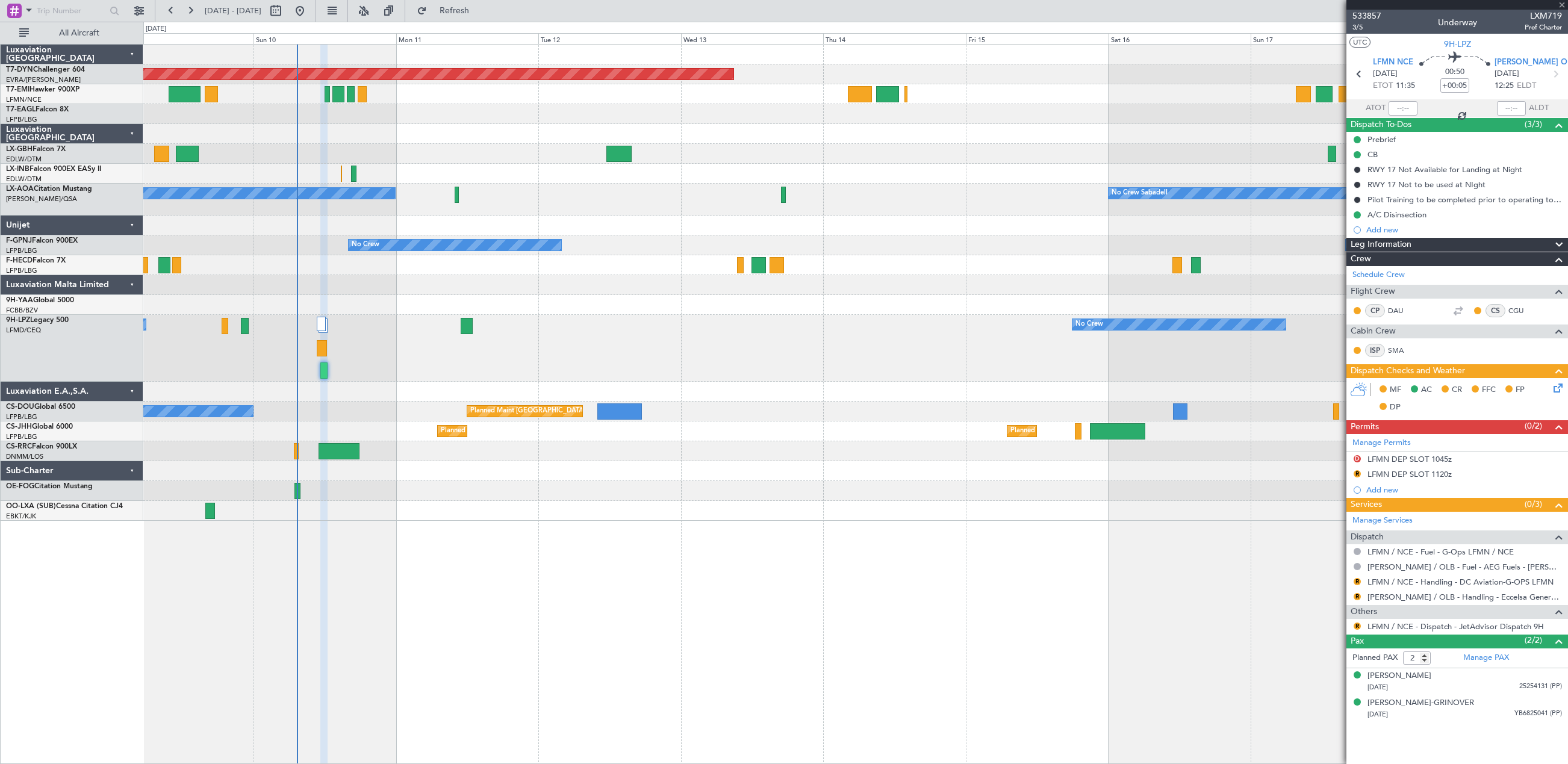
type input "0"
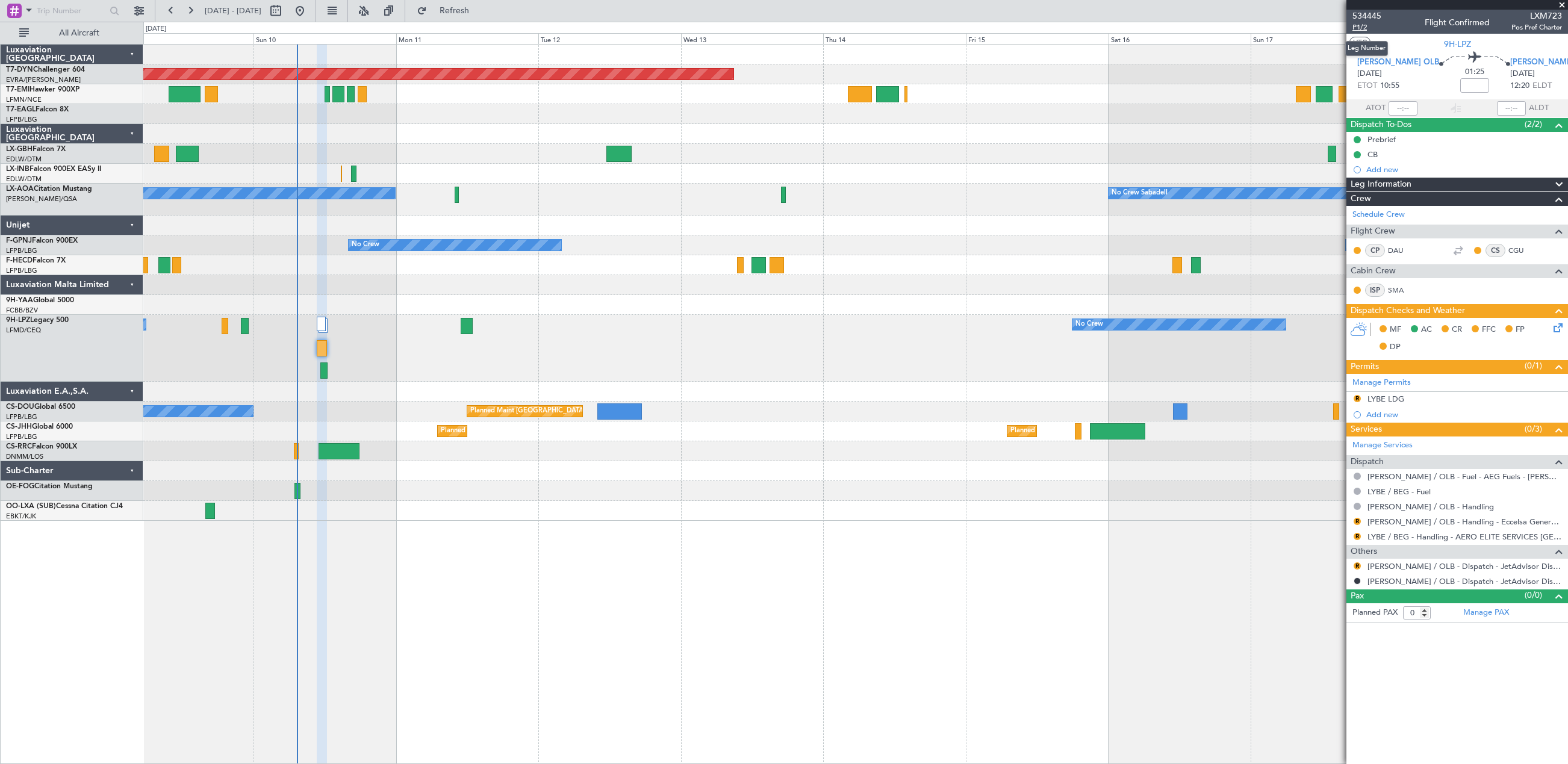
click at [1359, 29] on span "P1/2" at bounding box center [1366, 28] width 29 height 10
click at [1362, 23] on span "P1/2" at bounding box center [1366, 28] width 29 height 10
click at [1364, 27] on span "P1/2" at bounding box center [1366, 28] width 29 height 10
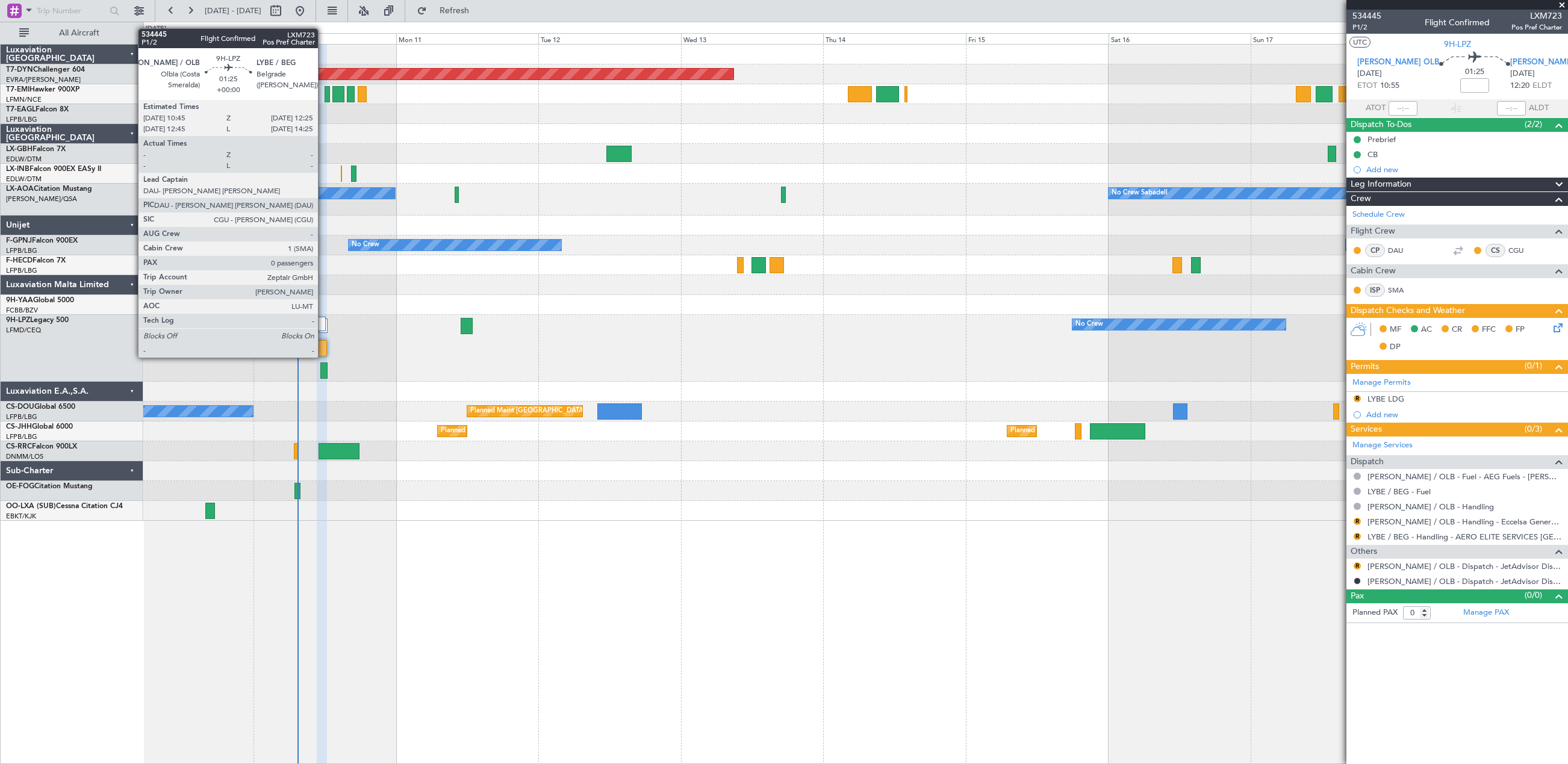
click at [324, 346] on div at bounding box center [321, 348] width 10 height 16
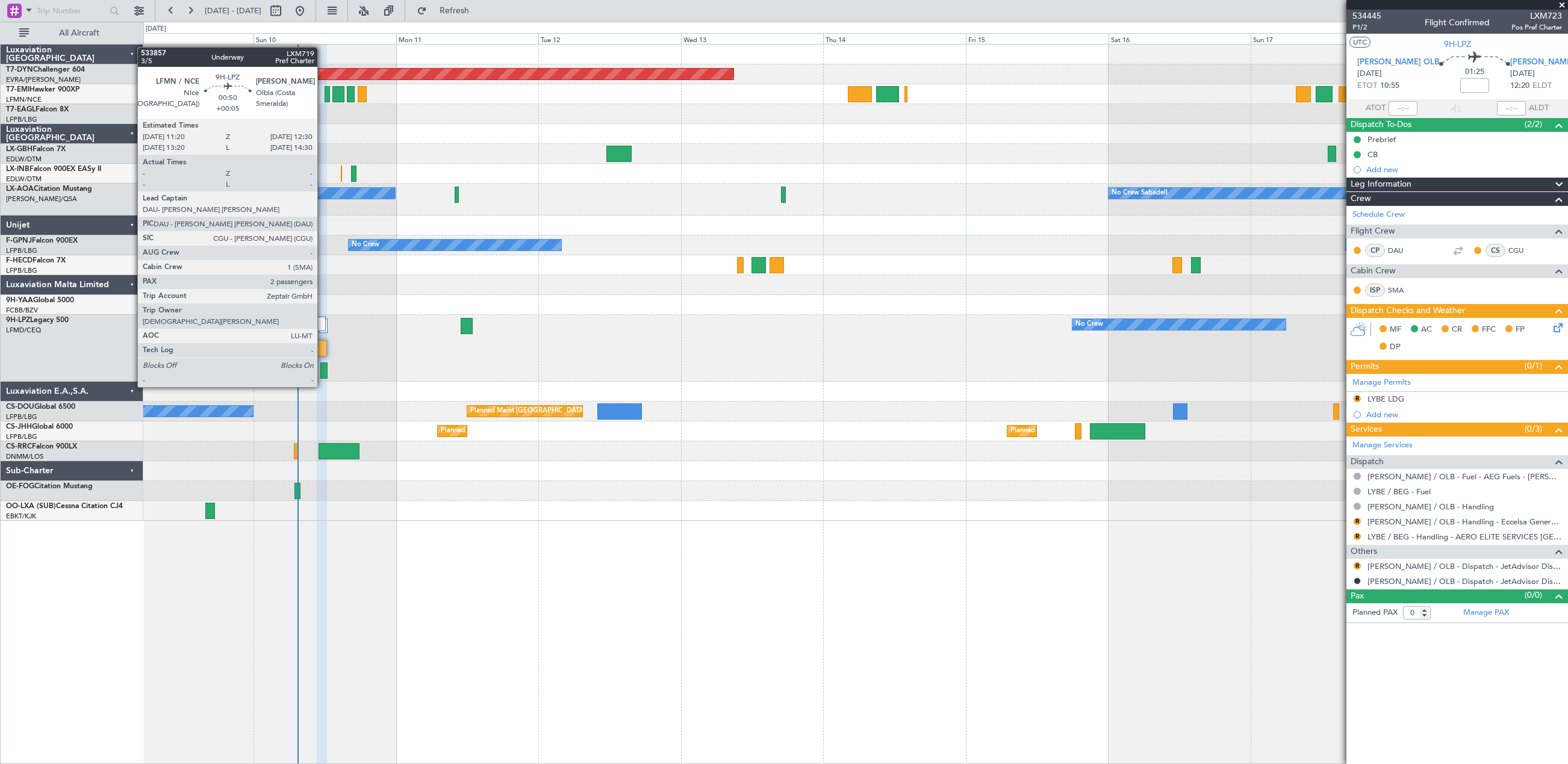
click at [322, 364] on div at bounding box center [323, 371] width 7 height 16
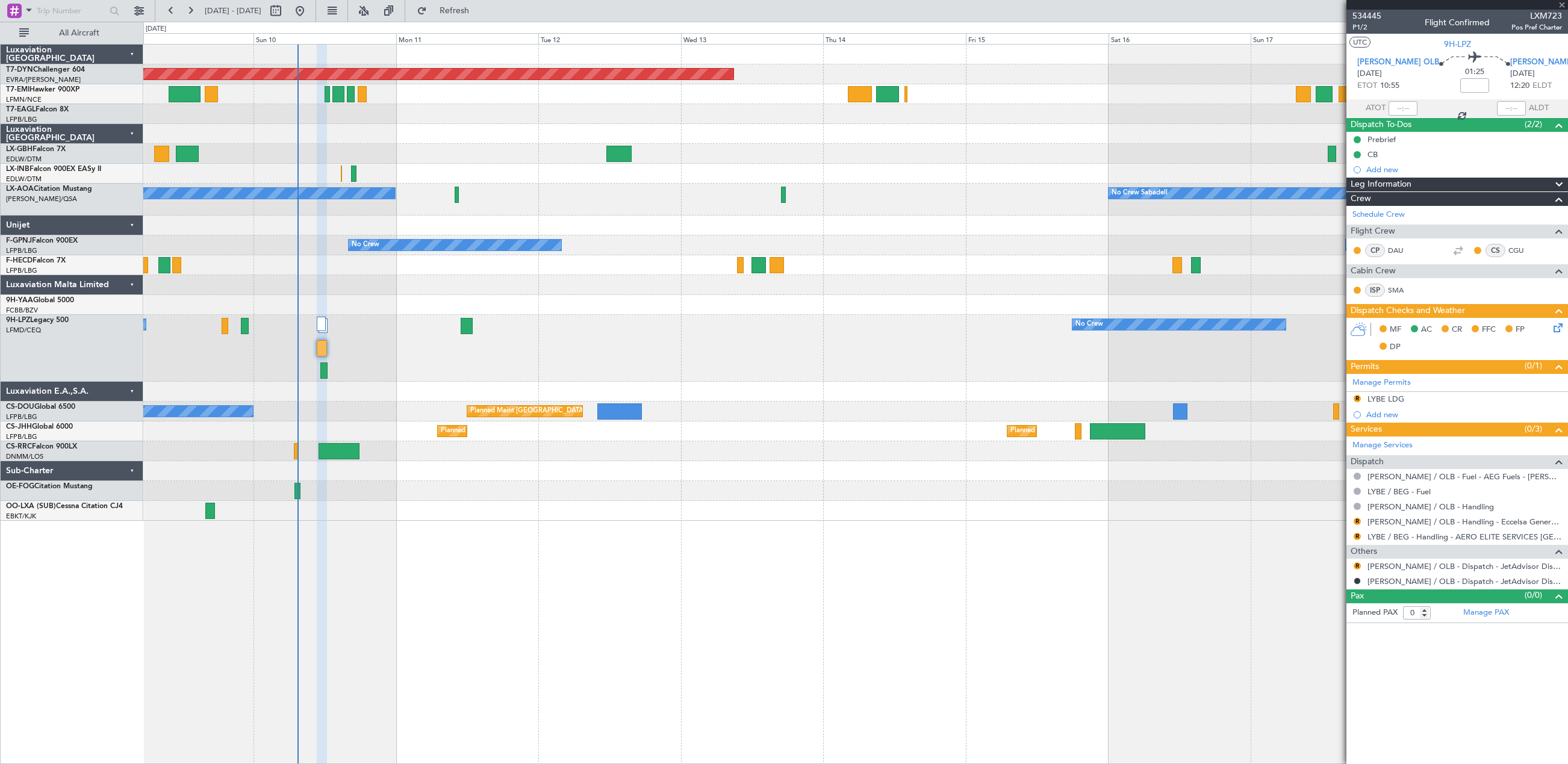
type input "+00:05"
type input "2"
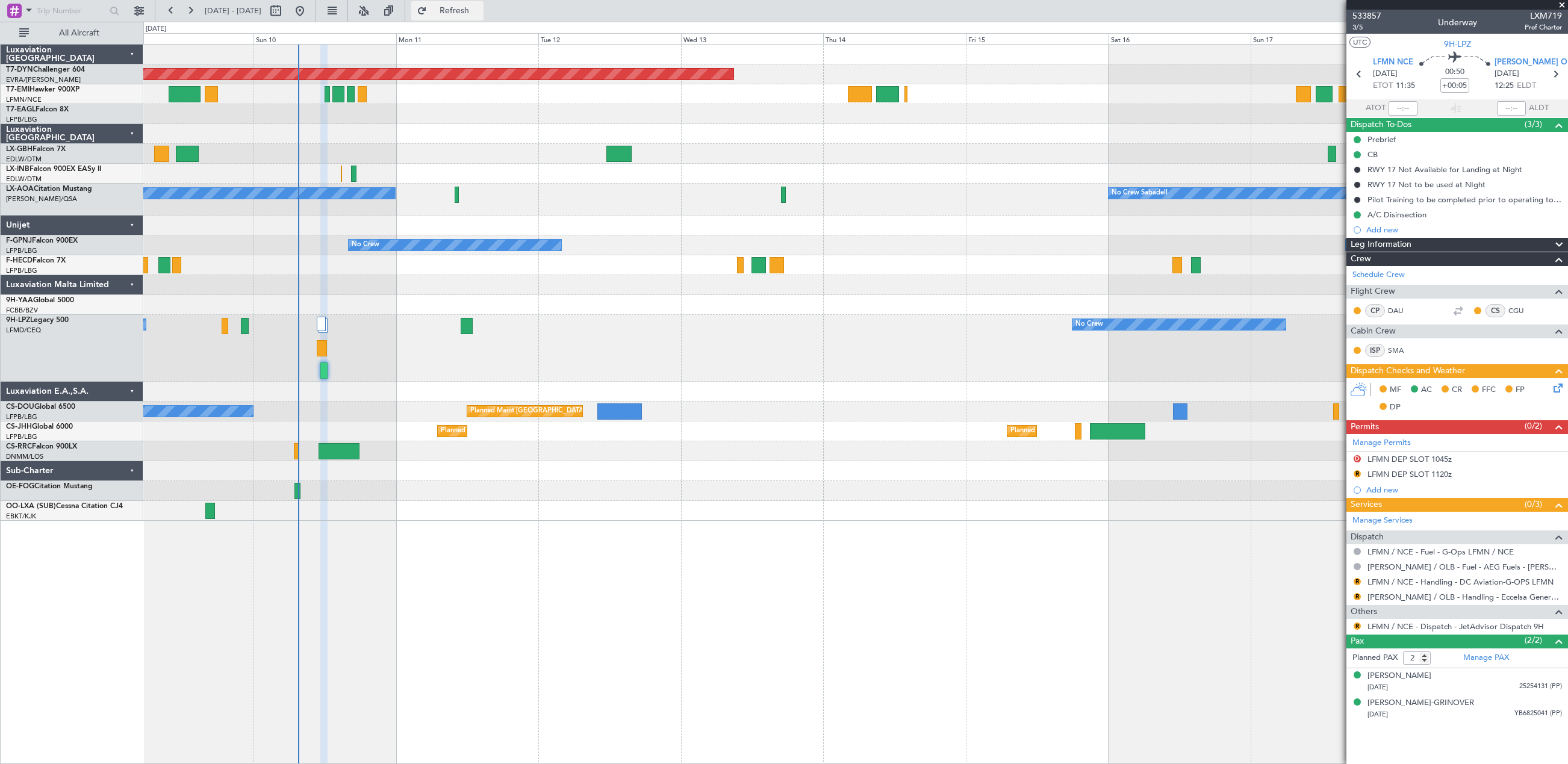
click at [464, 9] on button "Refresh" at bounding box center [447, 11] width 72 height 20
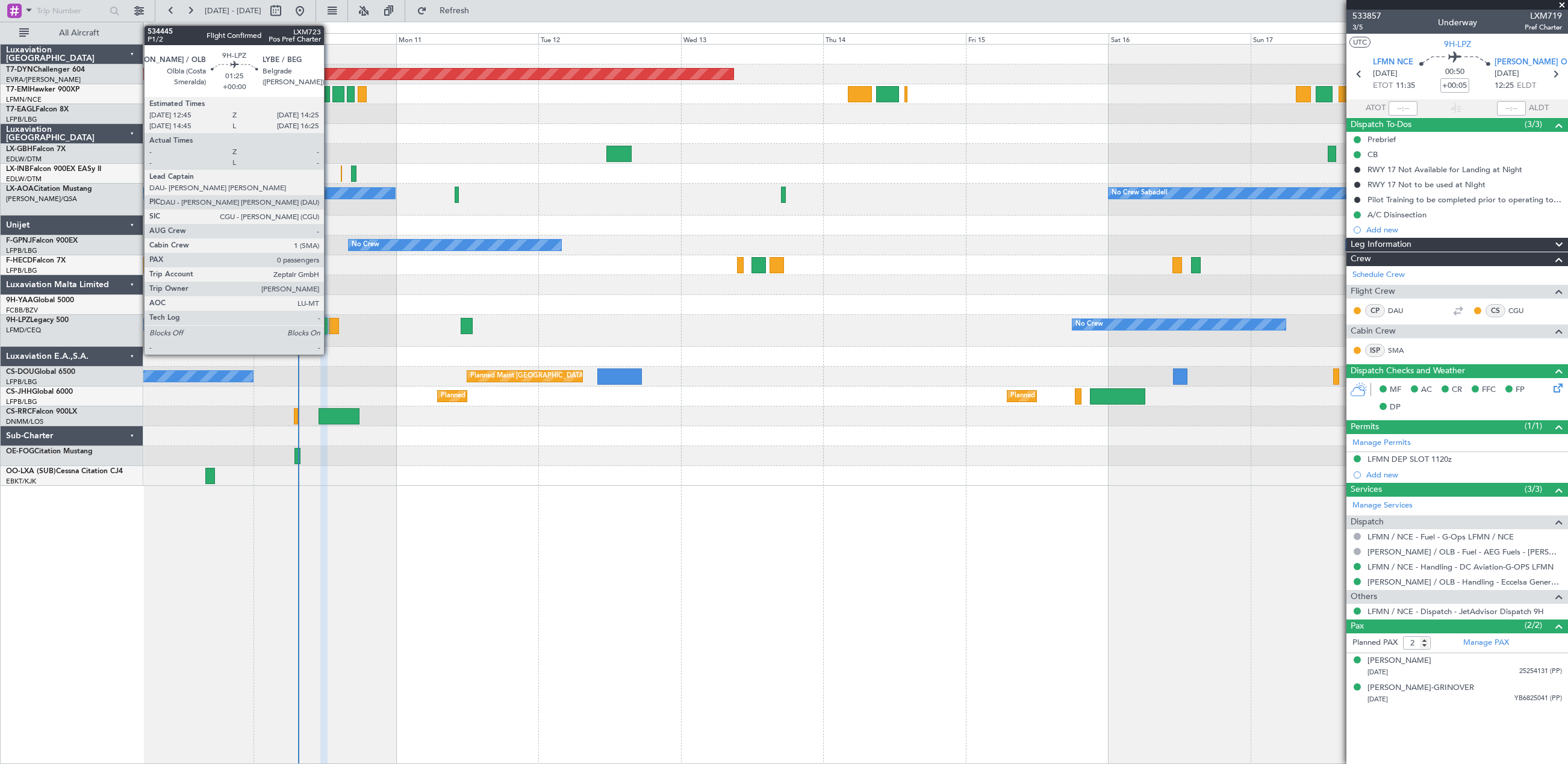
click at [329, 323] on div at bounding box center [333, 325] width 10 height 16
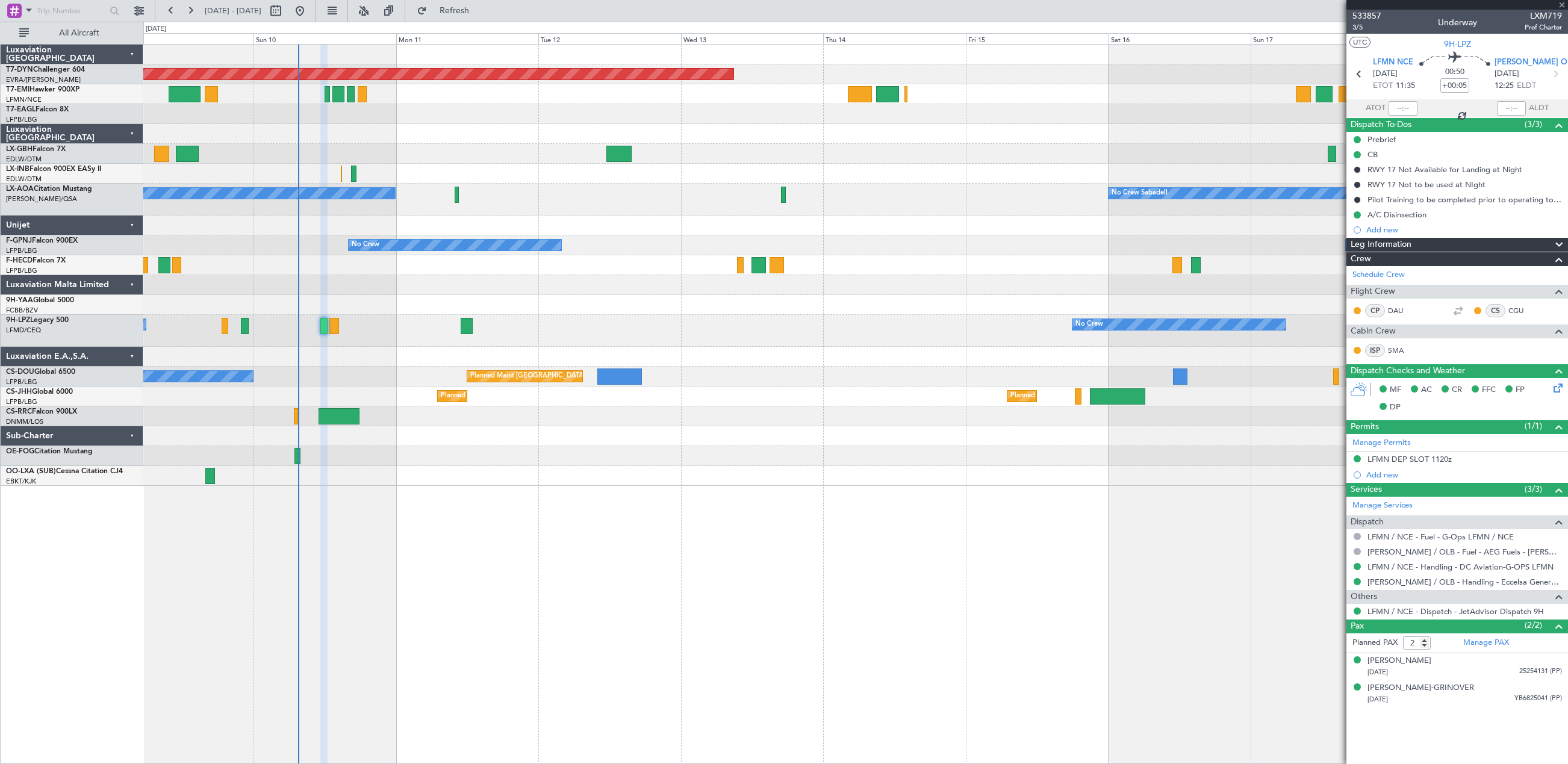
type input "0"
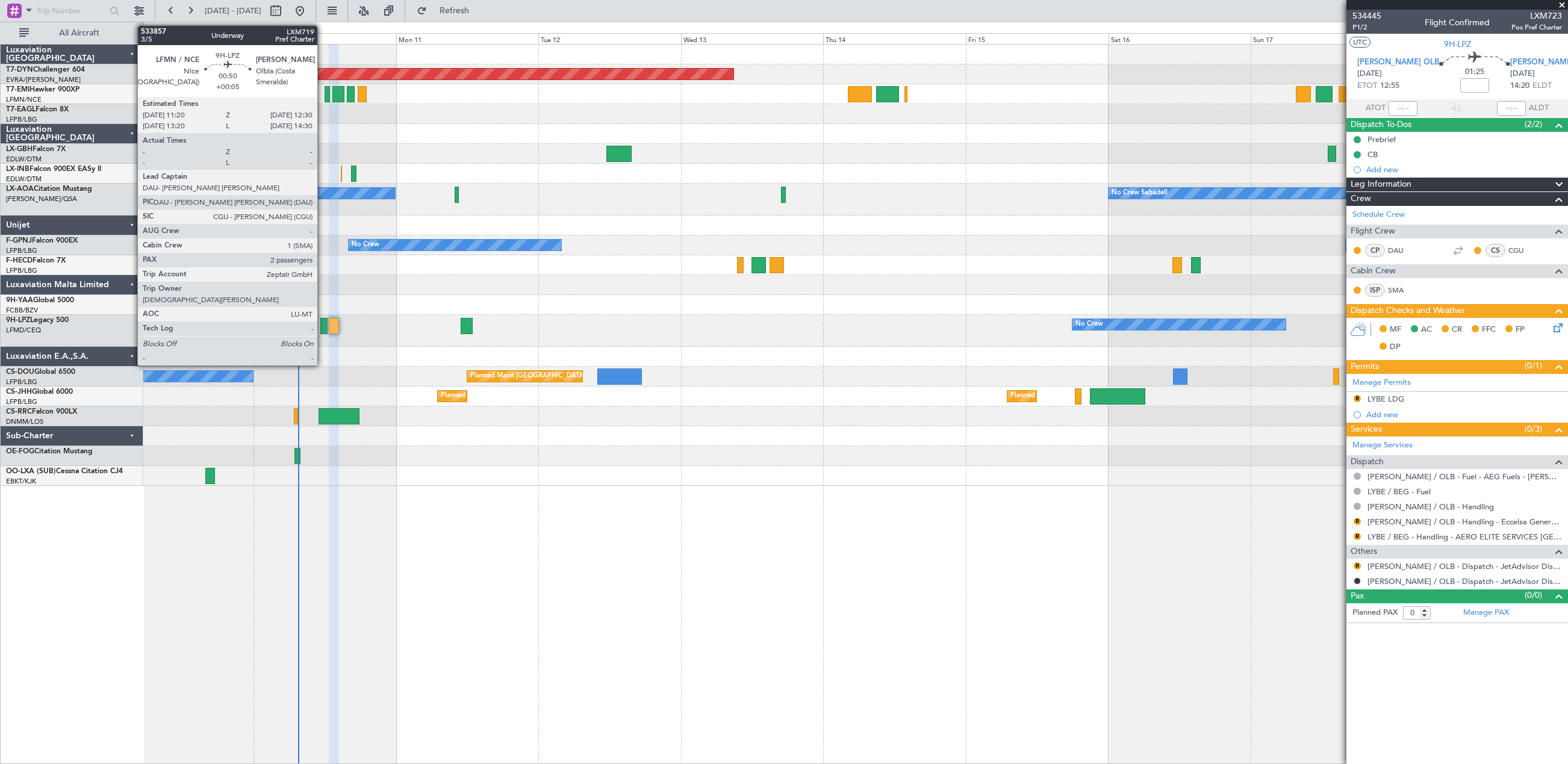
click at [322, 325] on div at bounding box center [323, 325] width 7 height 16
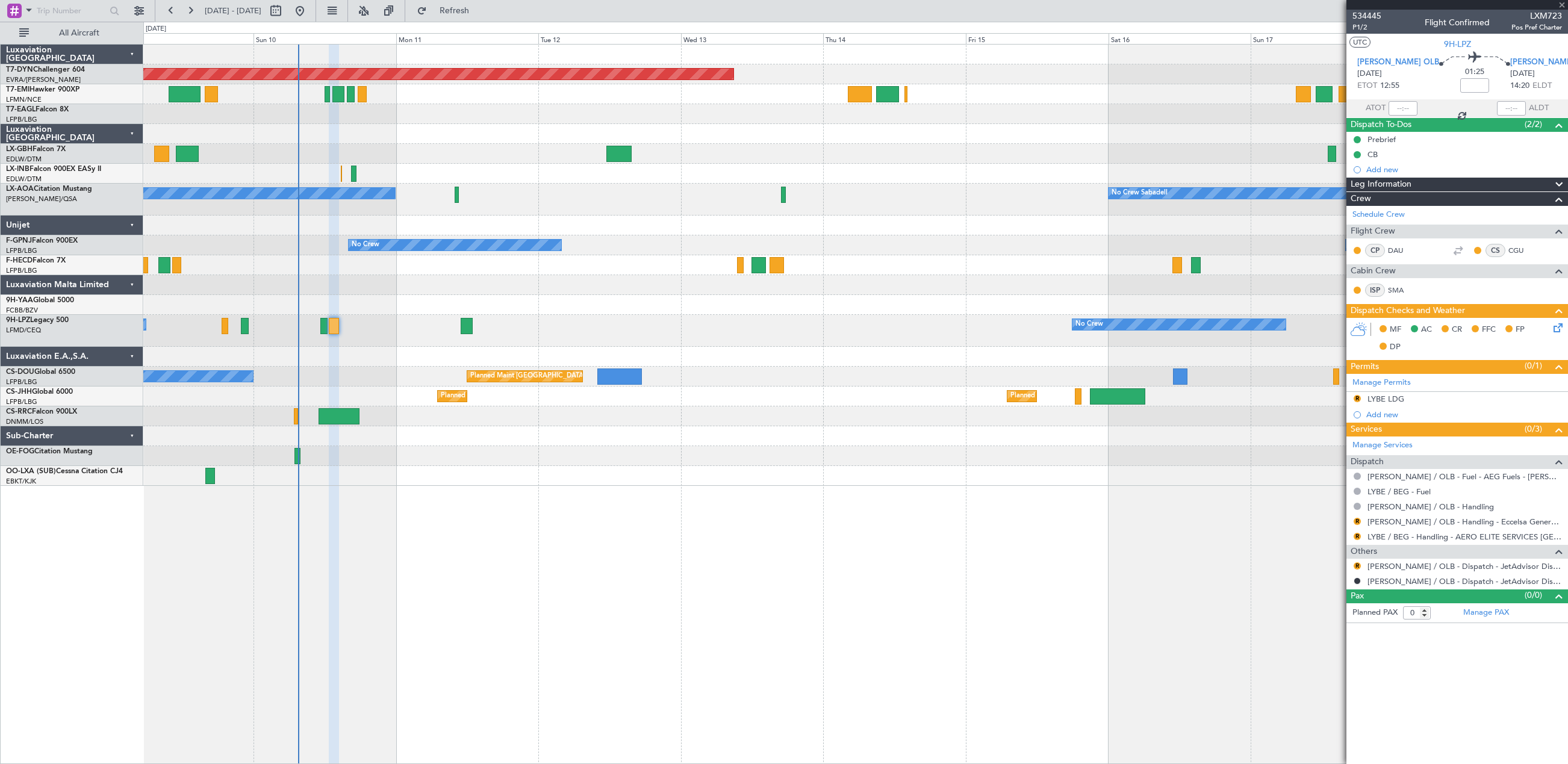
type input "+00:05"
type input "2"
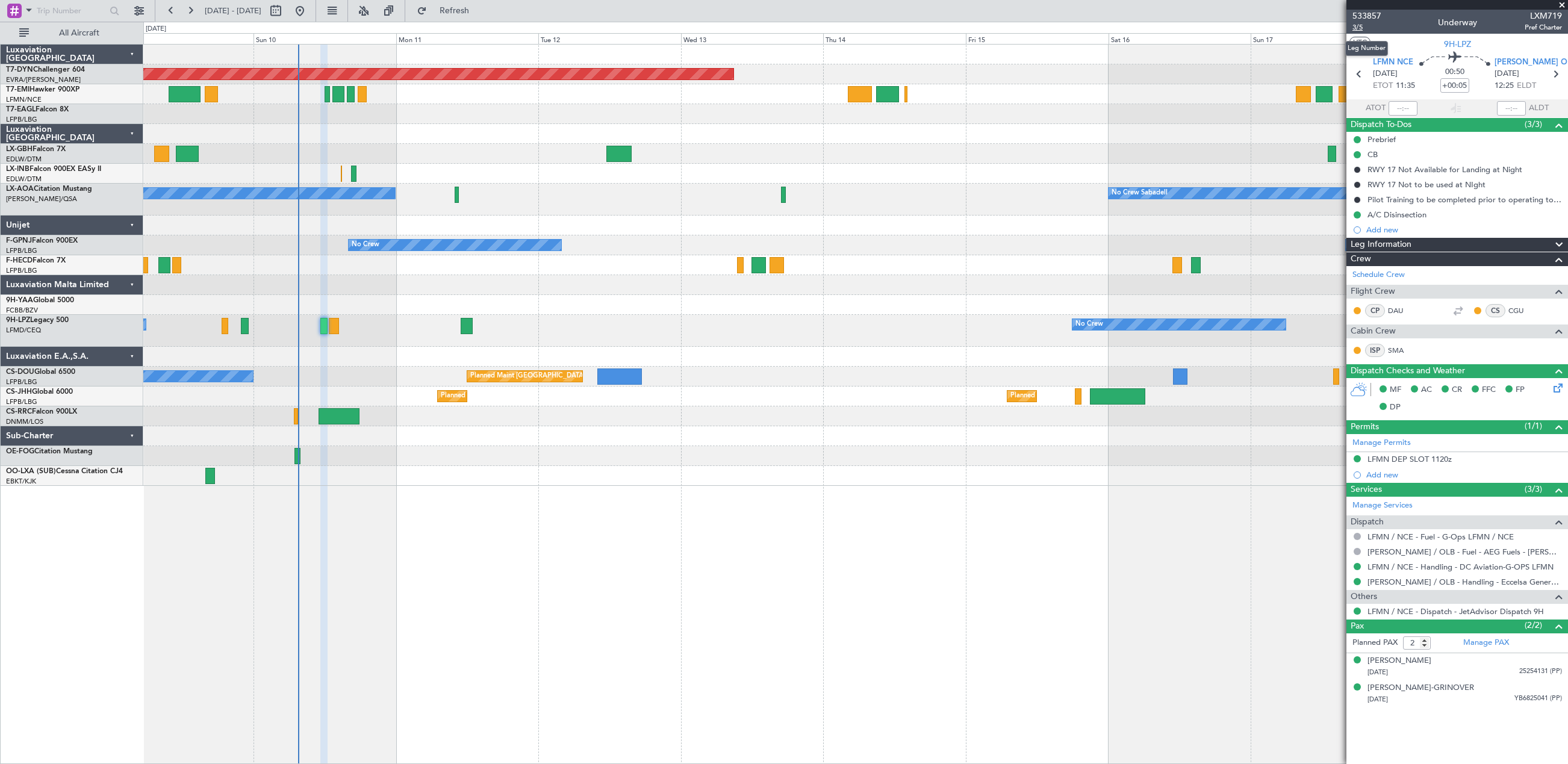
click at [1359, 27] on span "3/5" at bounding box center [1366, 28] width 29 height 10
click at [1492, 672] on div "16/09/1985 25254131 (PP)" at bounding box center [1464, 672] width 194 height 12
click at [1353, 32] on span "3/5" at bounding box center [1366, 28] width 29 height 10
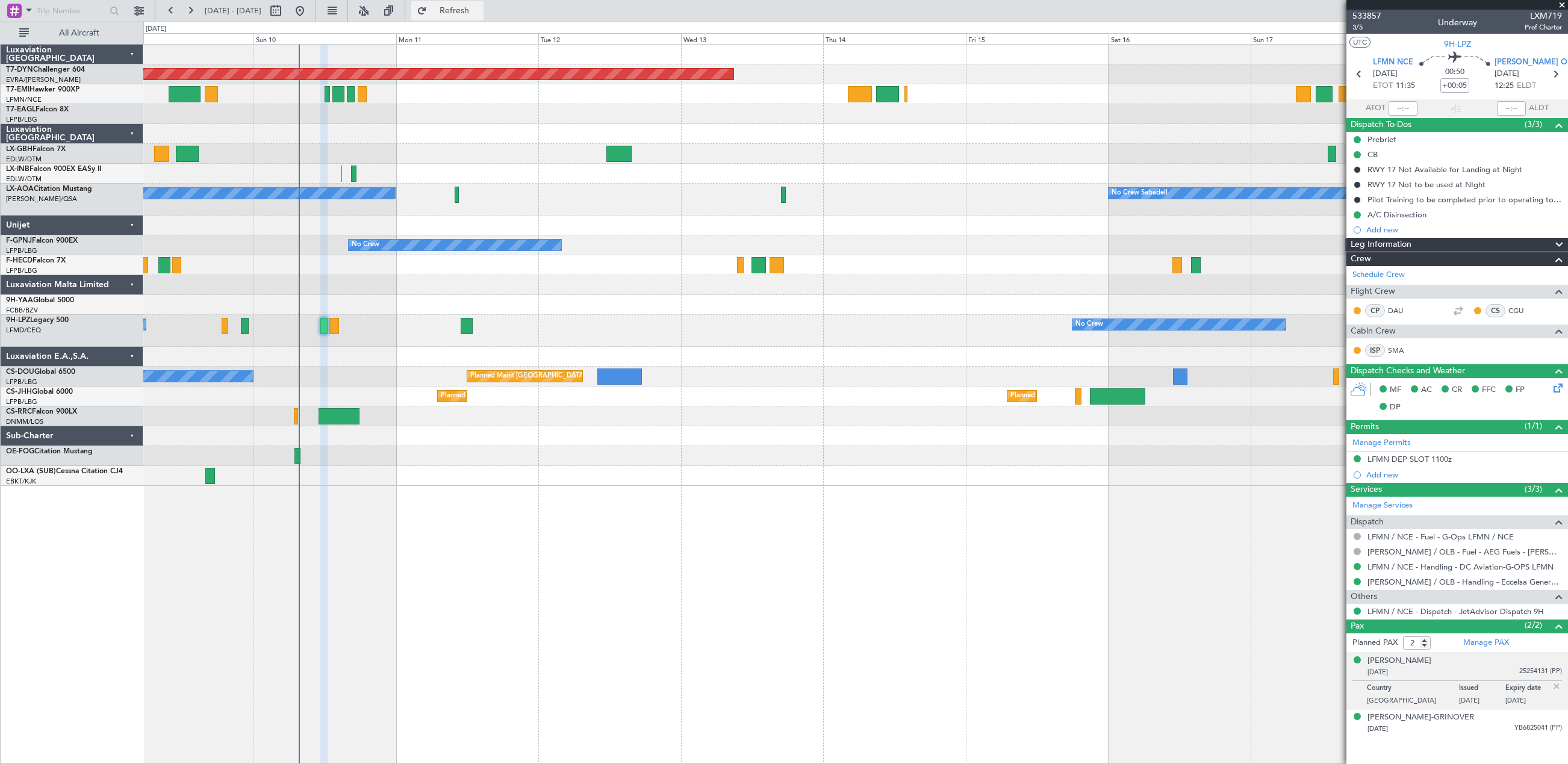
click at [472, 10] on span "Refresh" at bounding box center [454, 11] width 50 height 9
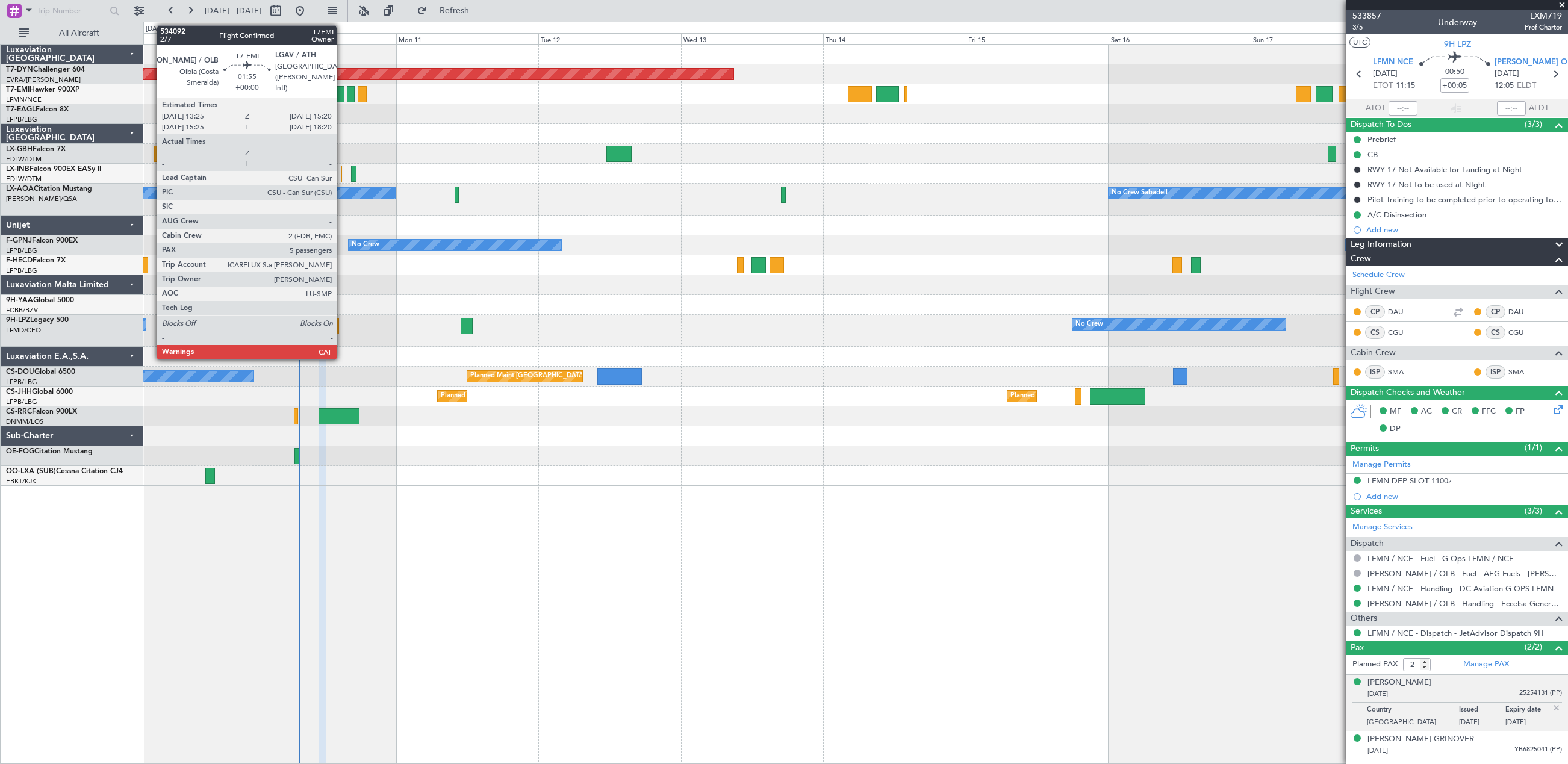
click at [342, 91] on div at bounding box center [338, 94] width 12 height 16
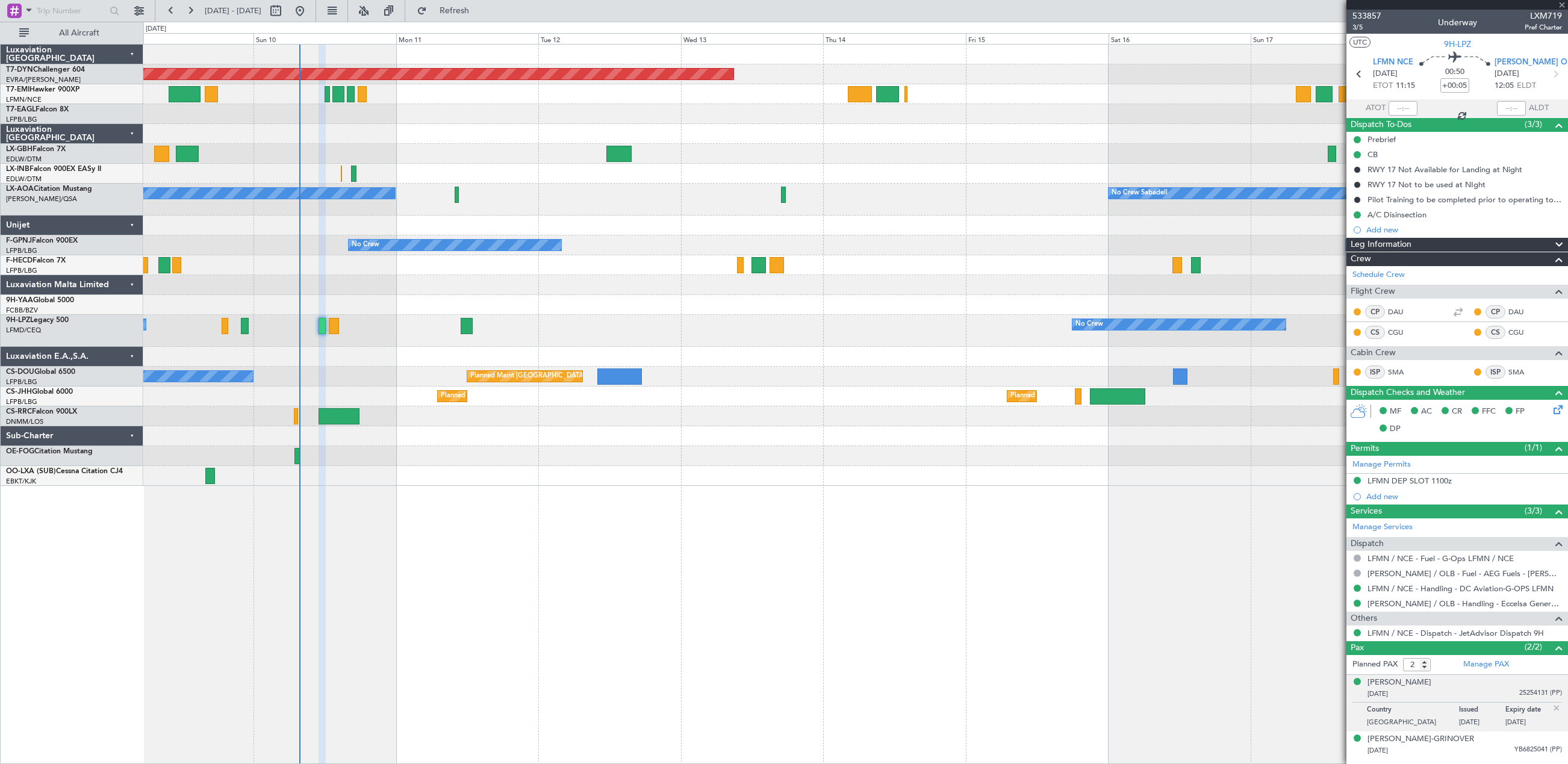
type input "5"
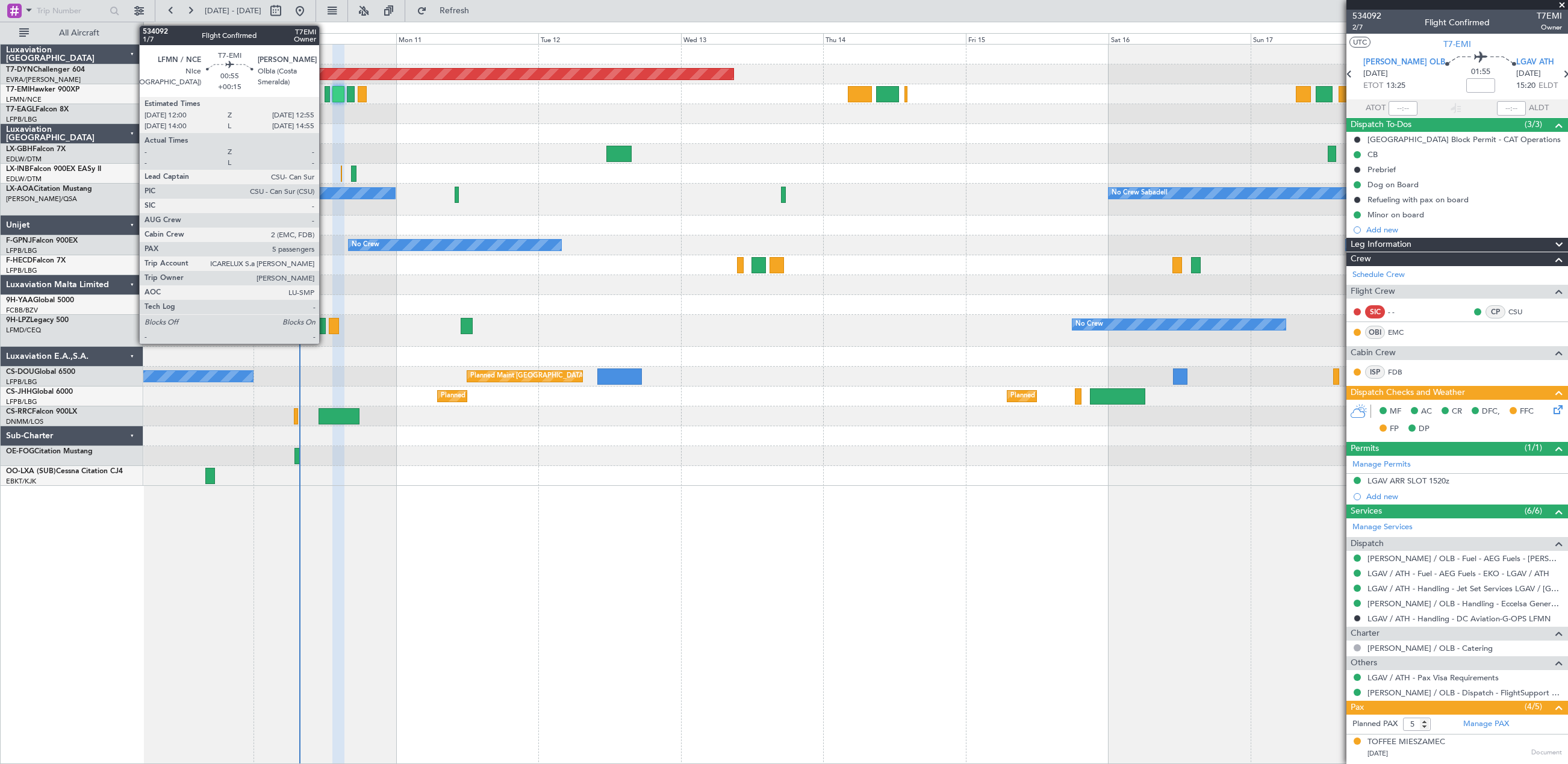
click at [324, 92] on div at bounding box center [327, 94] width 6 height 16
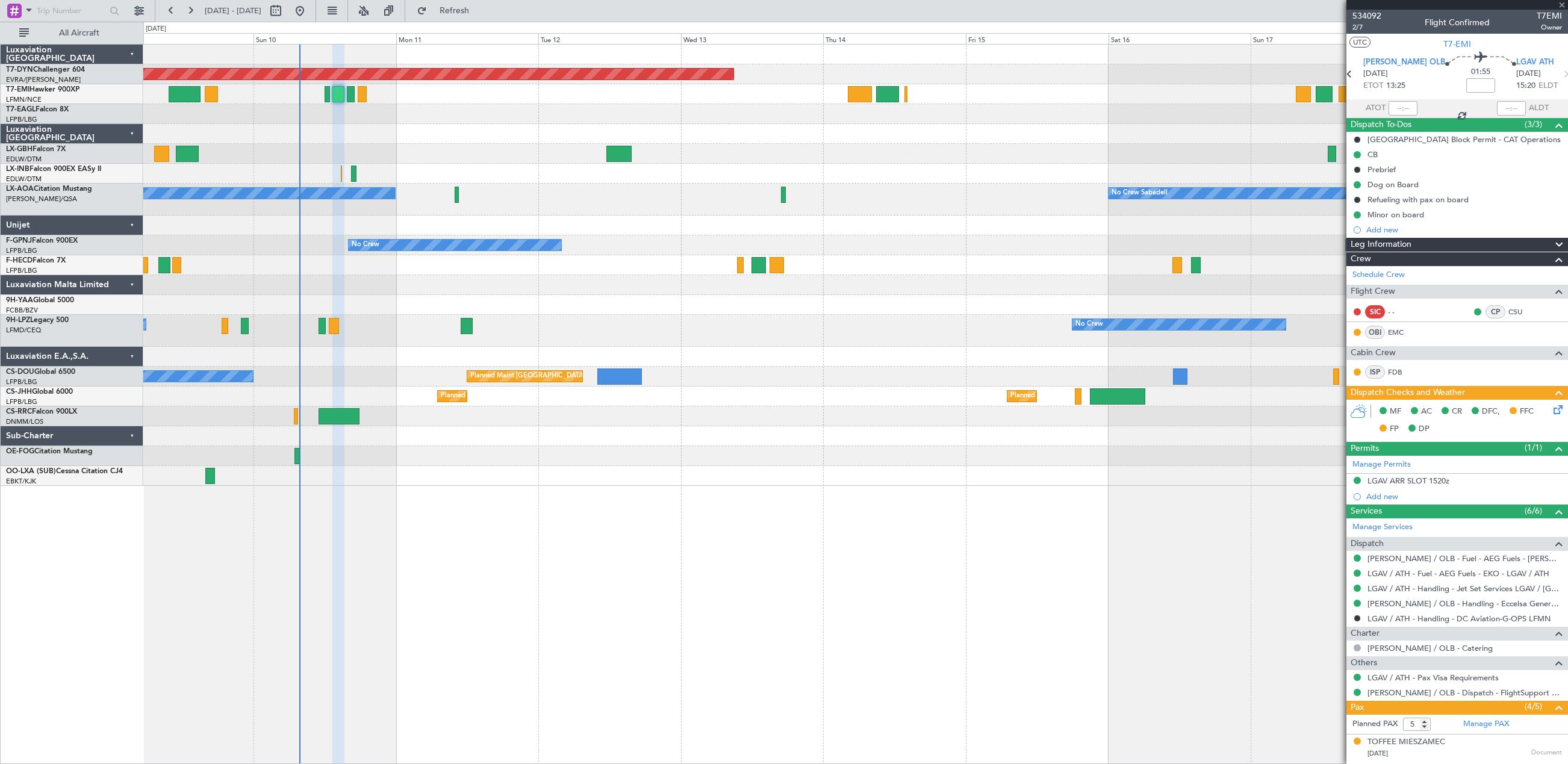
type input "+00:15"
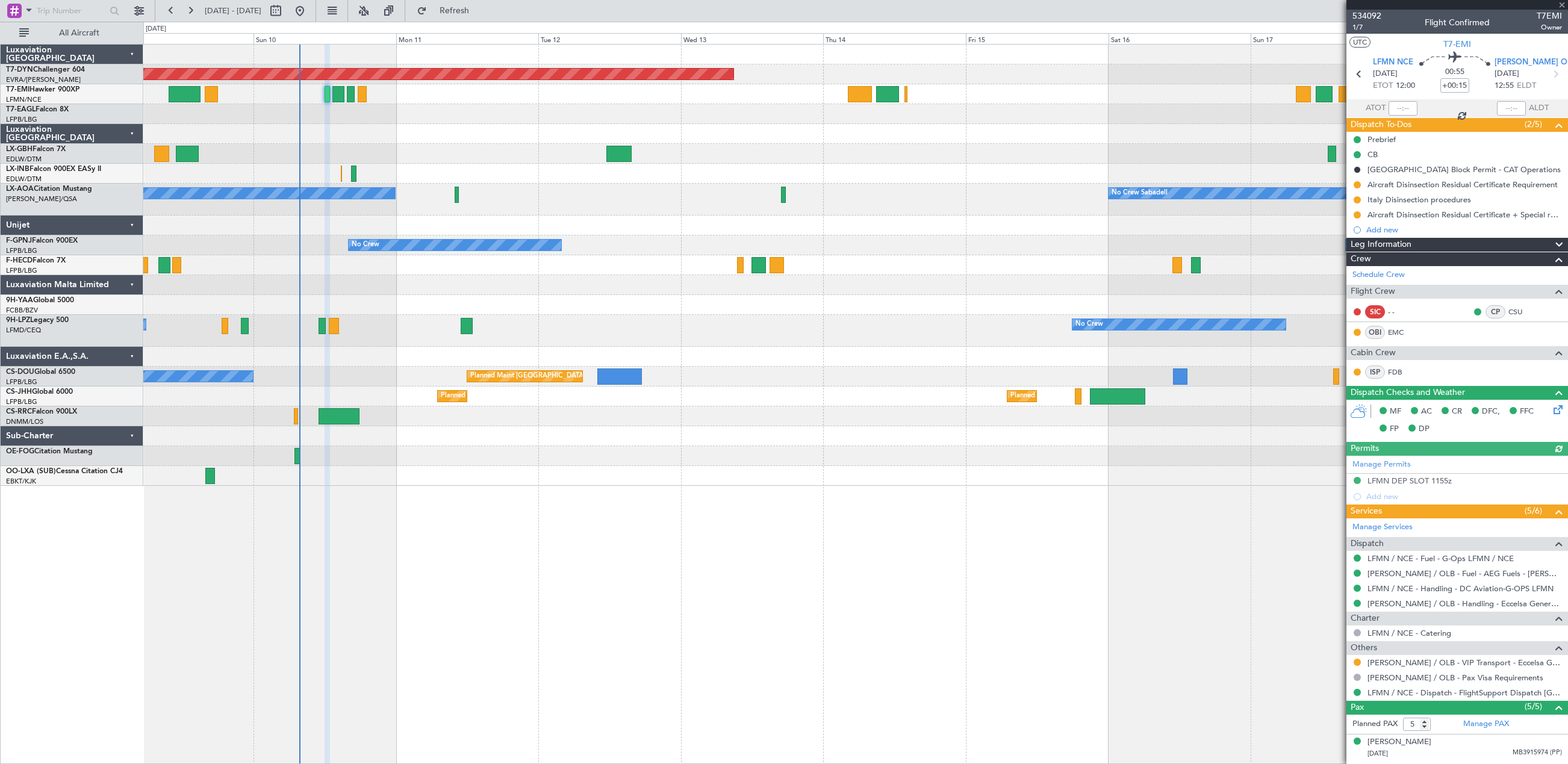
scroll to position [105, 0]
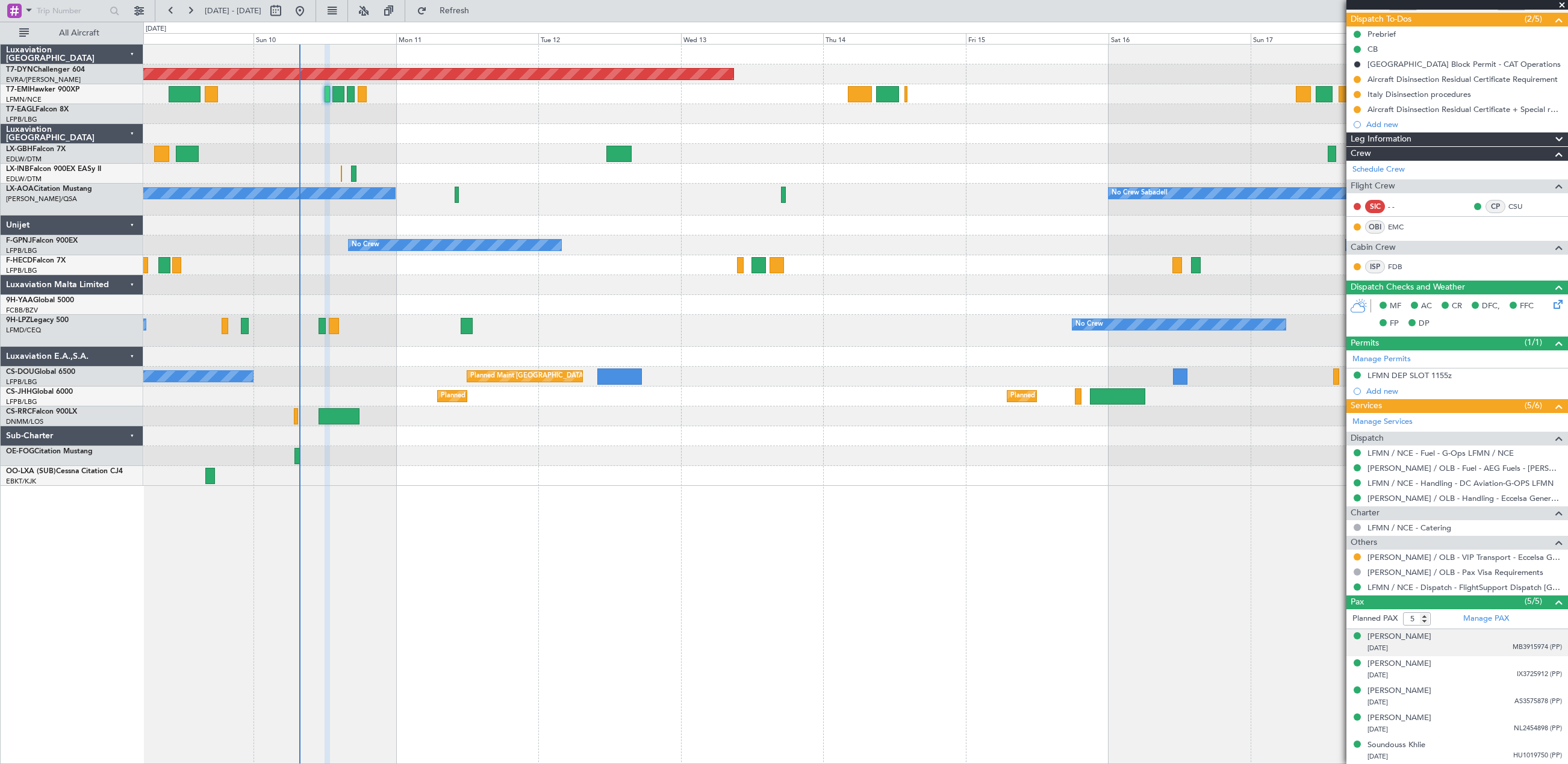
click at [1436, 649] on div "[DATE] MB3915974 (PP)" at bounding box center [1464, 649] width 194 height 12
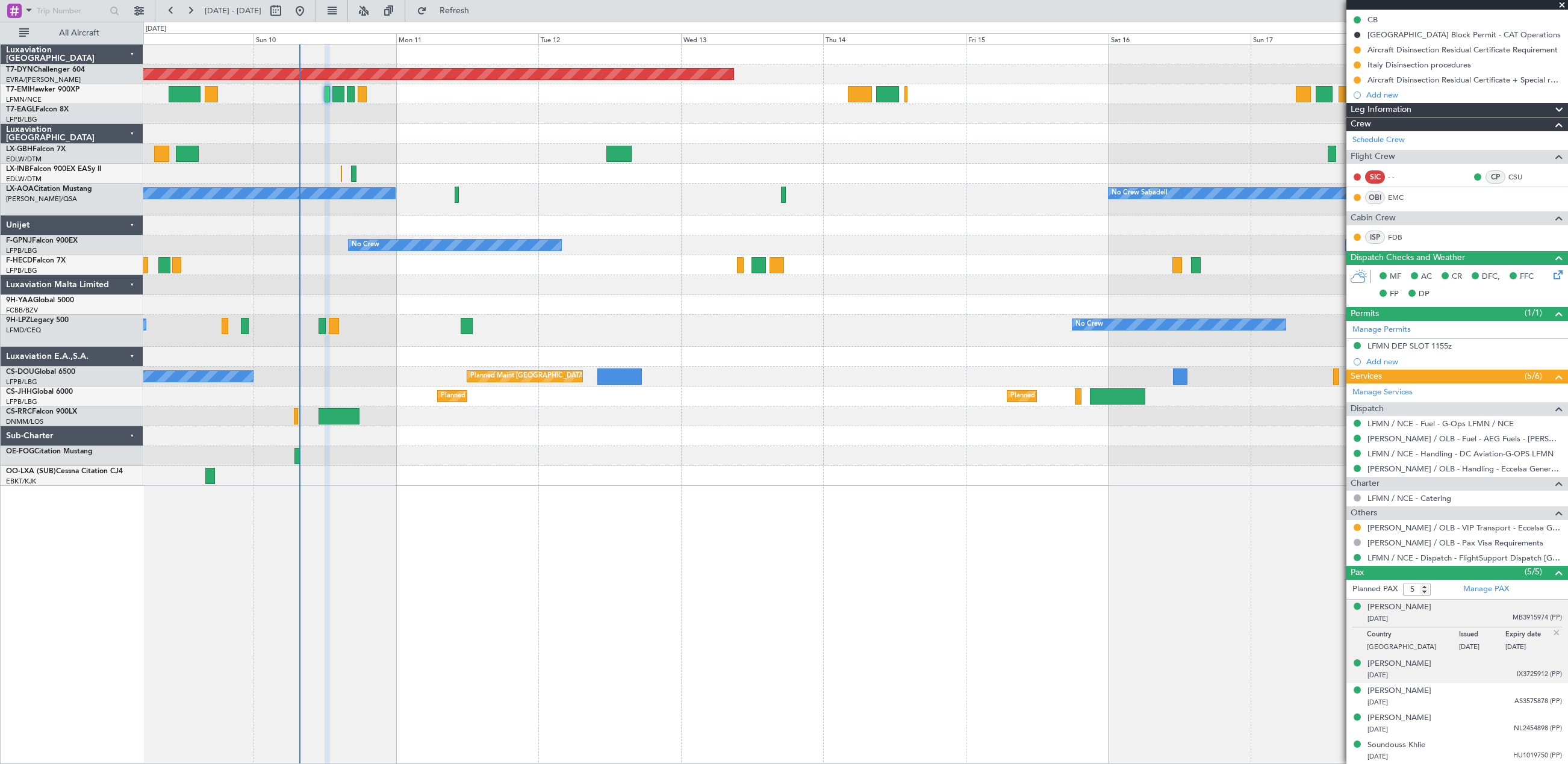
click at [1438, 667] on div "[PERSON_NAME] [DATE] IX3725912 (PP)" at bounding box center [1464, 669] width 194 height 24
click at [1461, 701] on div "[DATE] AS3575878 (PP)" at bounding box center [1464, 703] width 194 height 12
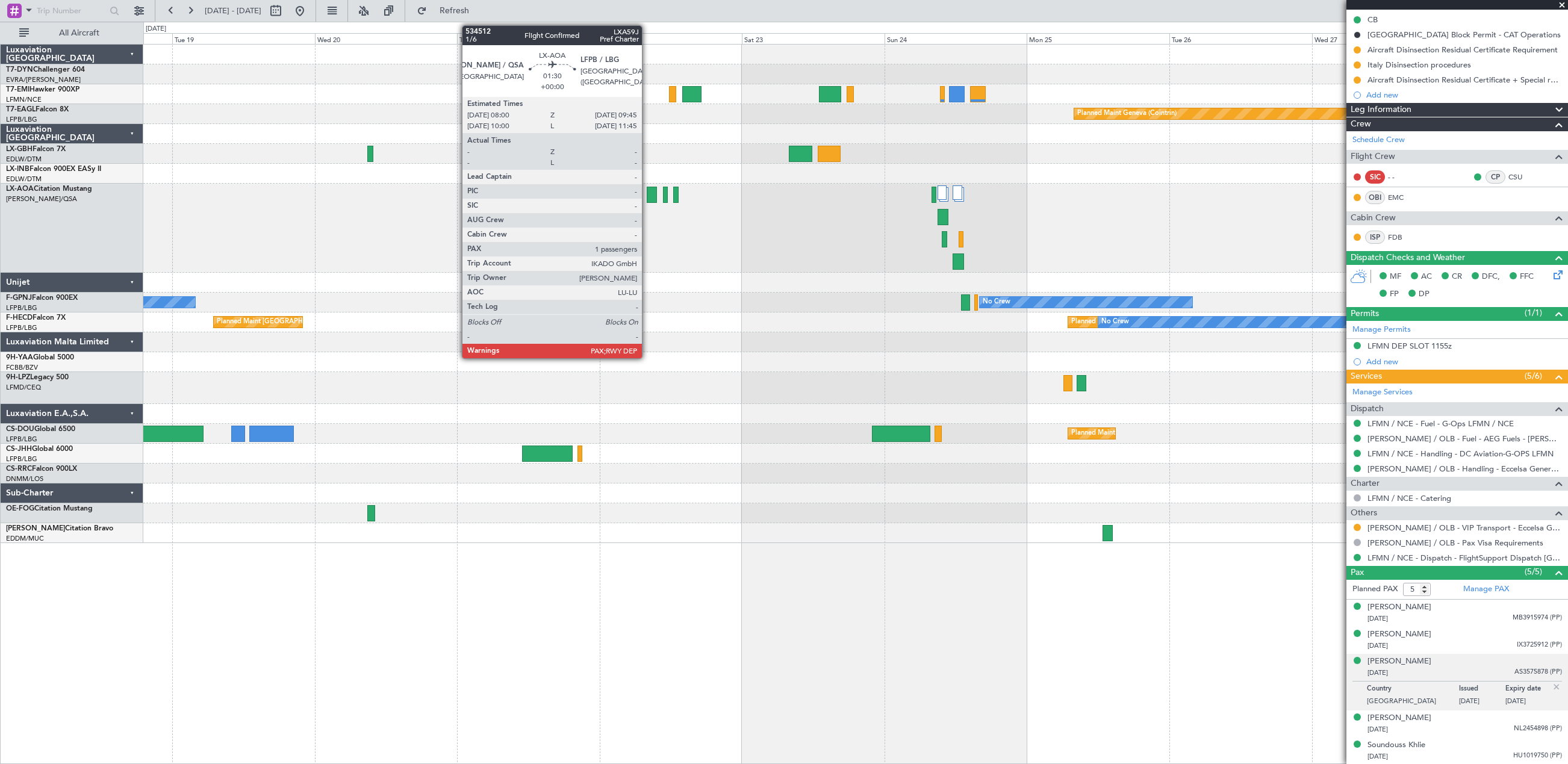
click at [647, 191] on div at bounding box center [652, 194] width 11 height 16
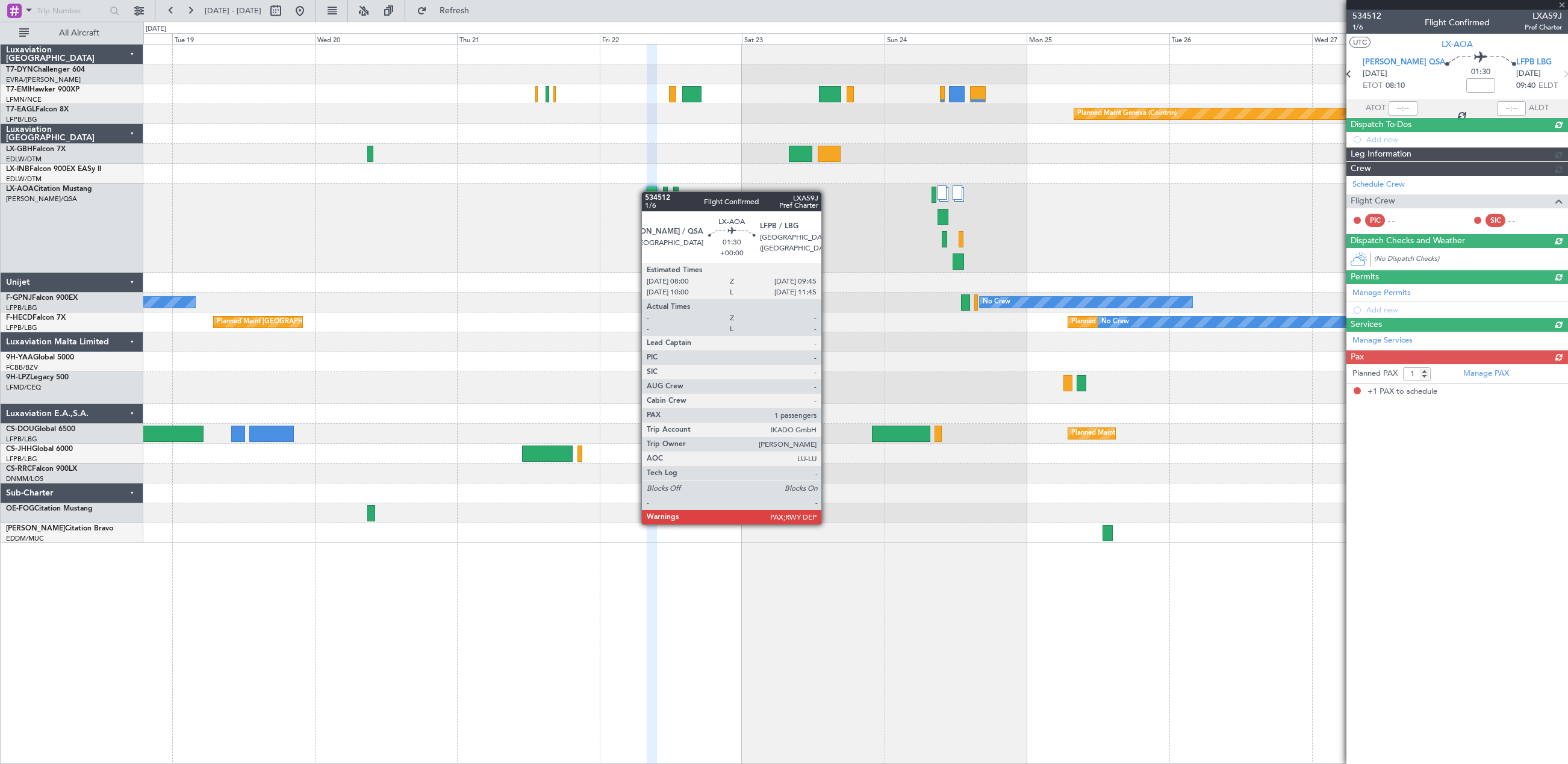
scroll to position [0, 0]
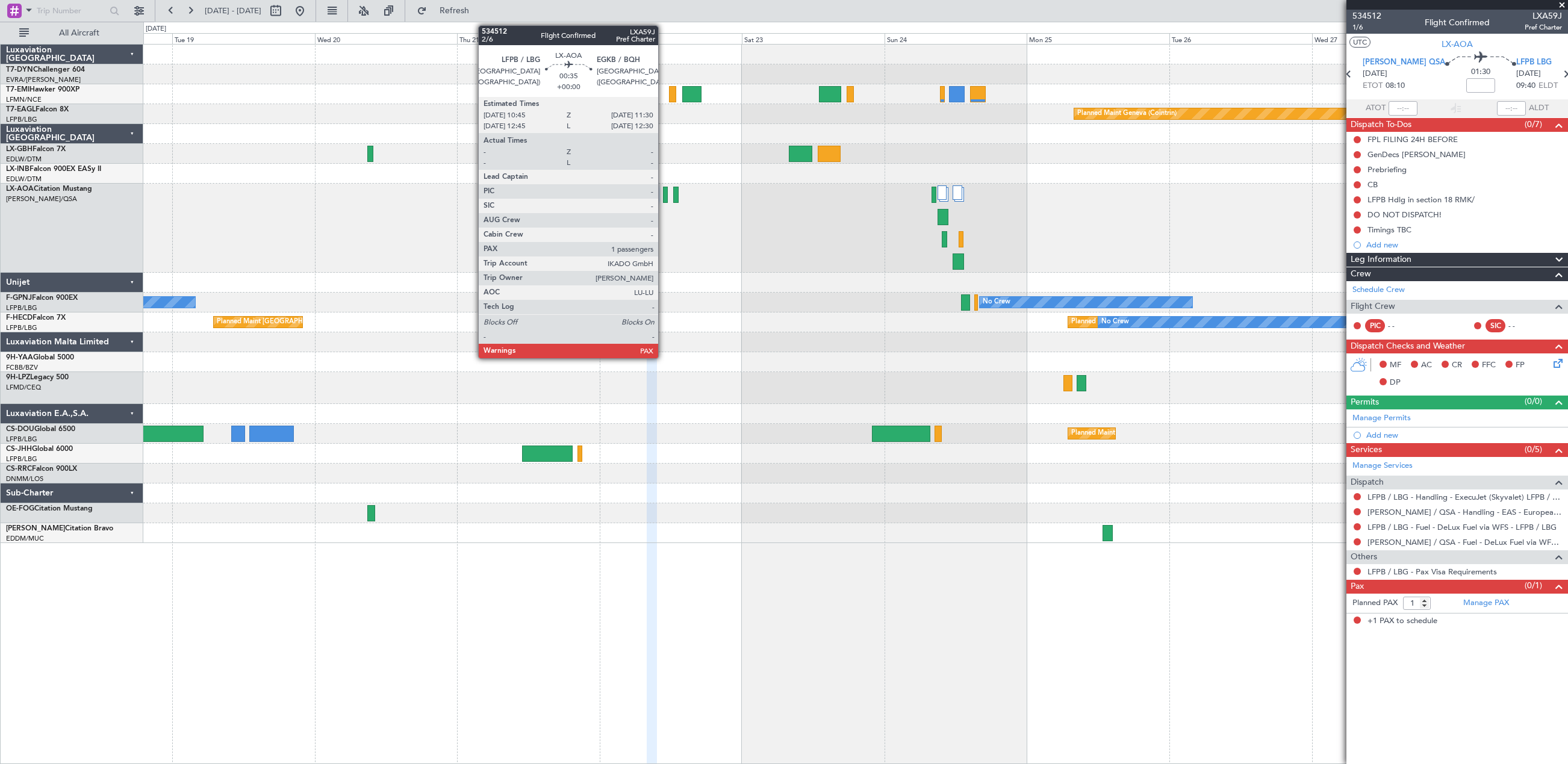
click at [664, 195] on div at bounding box center [665, 194] width 5 height 16
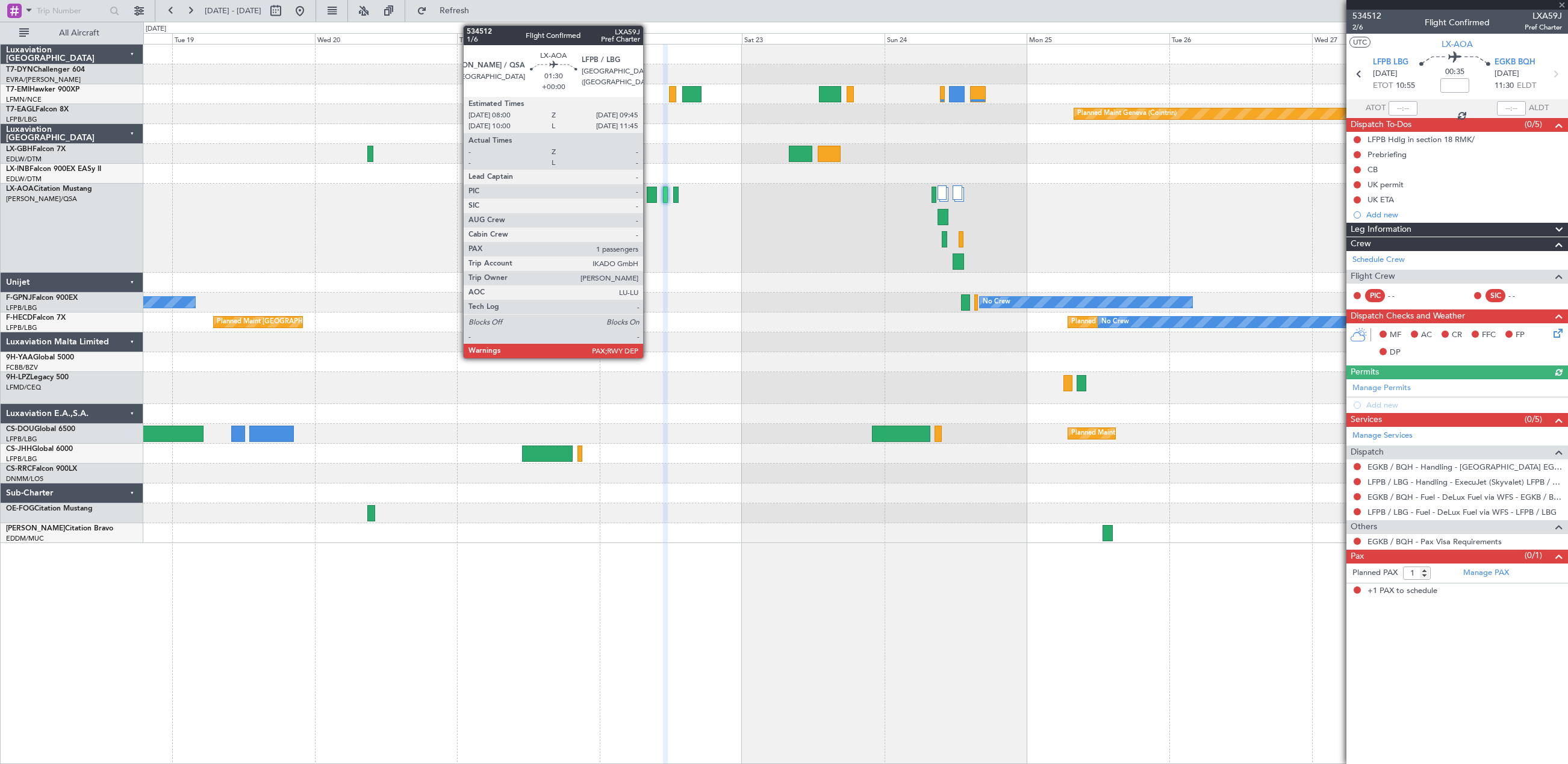
click at [649, 195] on div at bounding box center [652, 194] width 11 height 16
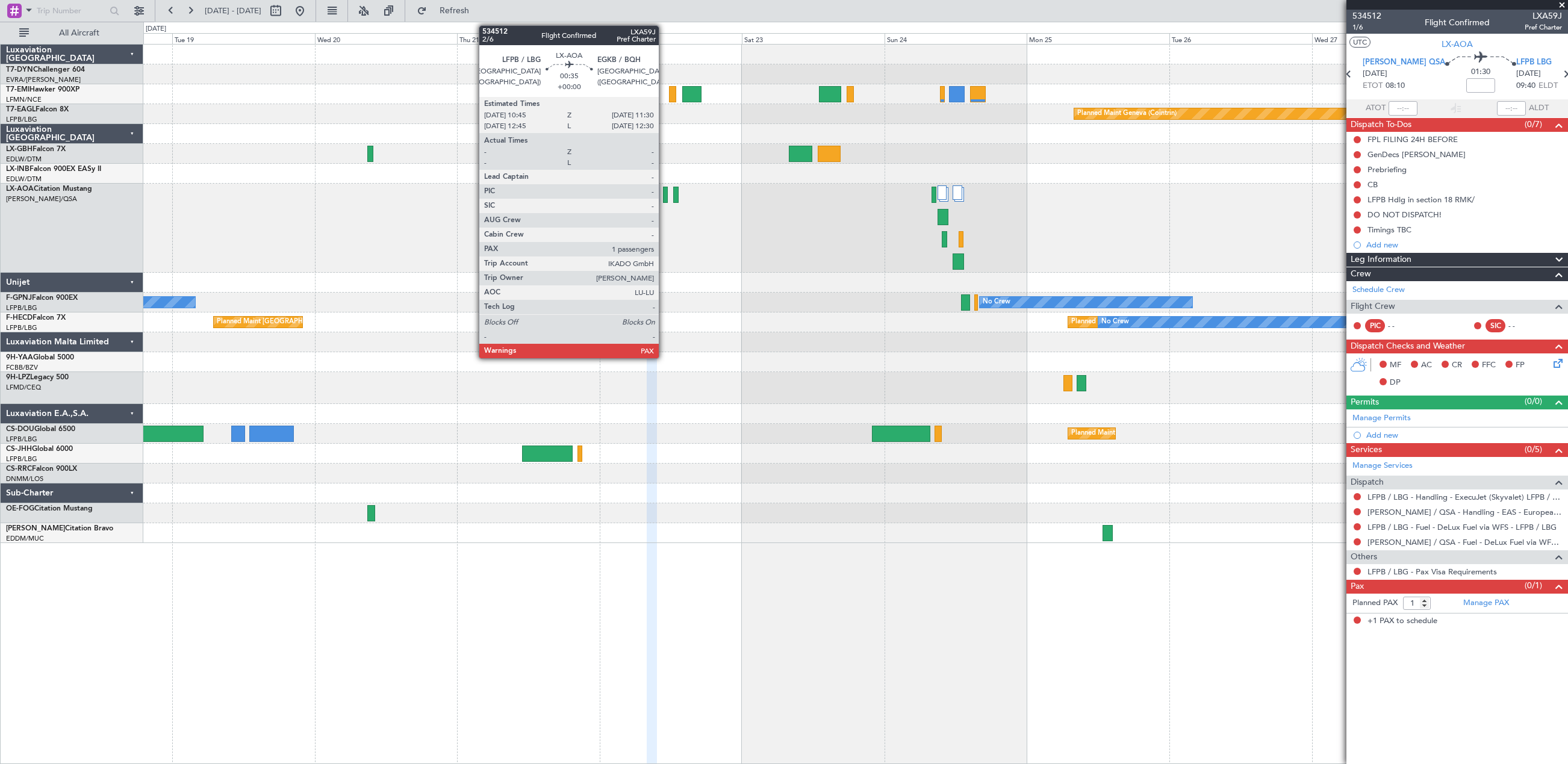
click at [665, 195] on div at bounding box center [665, 194] width 5 height 16
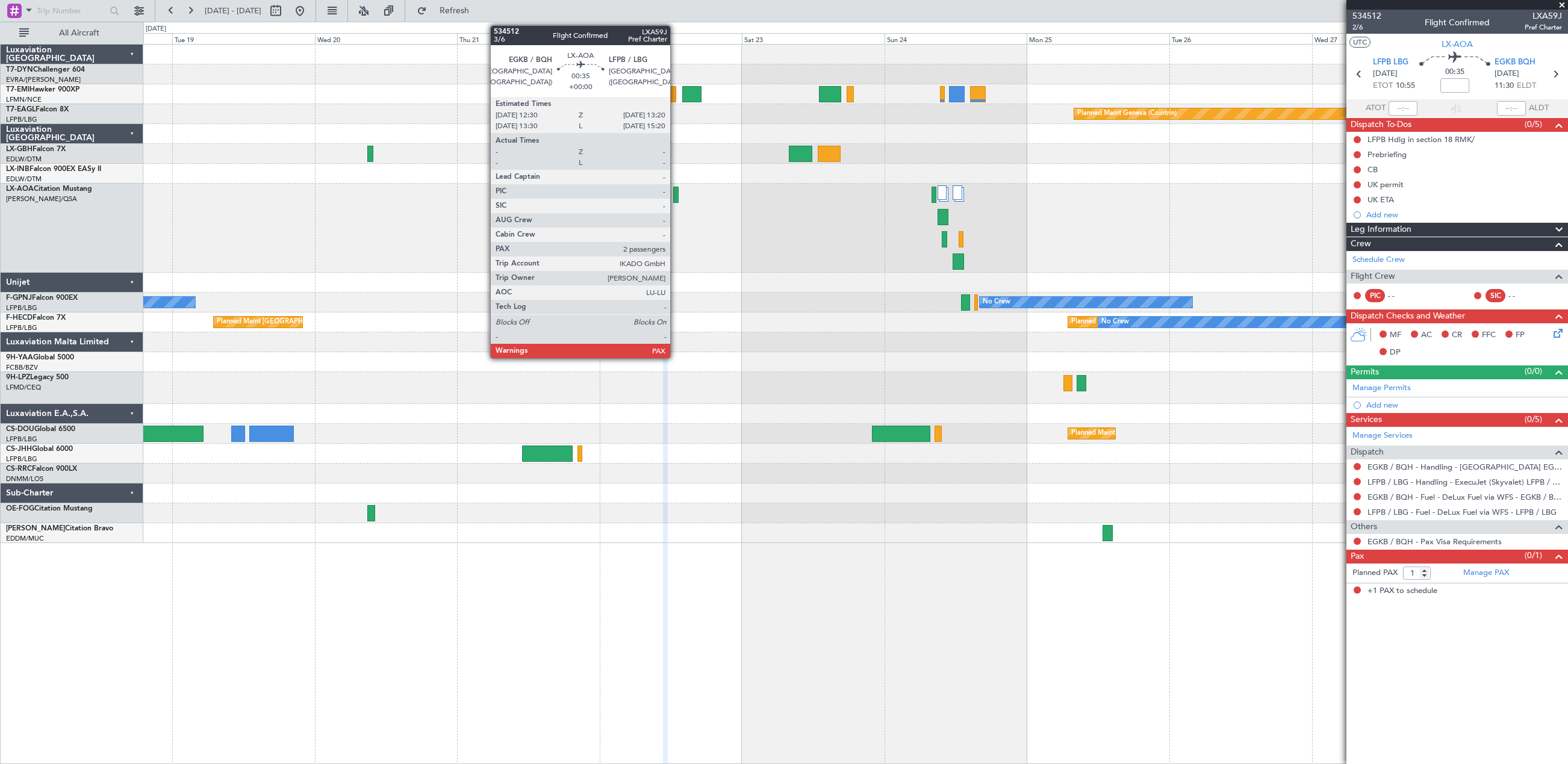
click at [676, 191] on div at bounding box center [676, 194] width 5 height 16
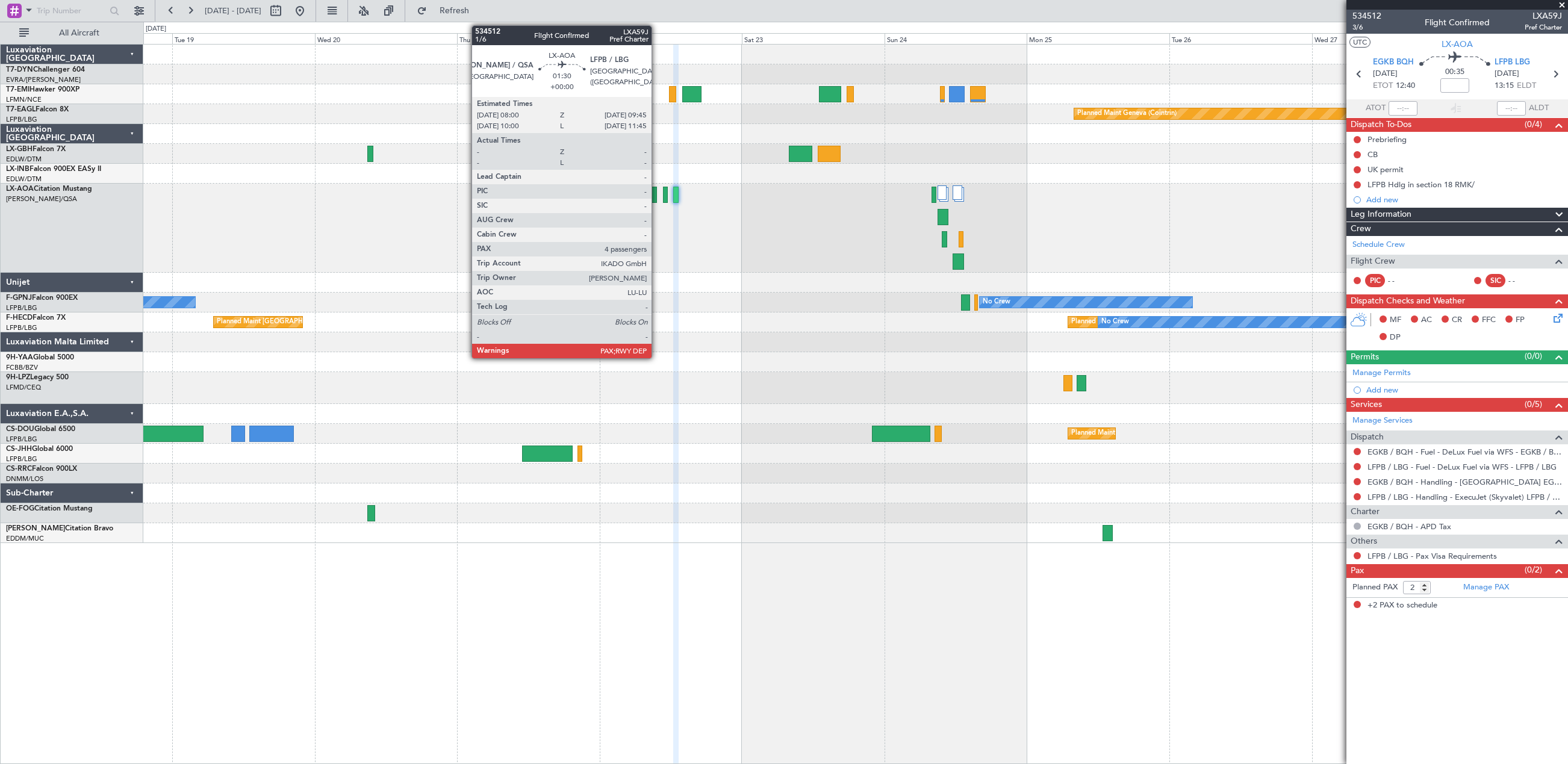
click at [657, 192] on div at bounding box center [652, 194] width 11 height 16
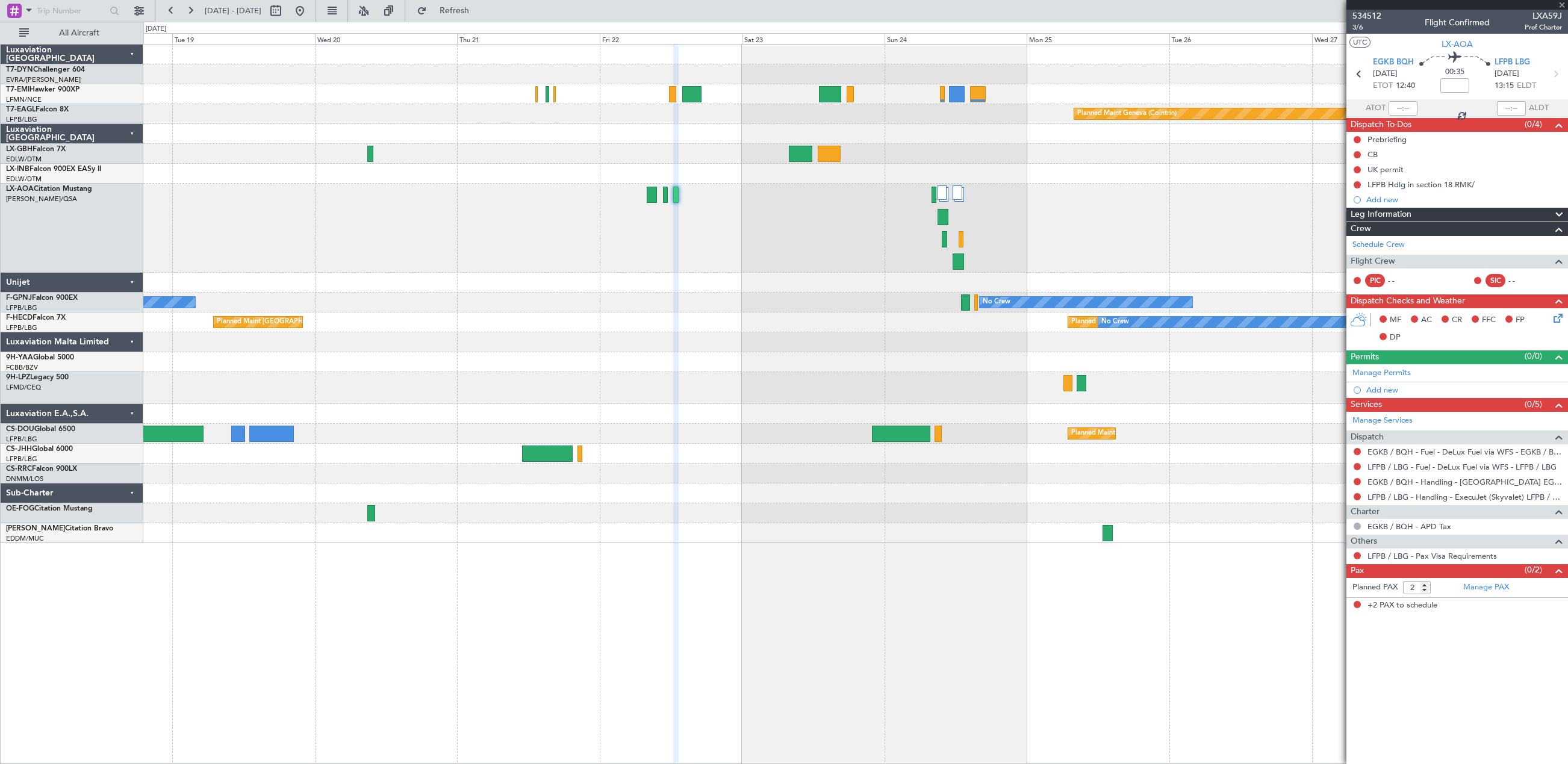
type input "4"
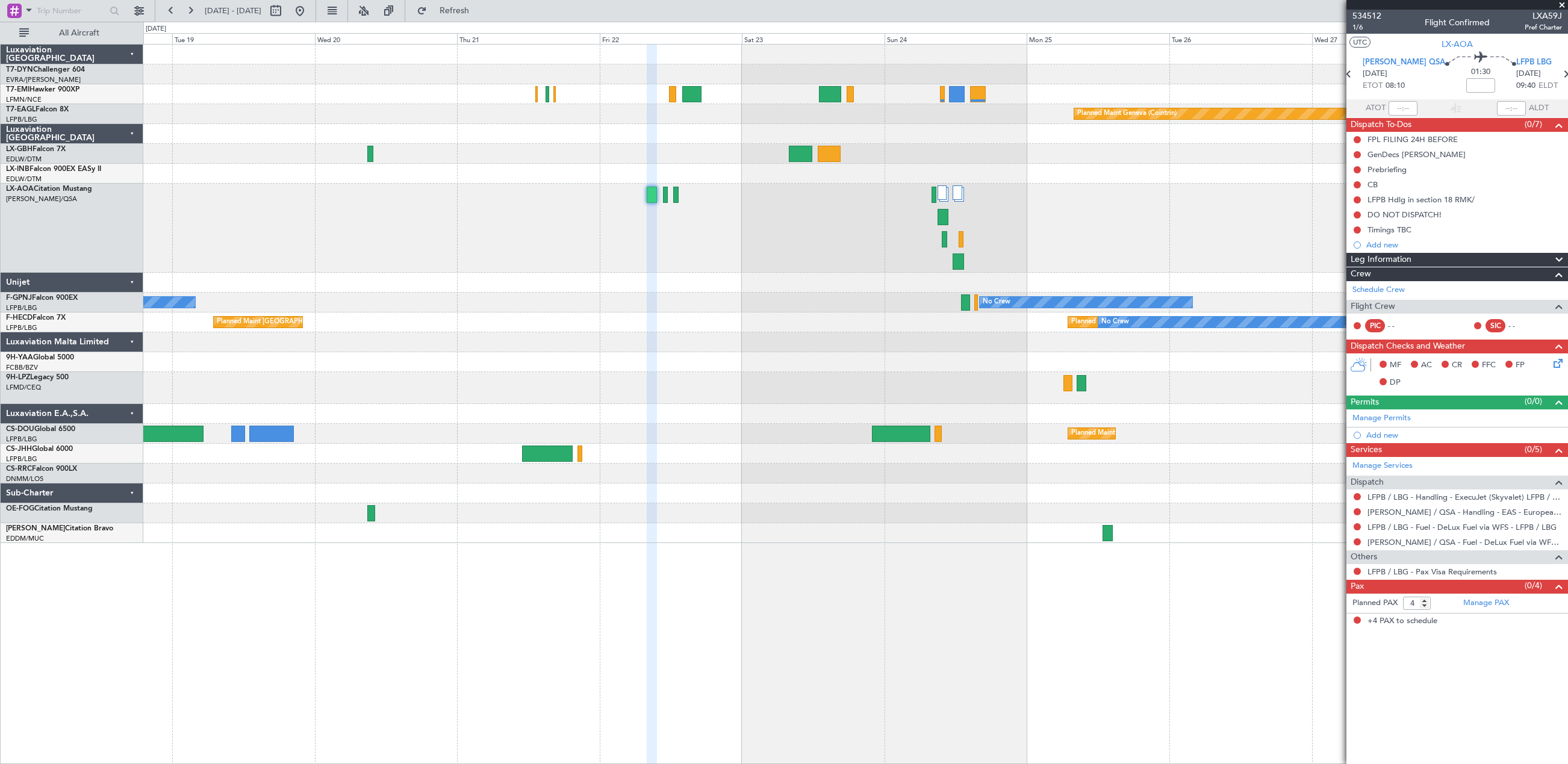
click at [886, 205] on div "No Crew Sabadell No Crew Sabadell" at bounding box center [855, 228] width 1424 height 89
click at [913, 230] on div "No Crew Sabadell No Crew Sabadell" at bounding box center [855, 228] width 1424 height 89
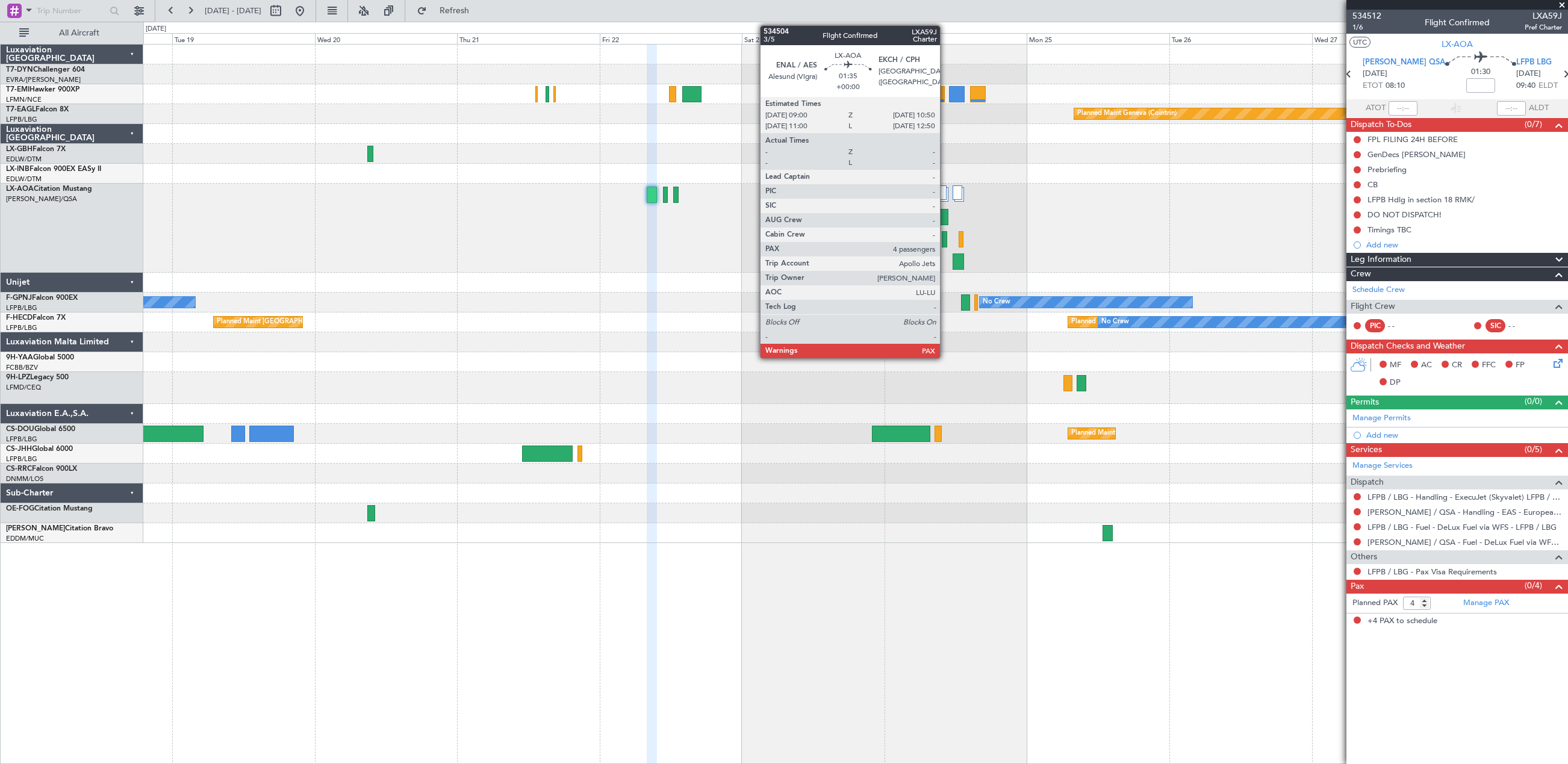
click at [946, 213] on div at bounding box center [944, 217] width 12 height 16
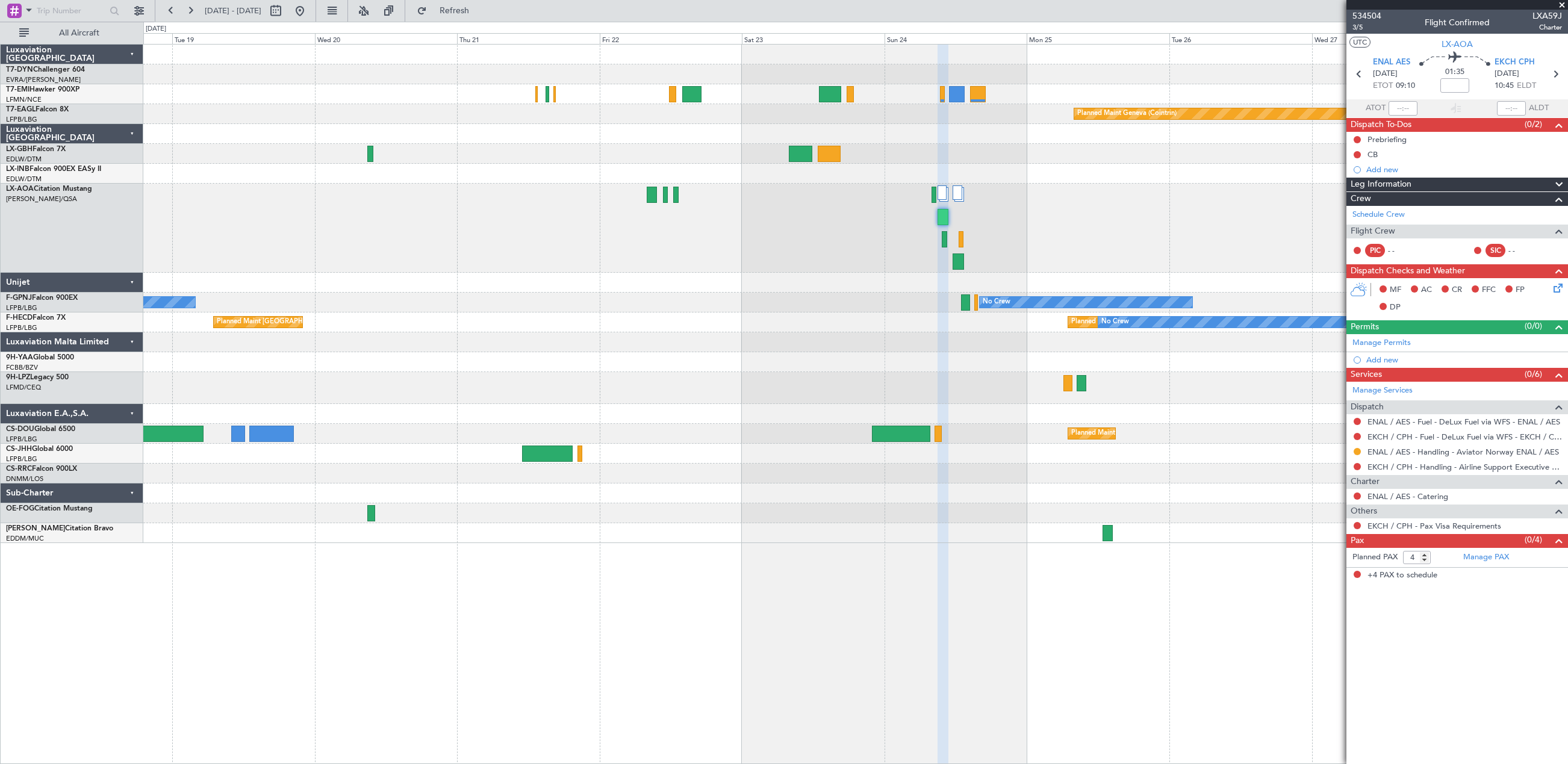
click at [1169, 242] on div "No Crew Sabadell No Crew Sabadell" at bounding box center [855, 228] width 1424 height 89
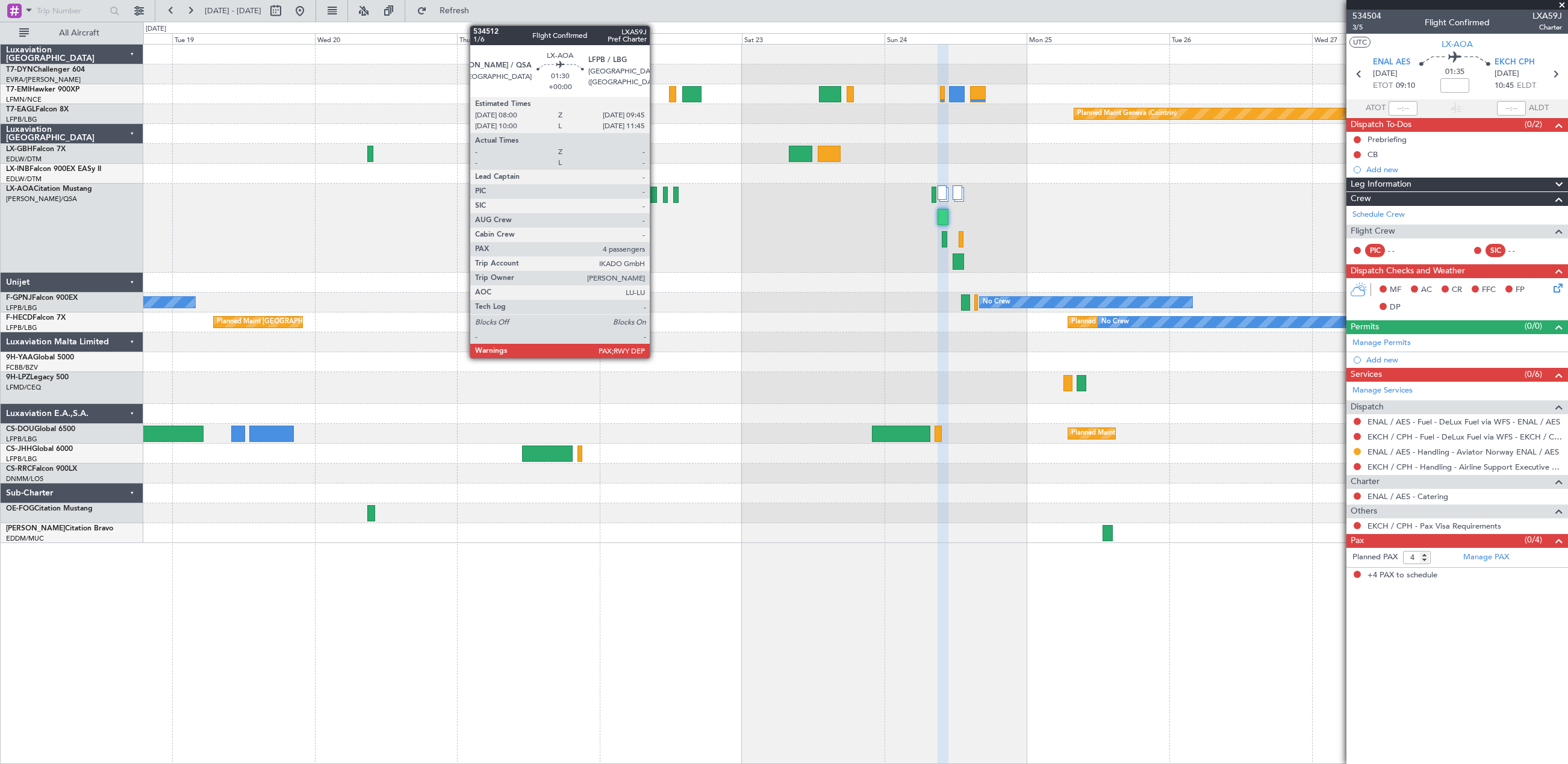
click at [655, 194] on div at bounding box center [652, 194] width 11 height 16
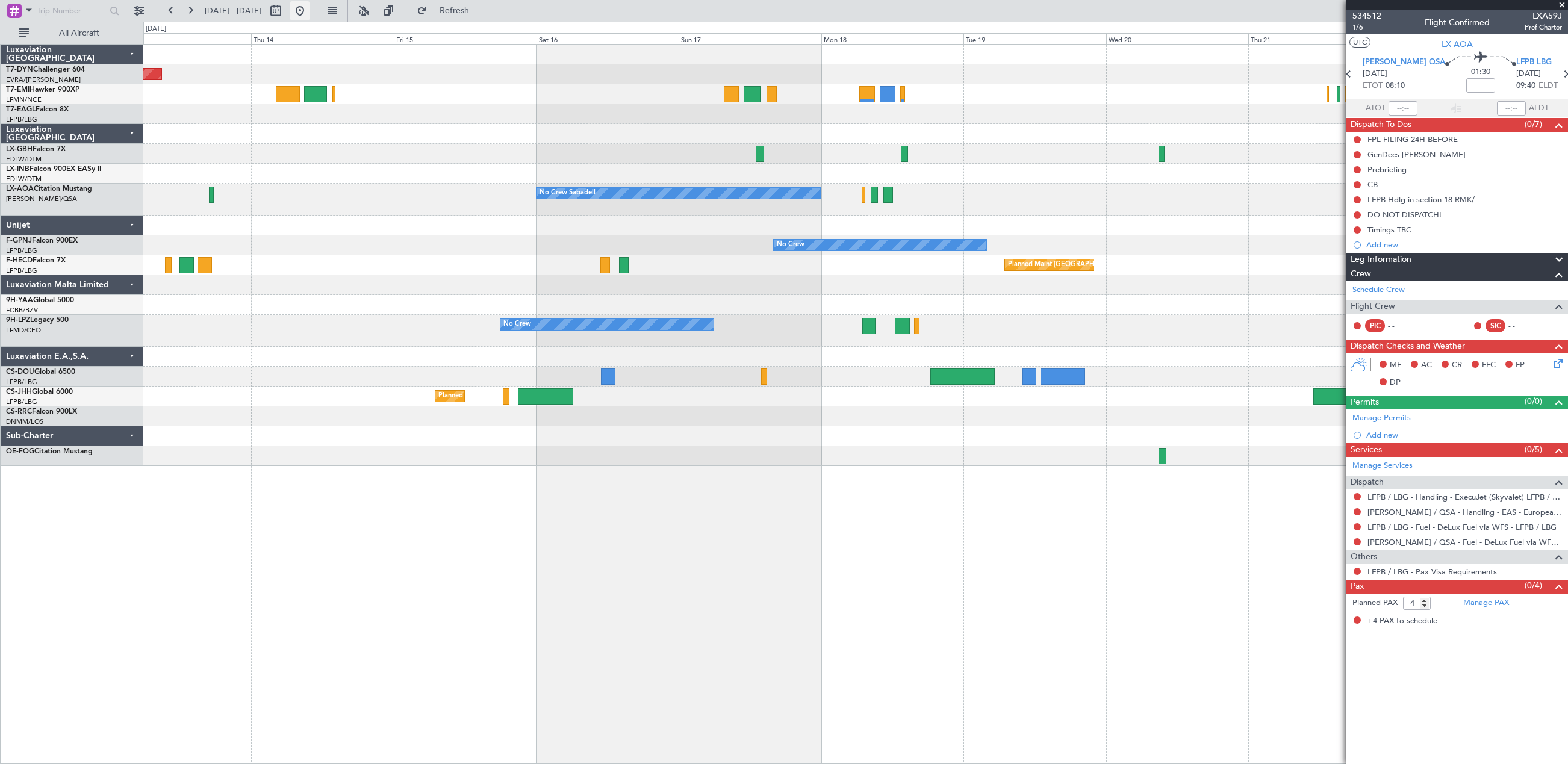
click at [310, 10] on button at bounding box center [300, 11] width 20 height 20
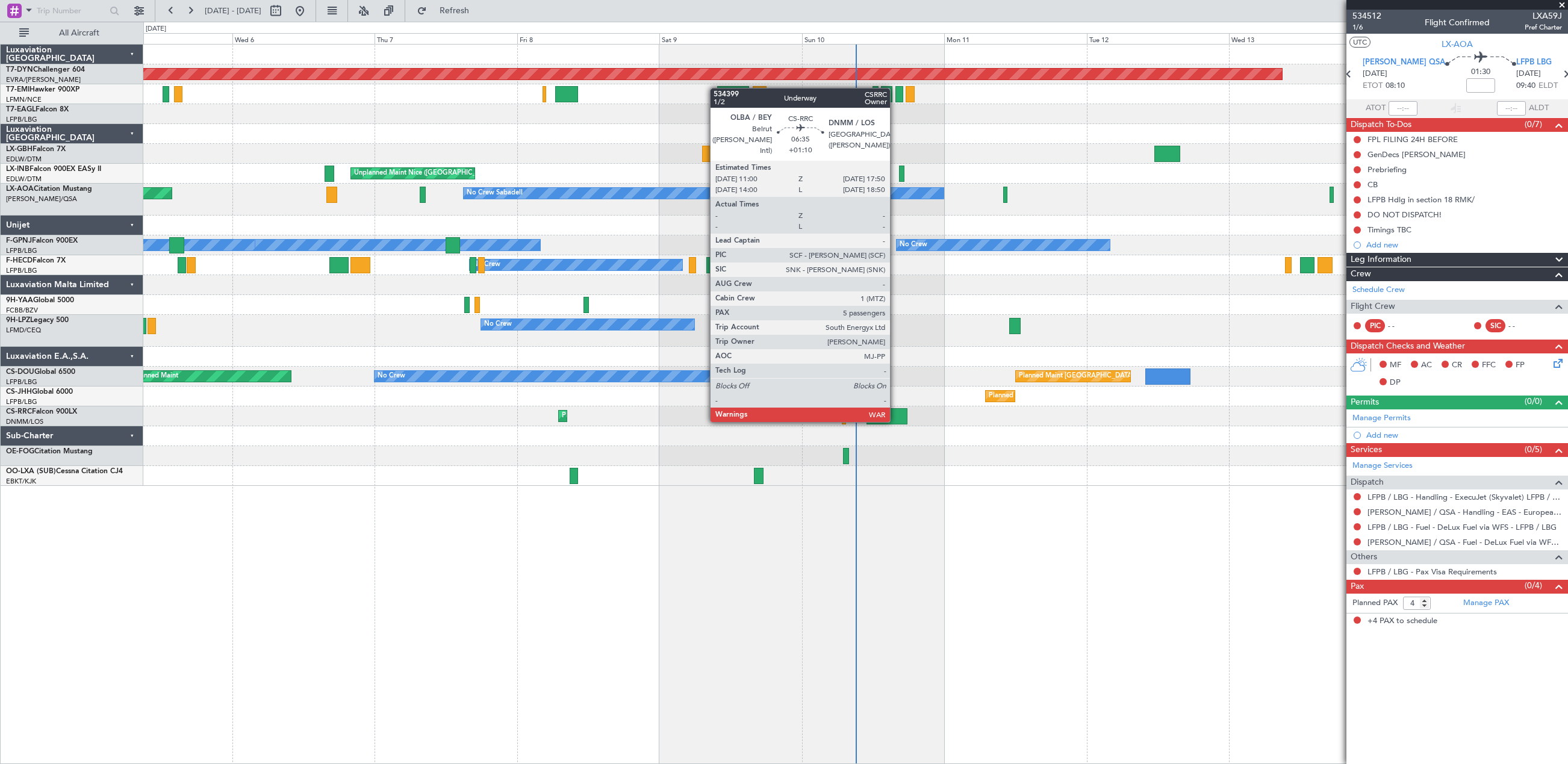
click at [895, 420] on div at bounding box center [888, 416] width 41 height 16
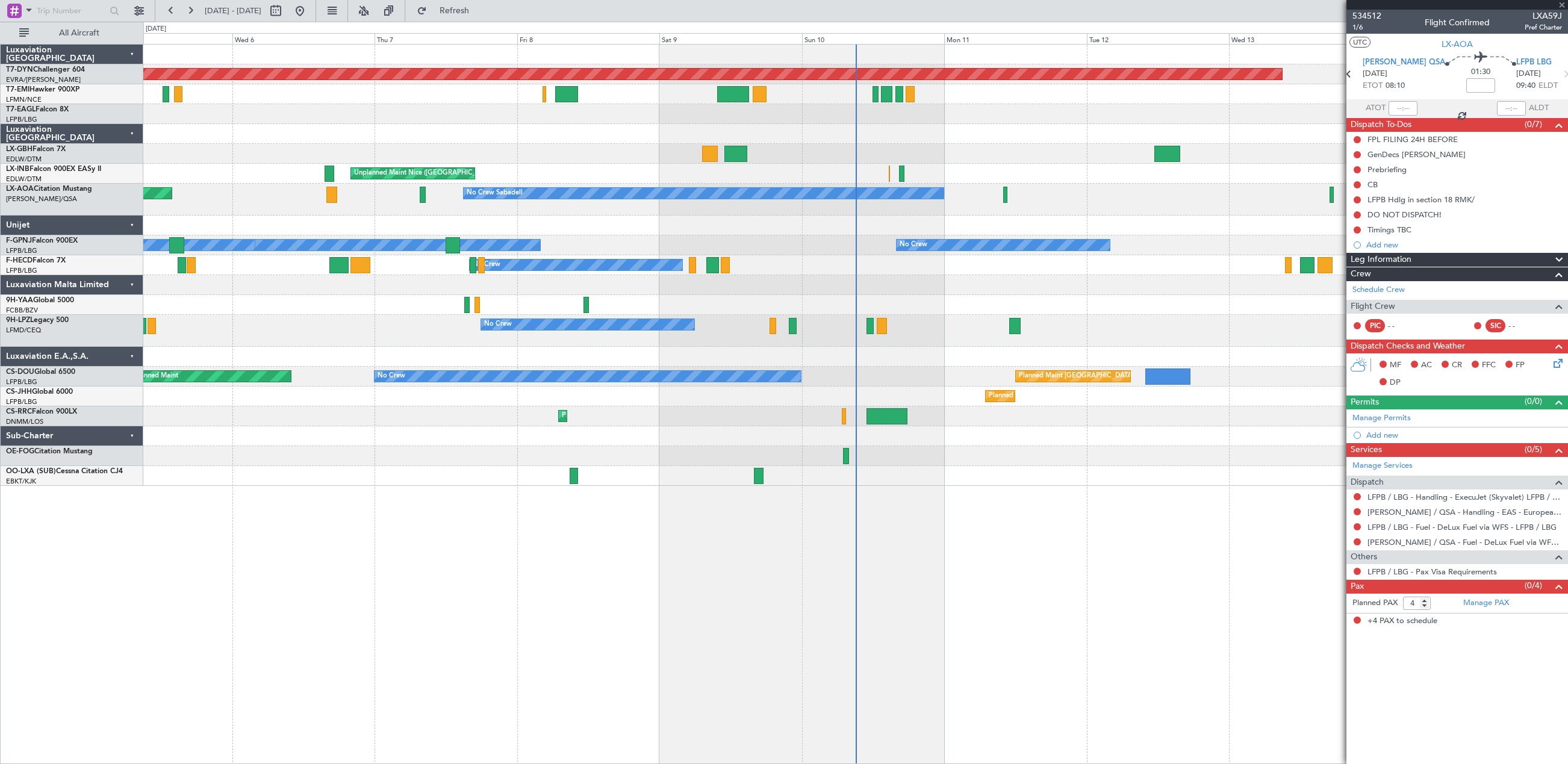
type input "+01:10"
type input "5"
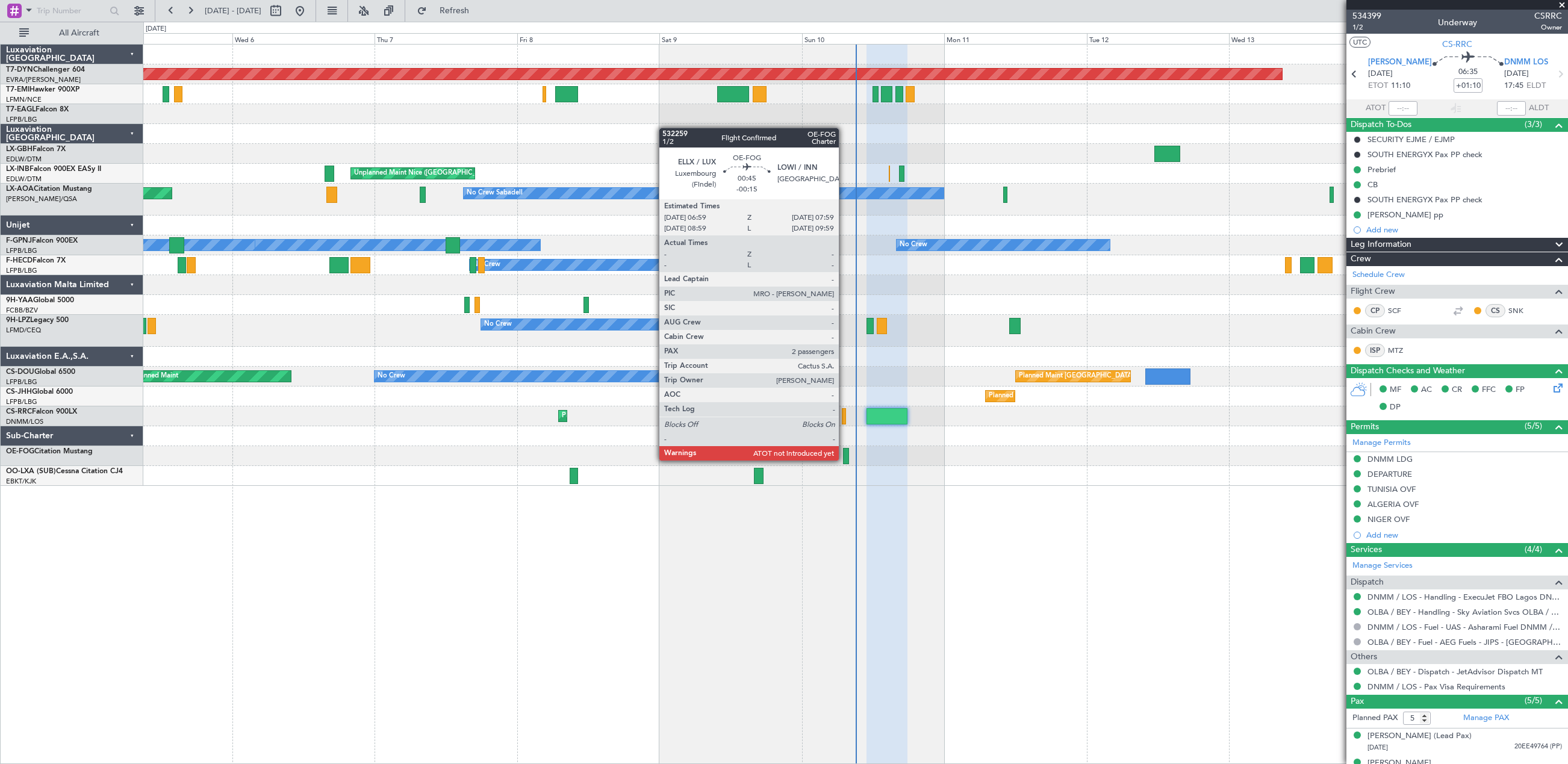
click at [844, 459] on div at bounding box center [846, 455] width 6 height 16
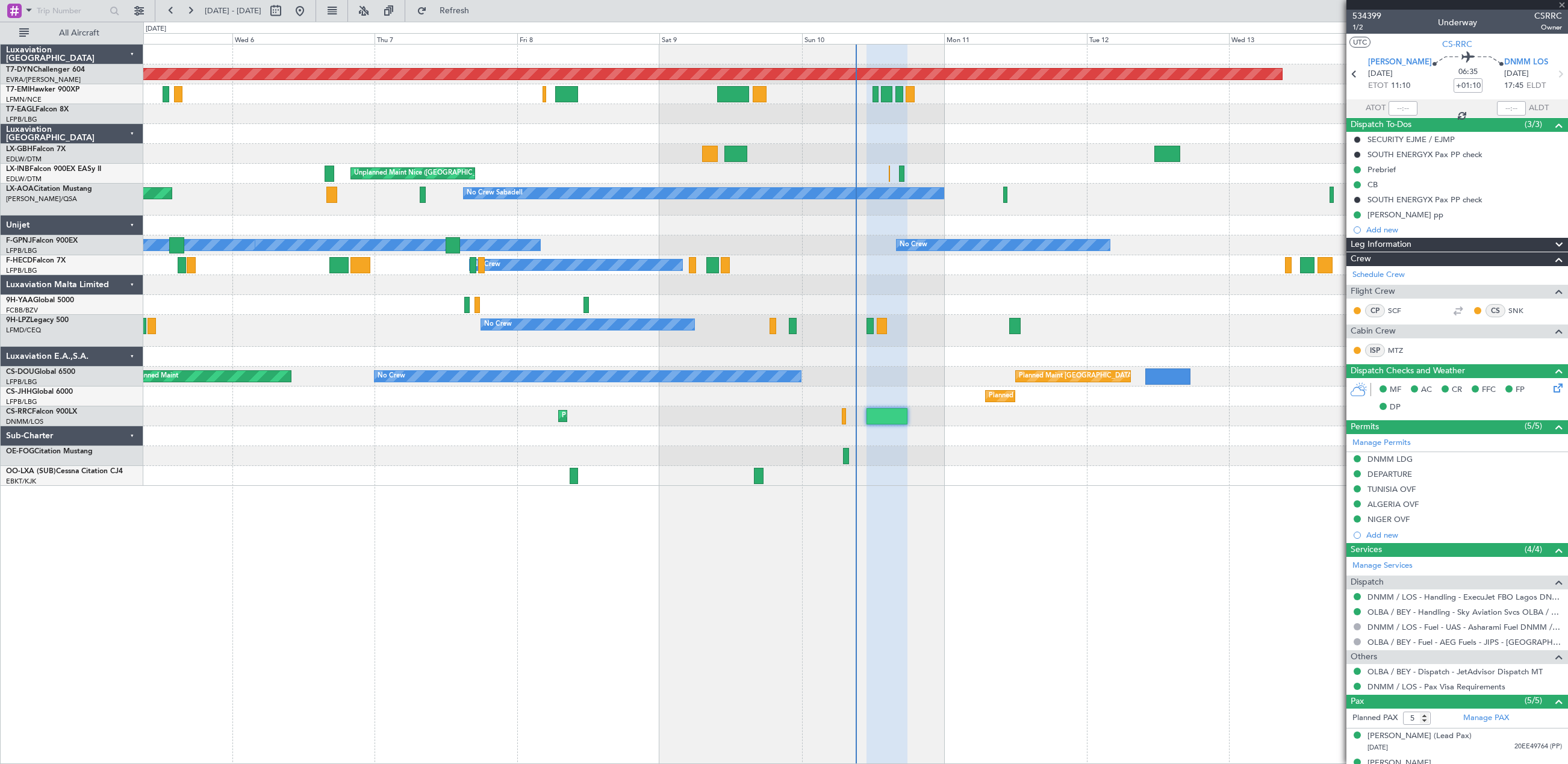
type input "-00:15"
type input "2"
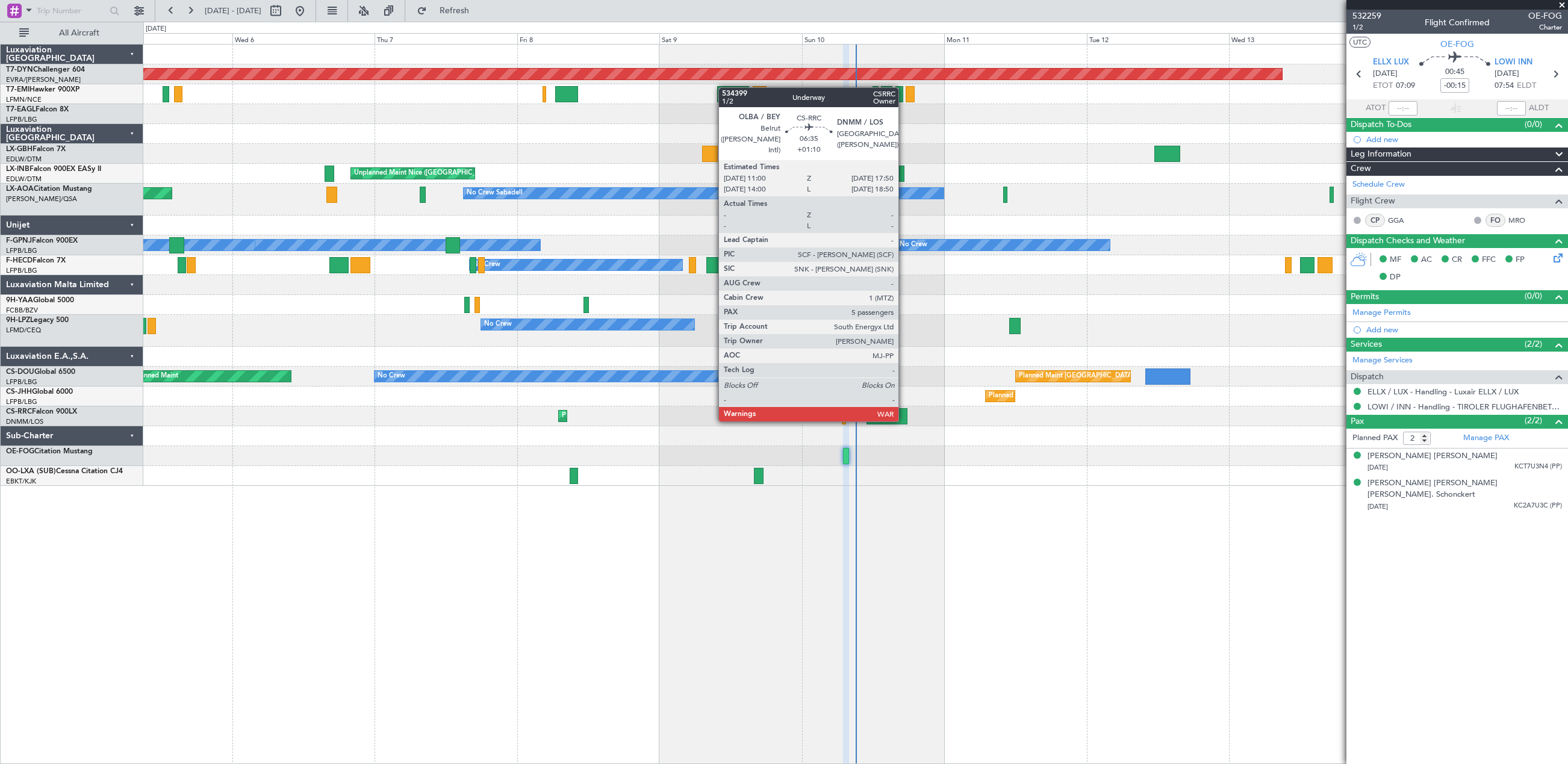
click at [904, 419] on div at bounding box center [888, 416] width 41 height 16
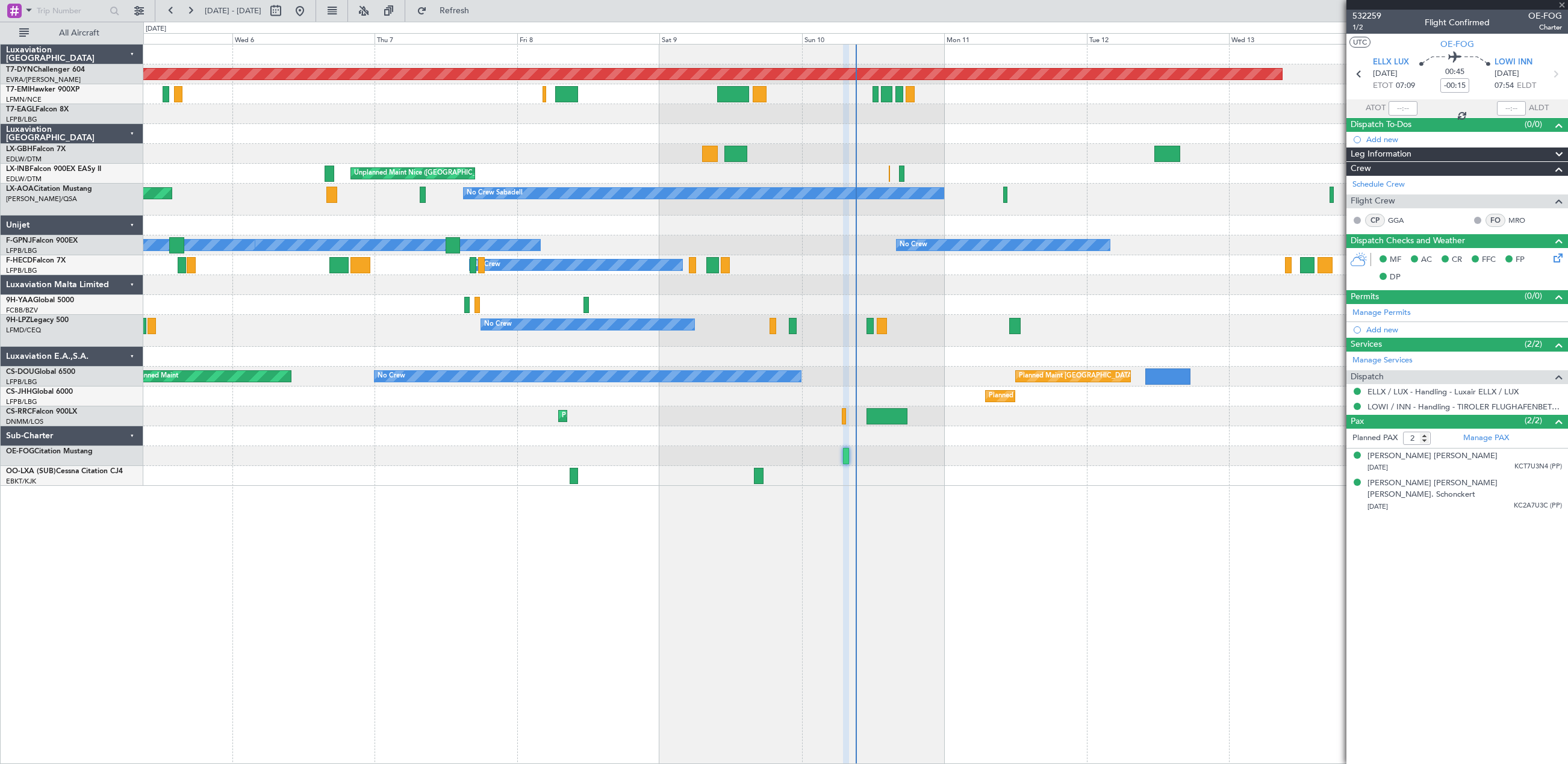
type input "+01:10"
type input "5"
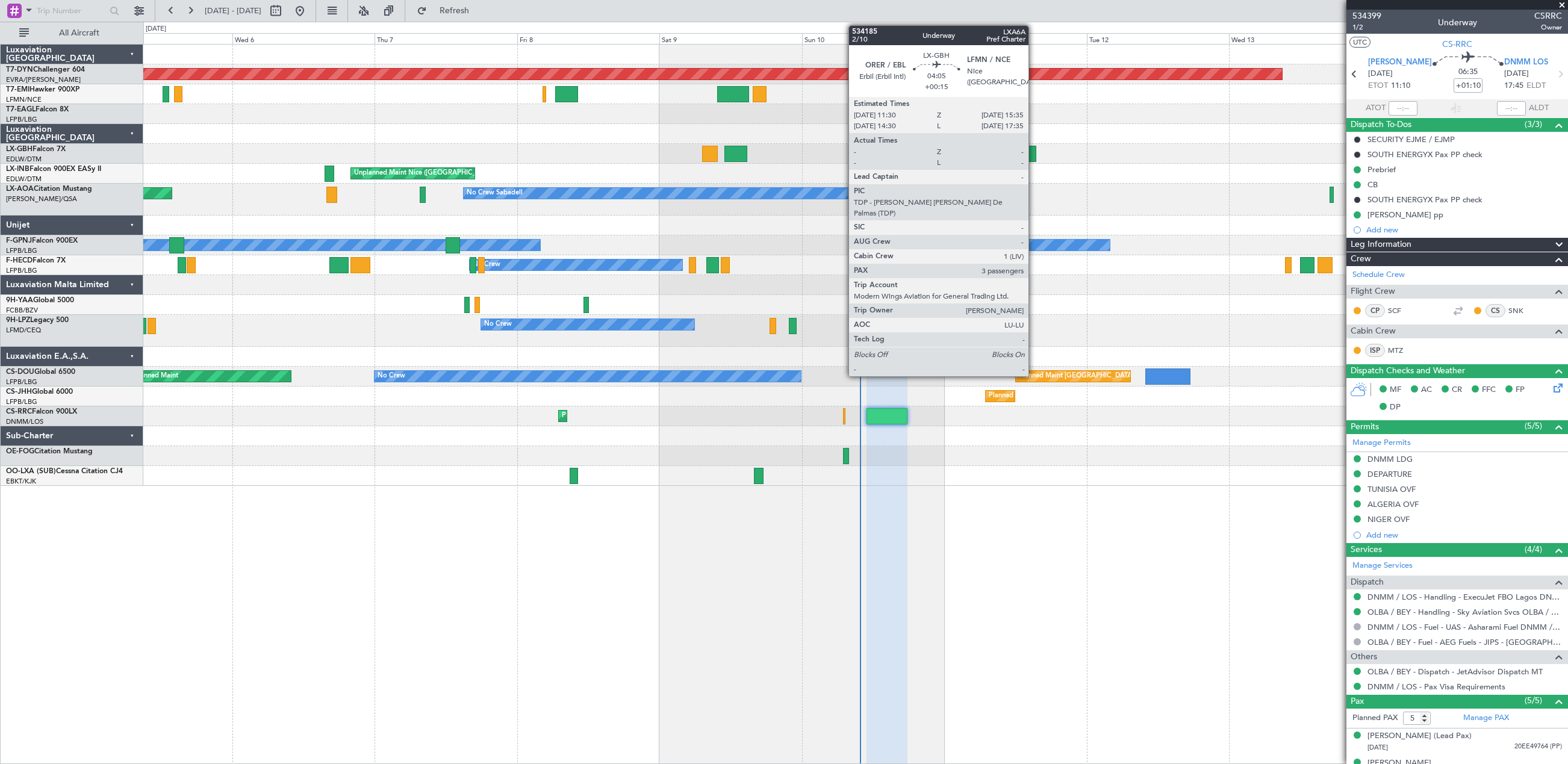
click at [1033, 151] on div at bounding box center [1024, 154] width 25 height 16
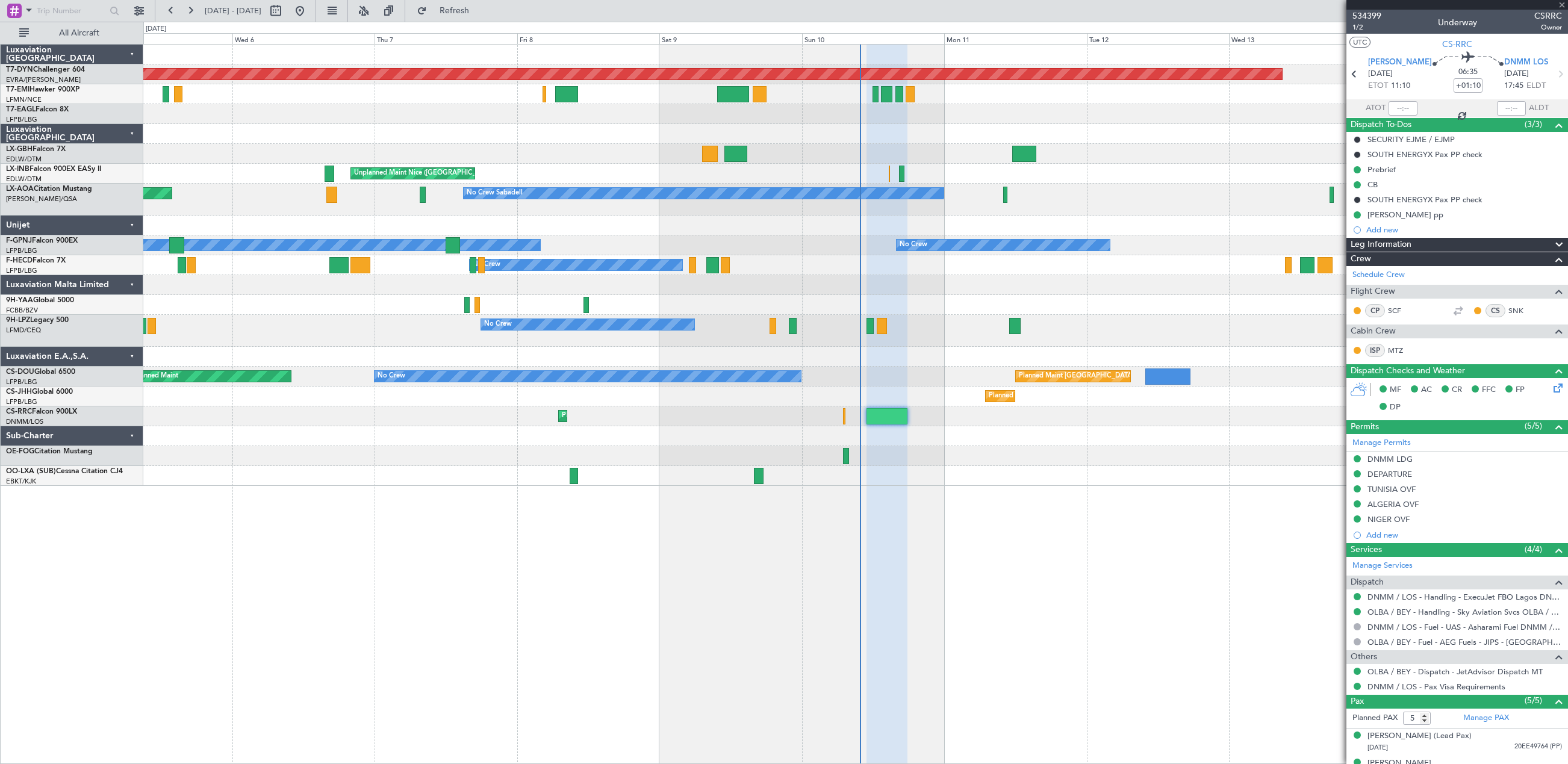
type input "+00:15"
type input "3"
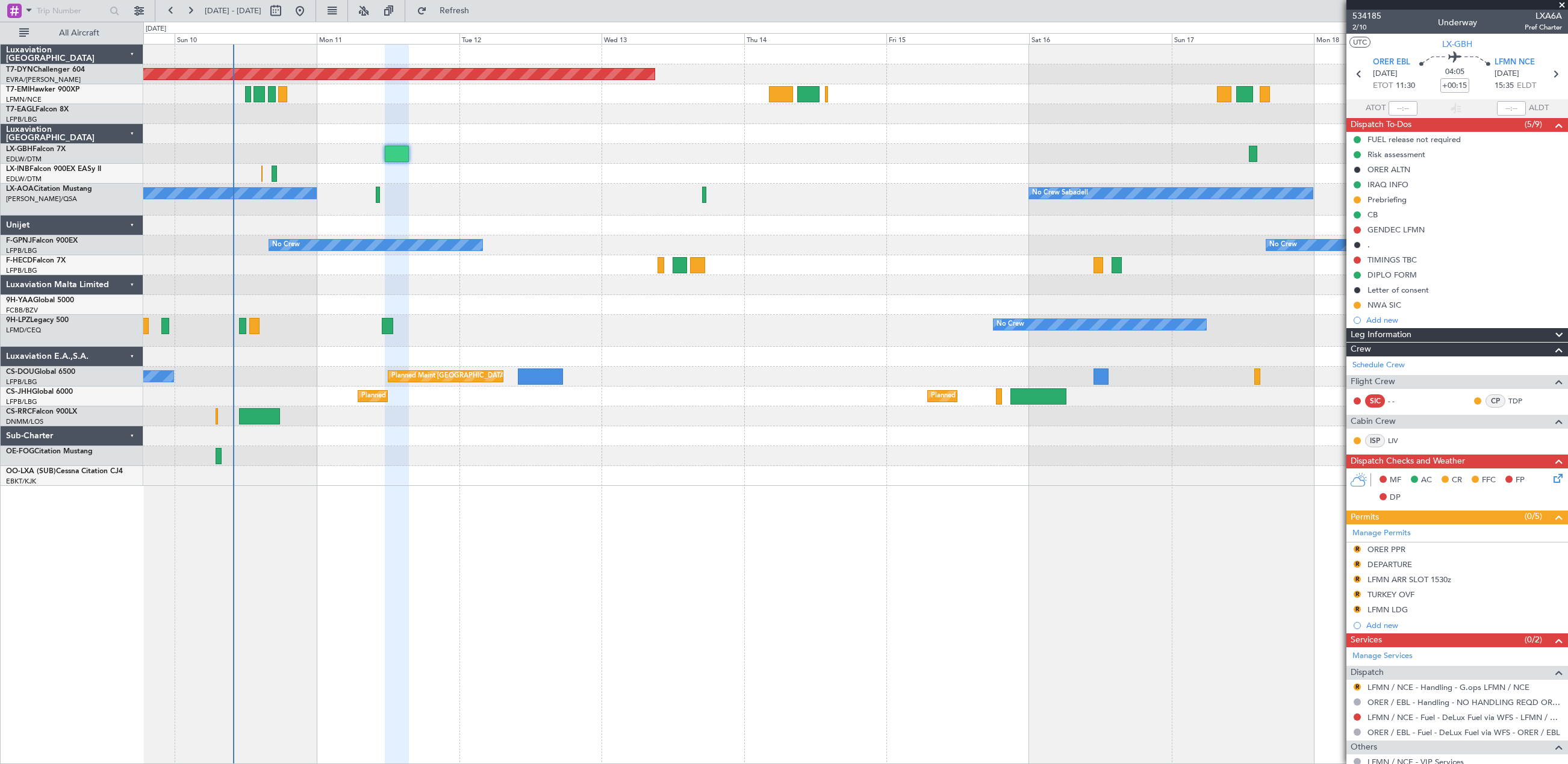
click at [469, 471] on div "Planned Maint Basel-Mulhouse Unplanned Maint Nice (Côte d'Azur Airport) No Crew…" at bounding box center [855, 404] width 1425 height 720
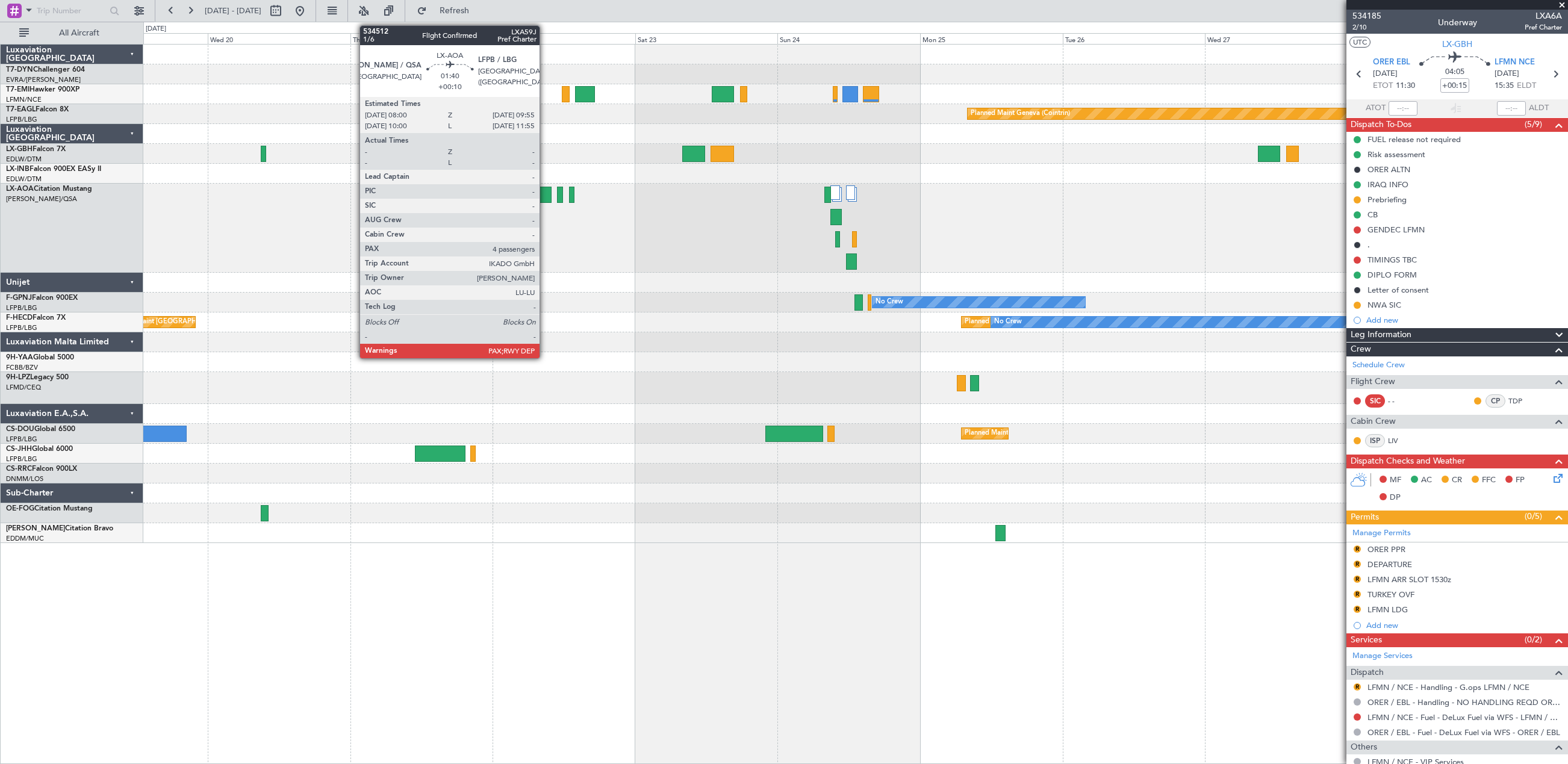
click at [545, 201] on div at bounding box center [545, 194] width 12 height 16
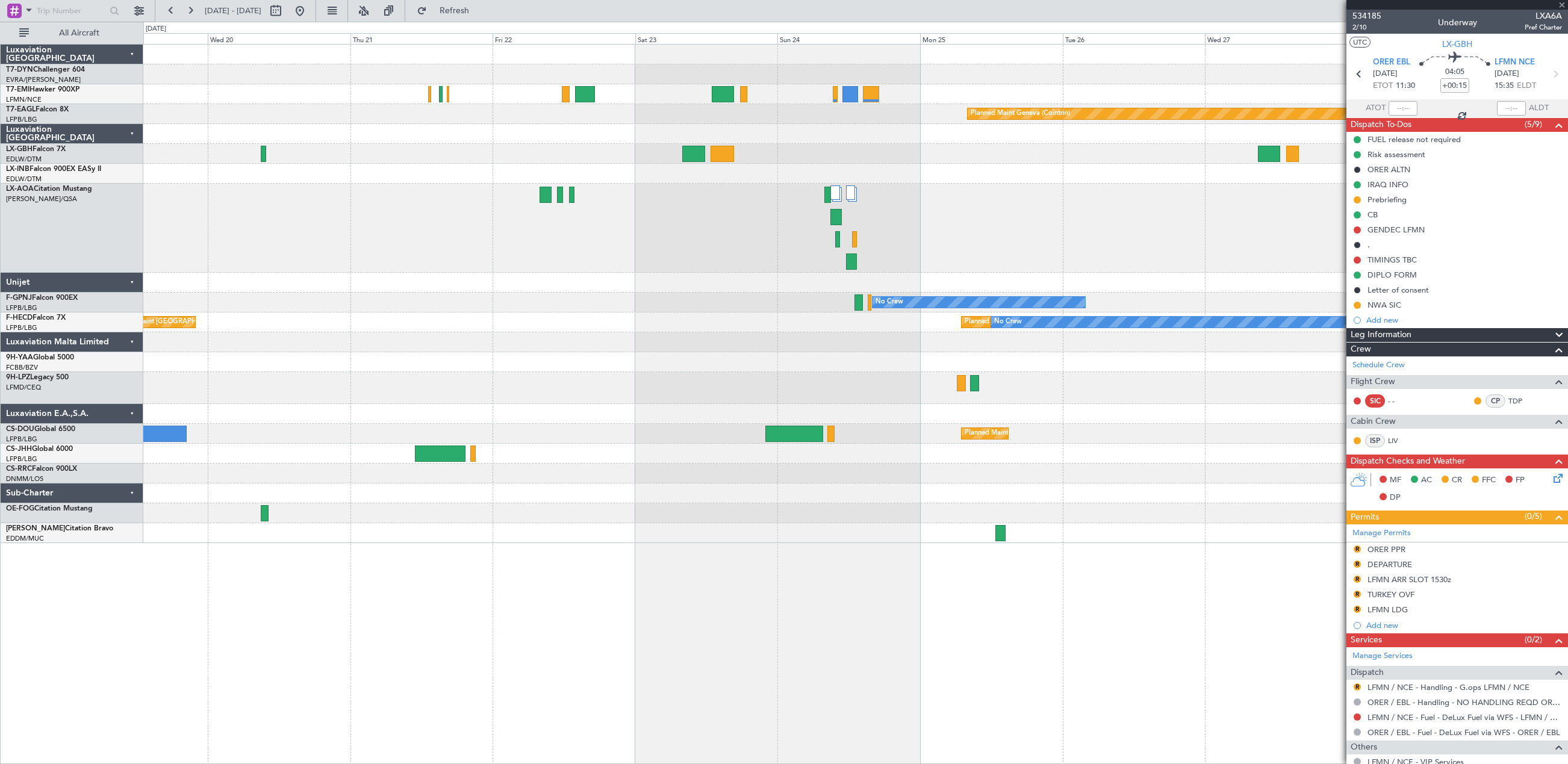
type input "+00:10"
type input "4"
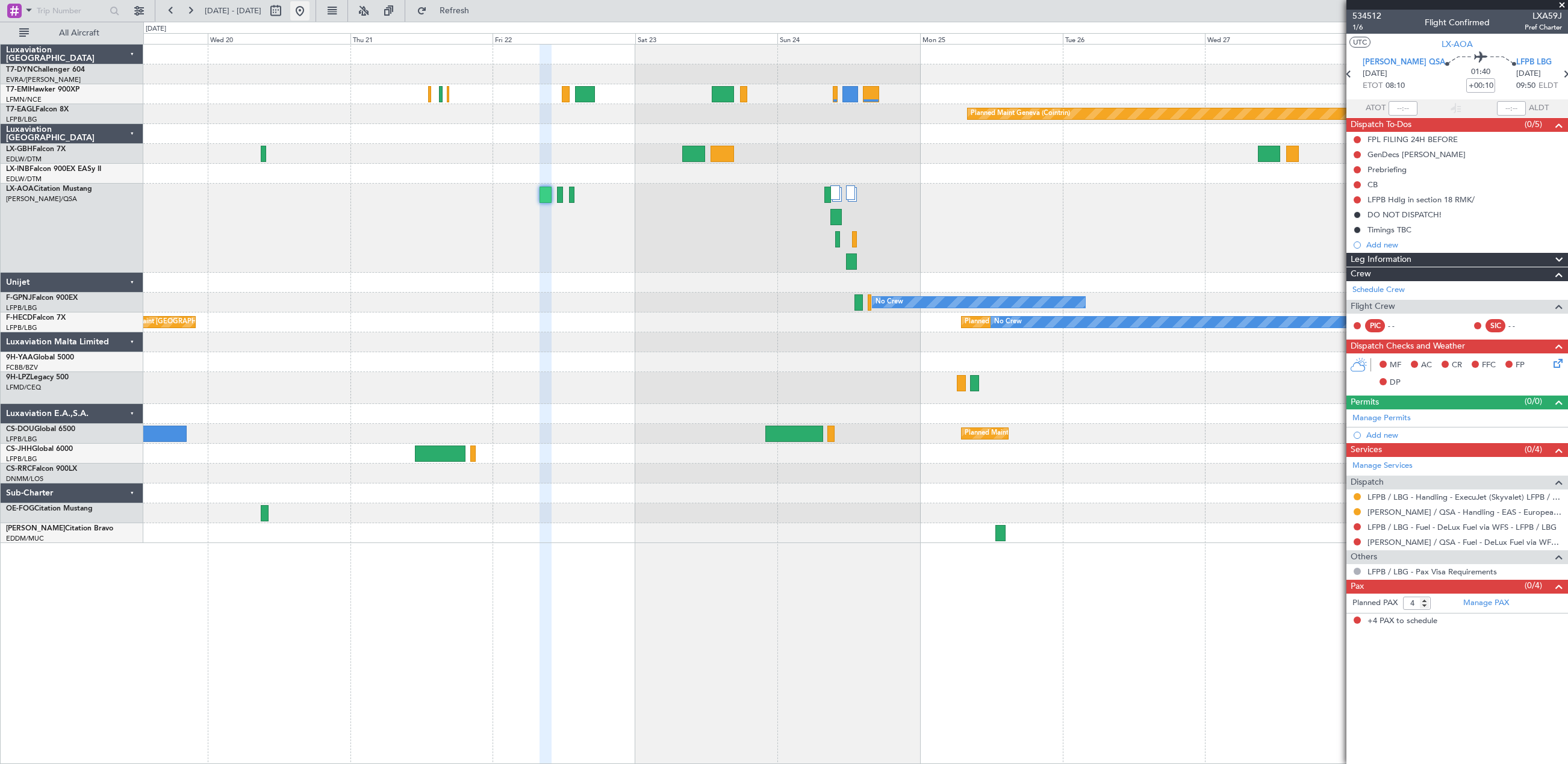
click at [310, 16] on button at bounding box center [300, 11] width 20 height 20
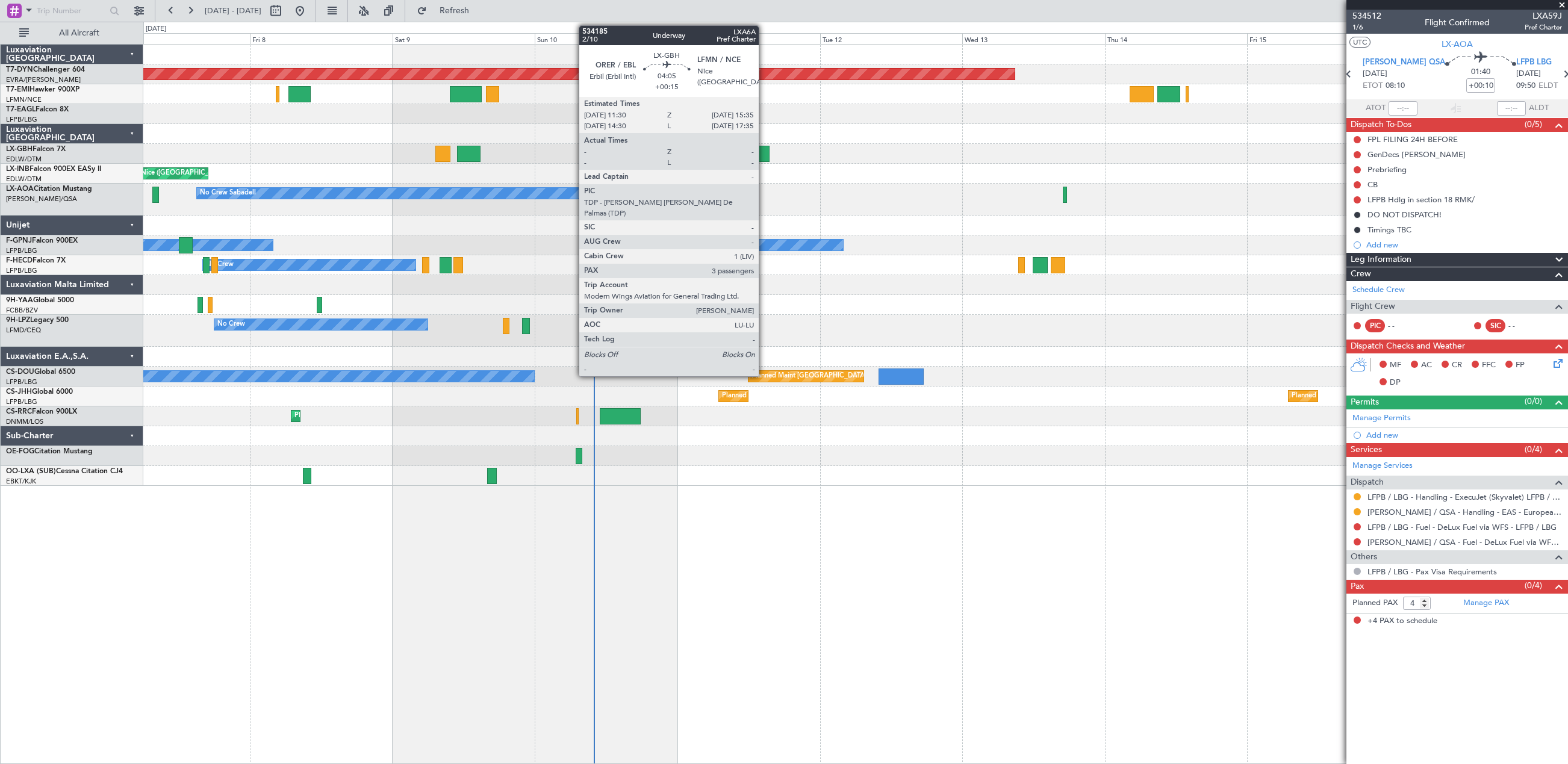
click at [764, 152] on div at bounding box center [756, 154] width 25 height 16
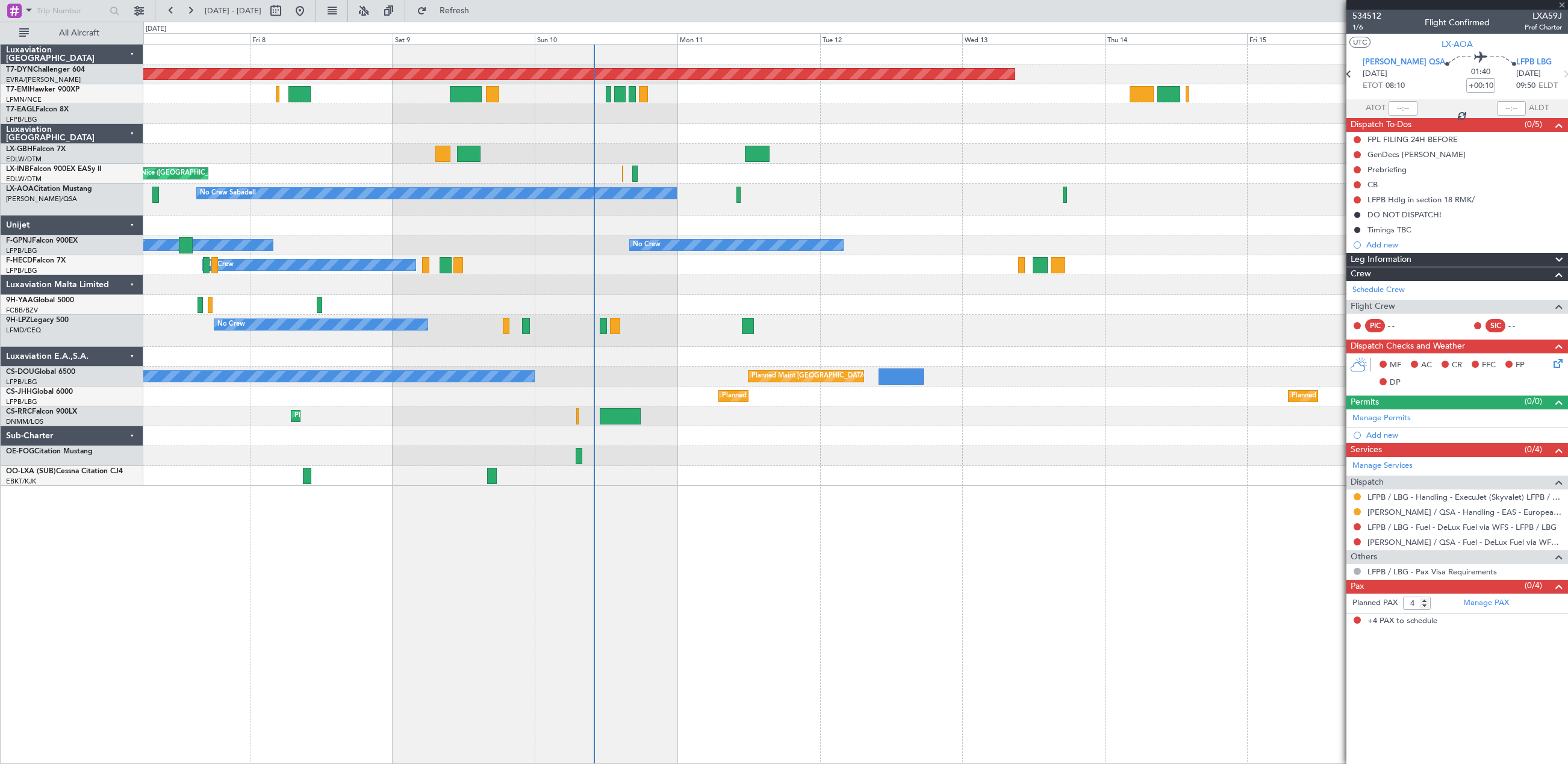
type input "+00:15"
type input "3"
